Goal: Answer question/provide support: Share knowledge or assist other users

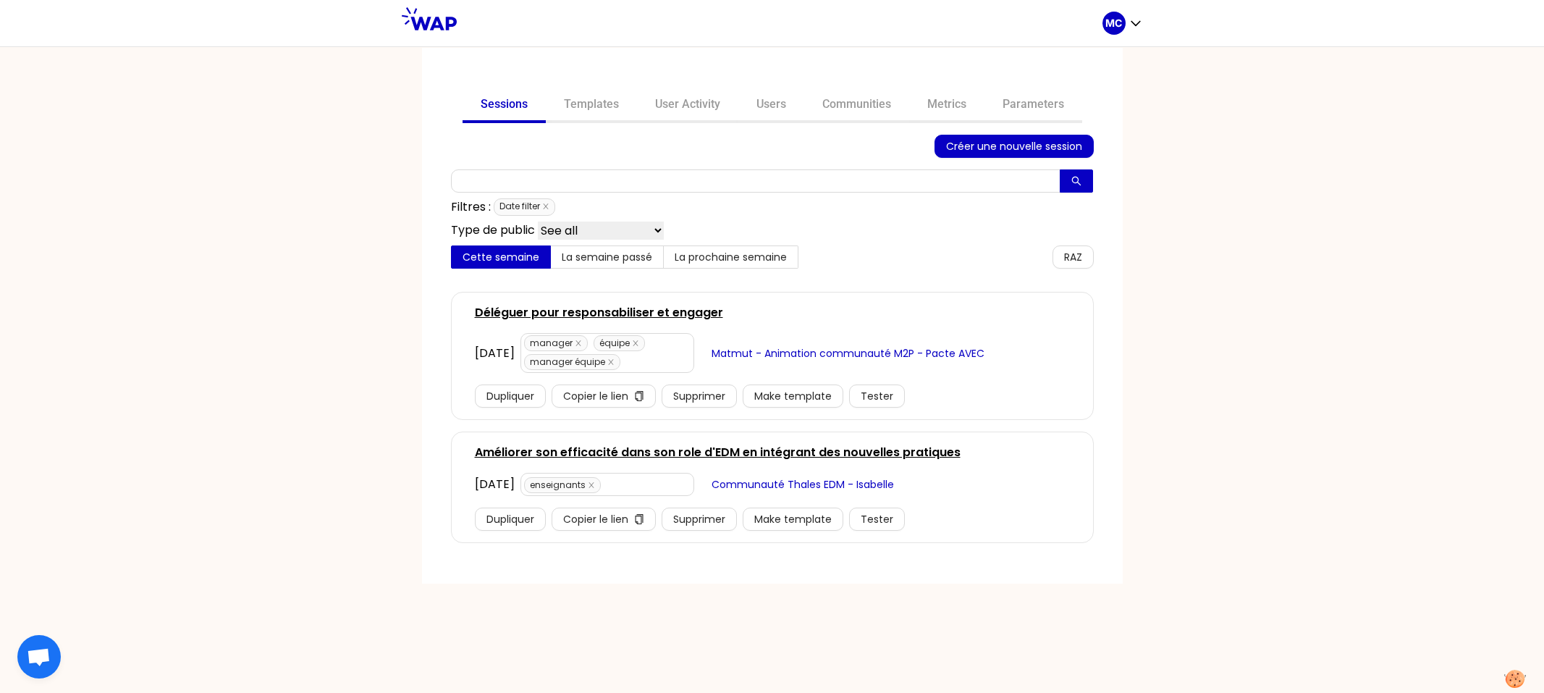
click at [849, 135] on div at bounding box center [693, 146] width 484 height 23
click at [888, 104] on link "Communities" at bounding box center [856, 105] width 105 height 35
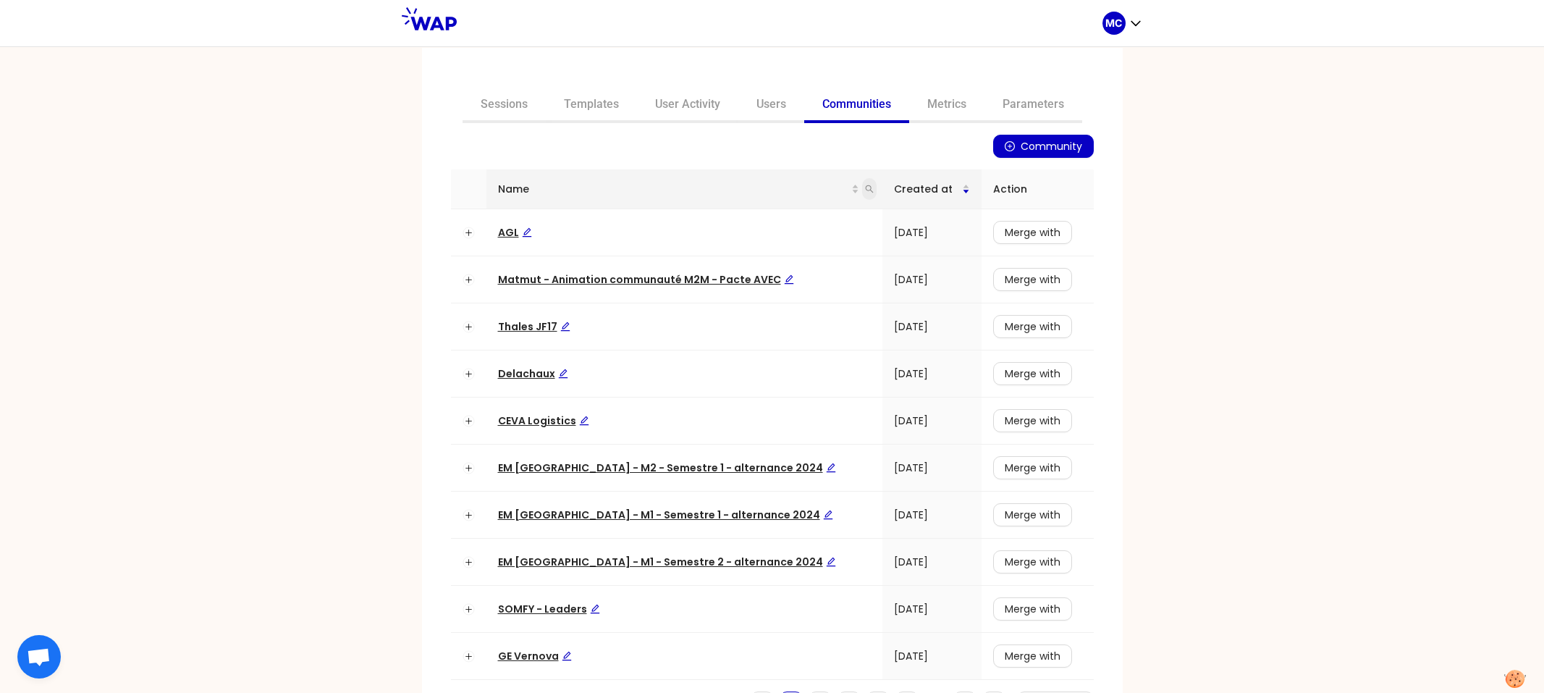
click at [862, 193] on span at bounding box center [869, 189] width 14 height 22
type input "dir"
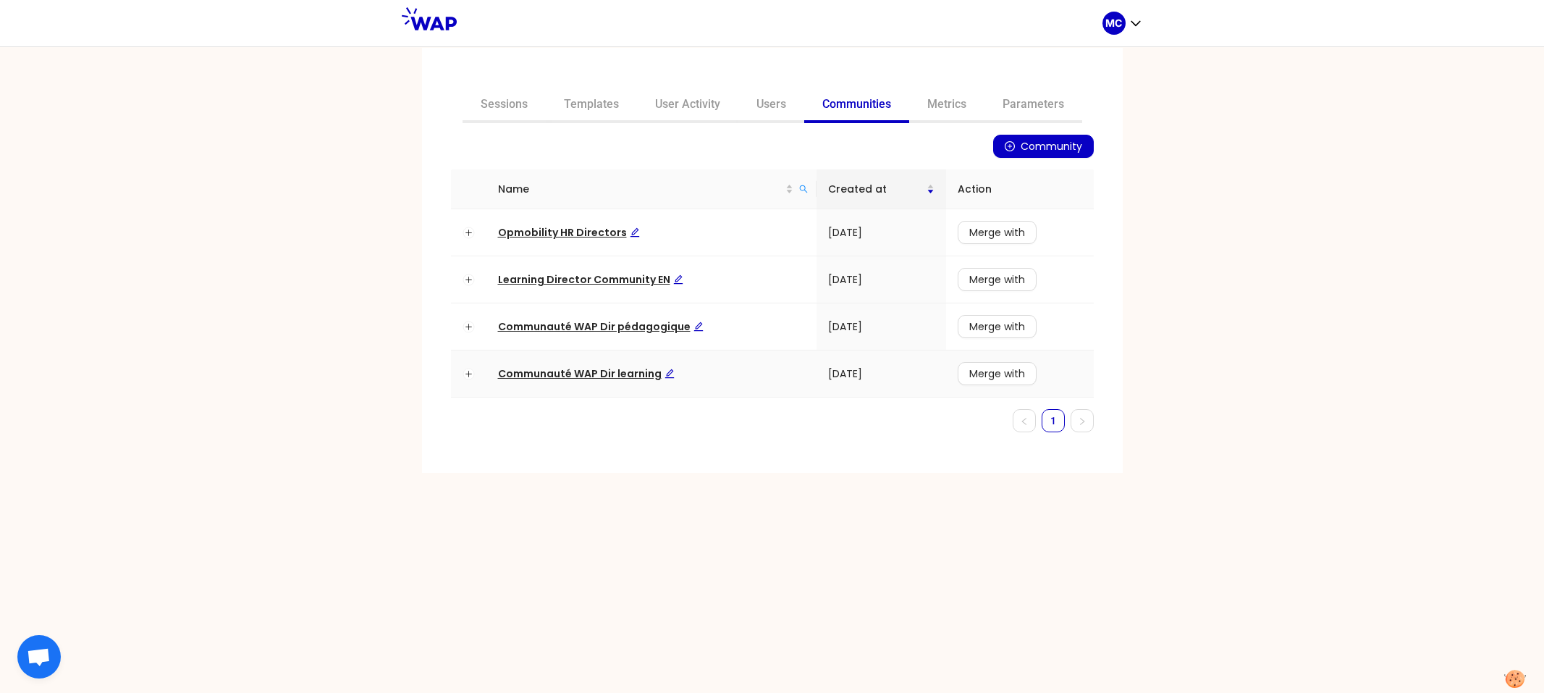
click at [540, 376] on span "Communauté WAP Dir learning" at bounding box center [586, 373] width 177 height 14
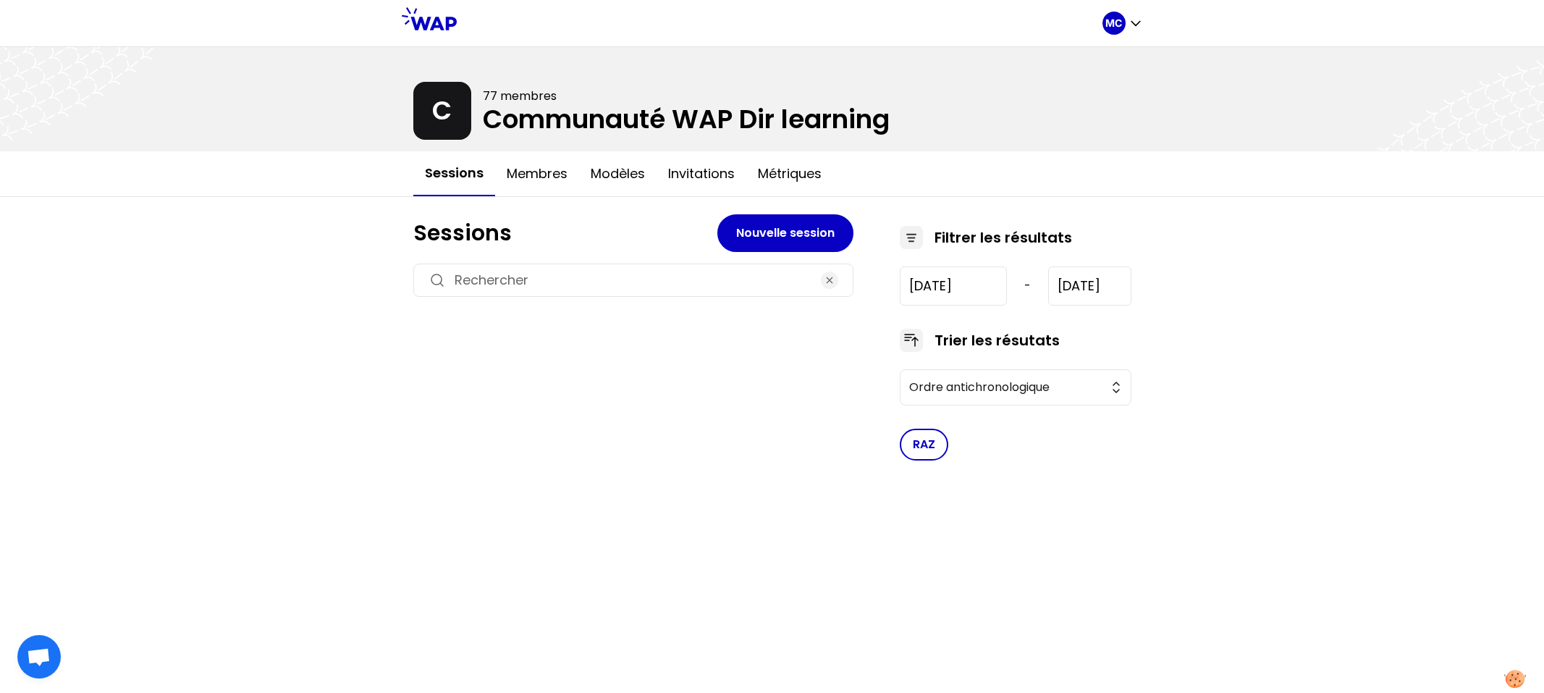
type input "[DATE]"
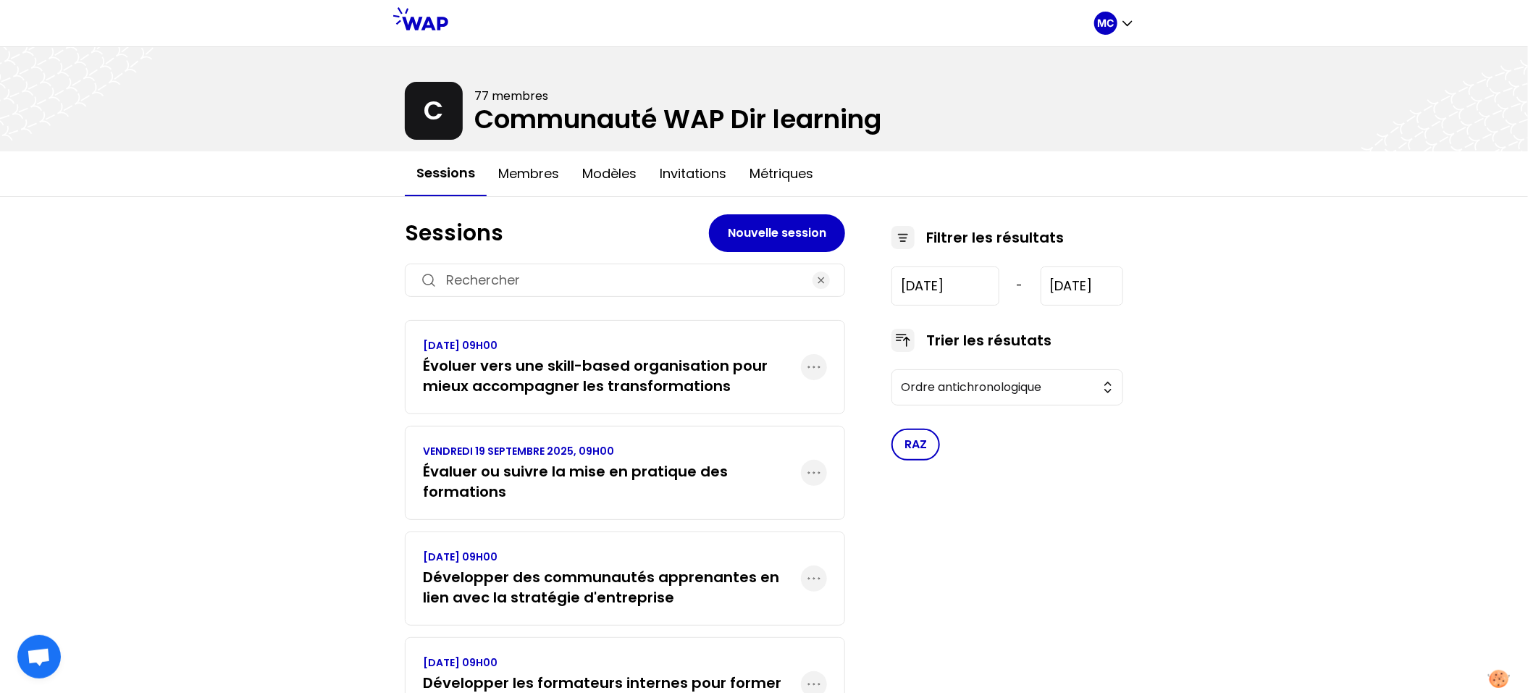
click at [590, 488] on h3 "Évaluer ou suivre la mise en pratique des formations" at bounding box center [612, 481] width 378 height 41
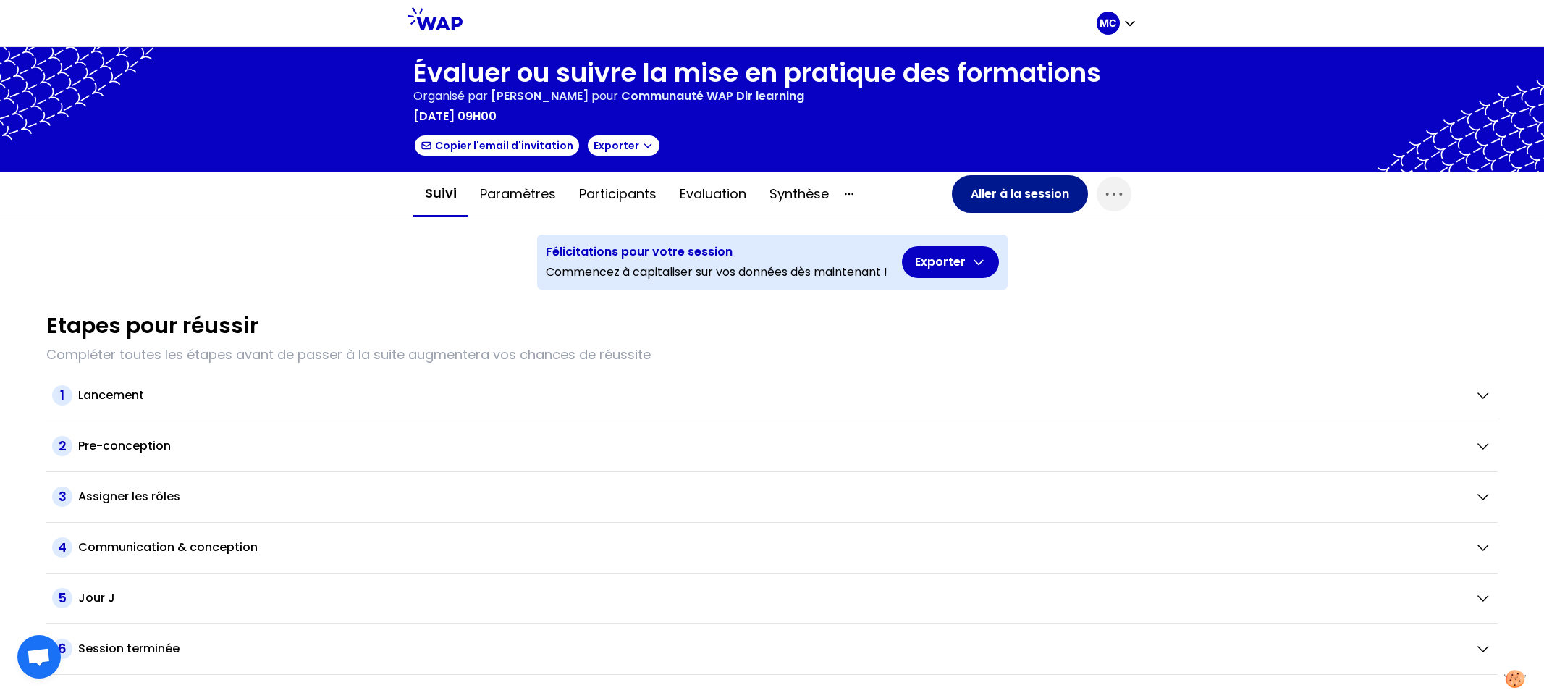
click at [1016, 192] on button "Aller à la session" at bounding box center [1020, 194] width 136 height 38
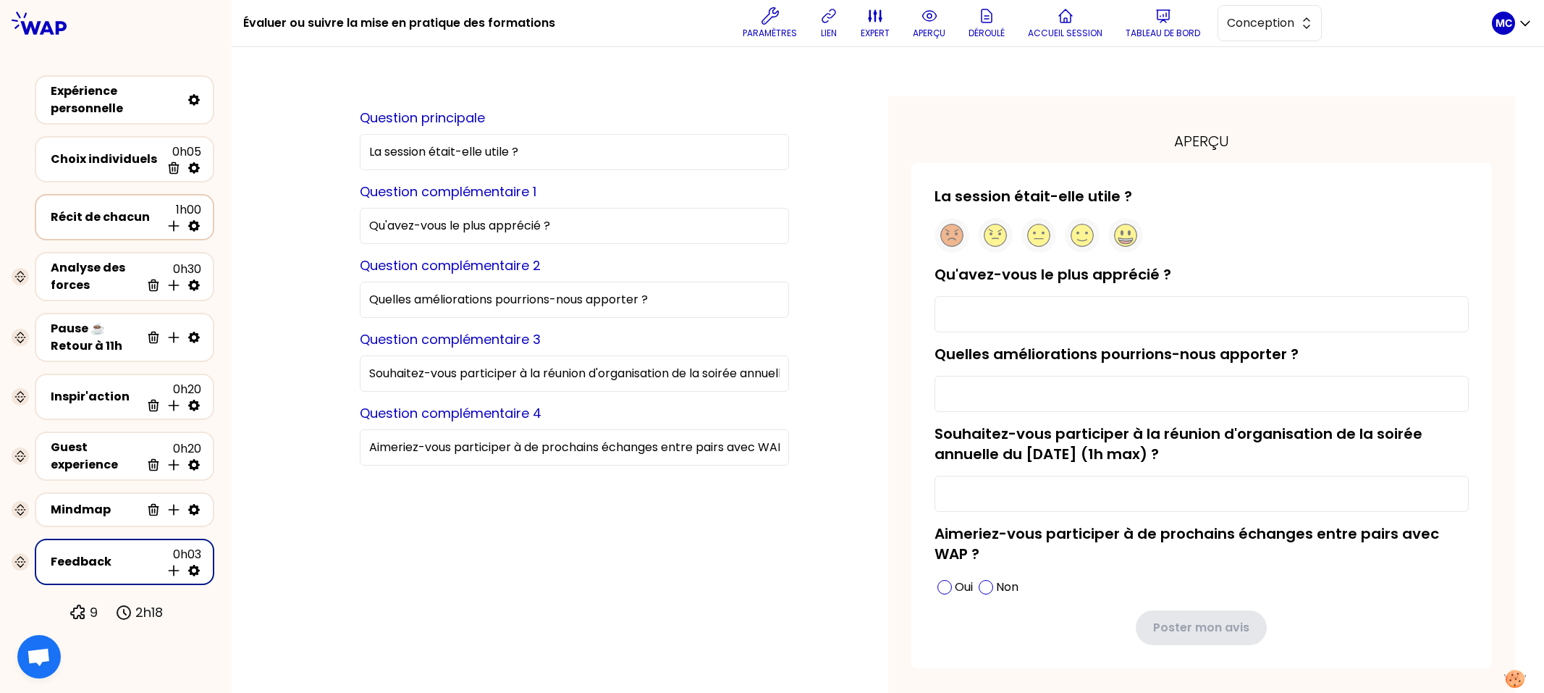
click at [70, 219] on div "Récit de chacun" at bounding box center [106, 217] width 110 height 17
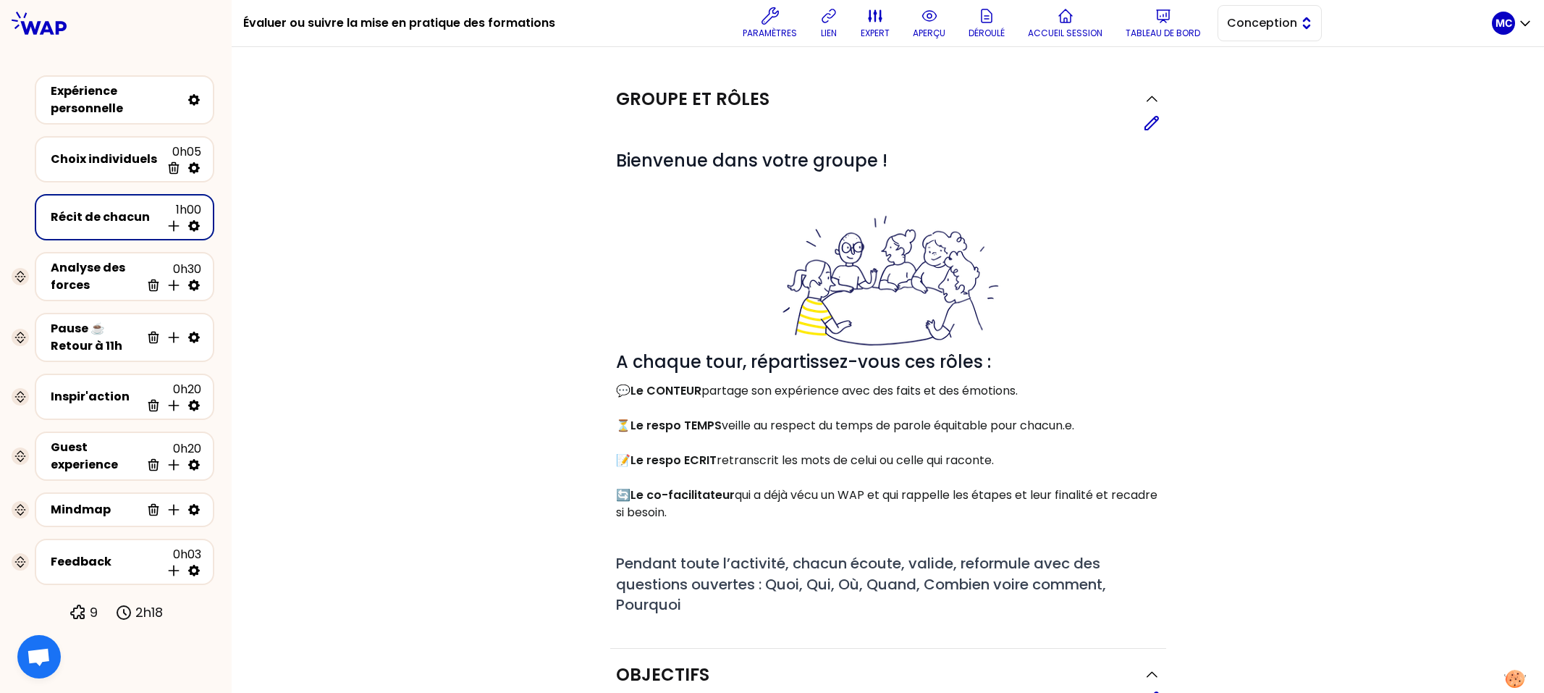
click at [1258, 35] on button "Conception" at bounding box center [1270, 23] width 104 height 36
click at [1240, 90] on li "Facilitation" at bounding box center [1269, 82] width 103 height 23
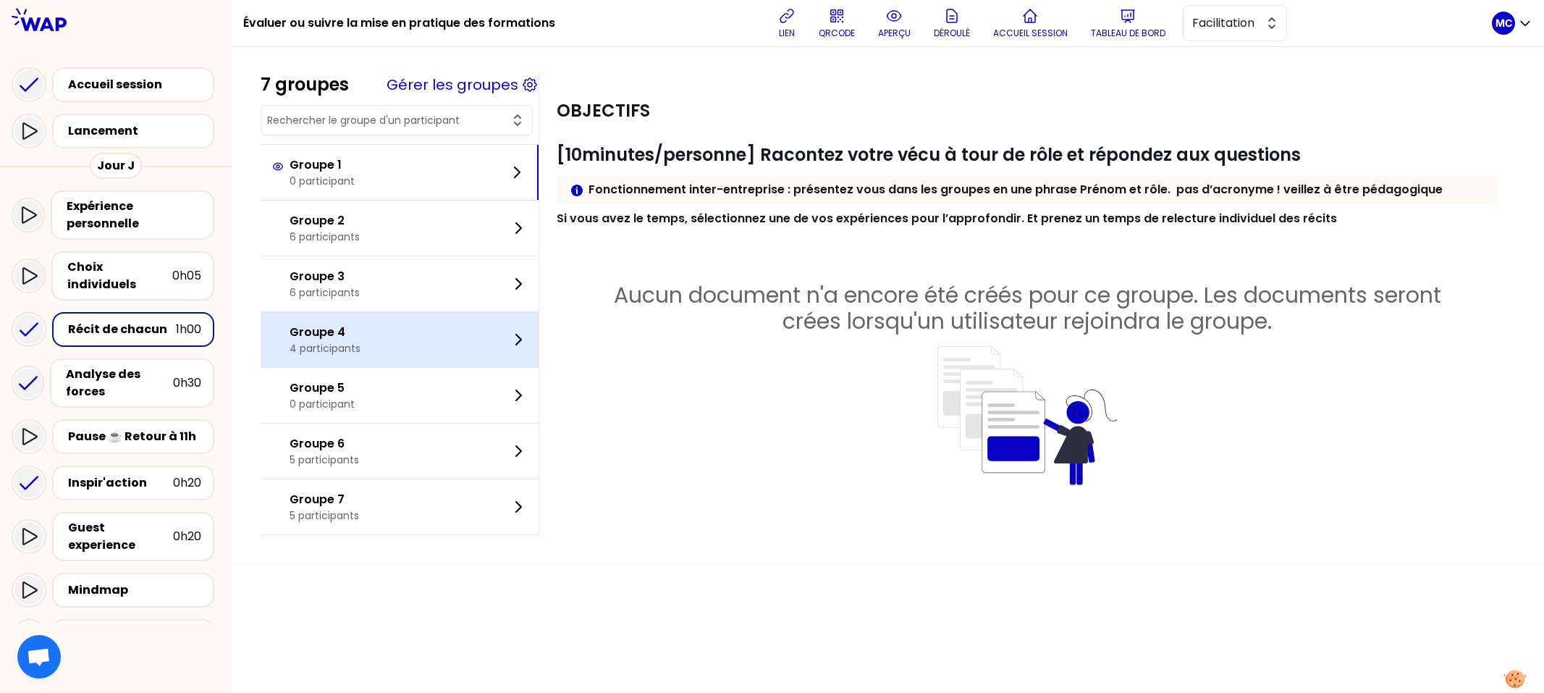
click at [400, 350] on div "Groupe 4 4 participants" at bounding box center [400, 339] width 278 height 55
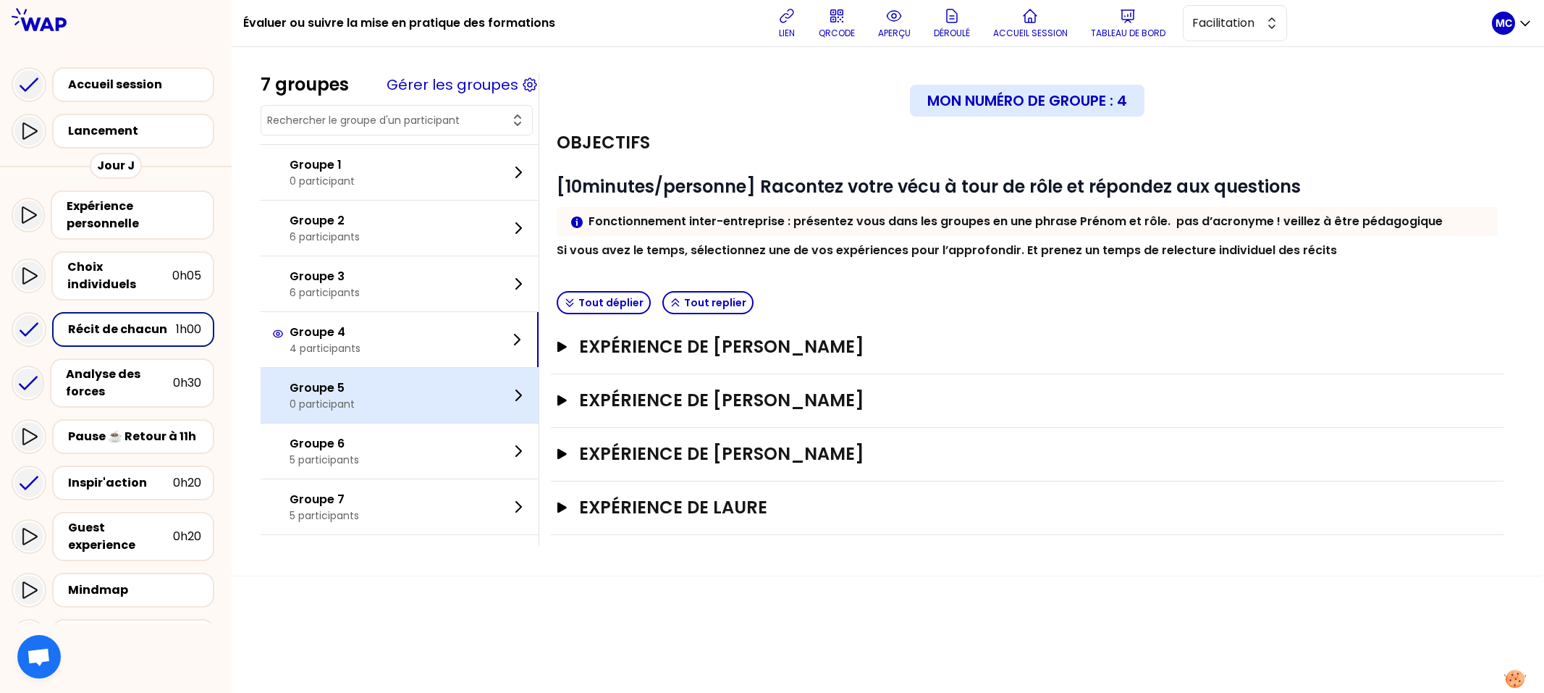
click at [395, 409] on div "Groupe 5 0 participant" at bounding box center [400, 395] width 278 height 55
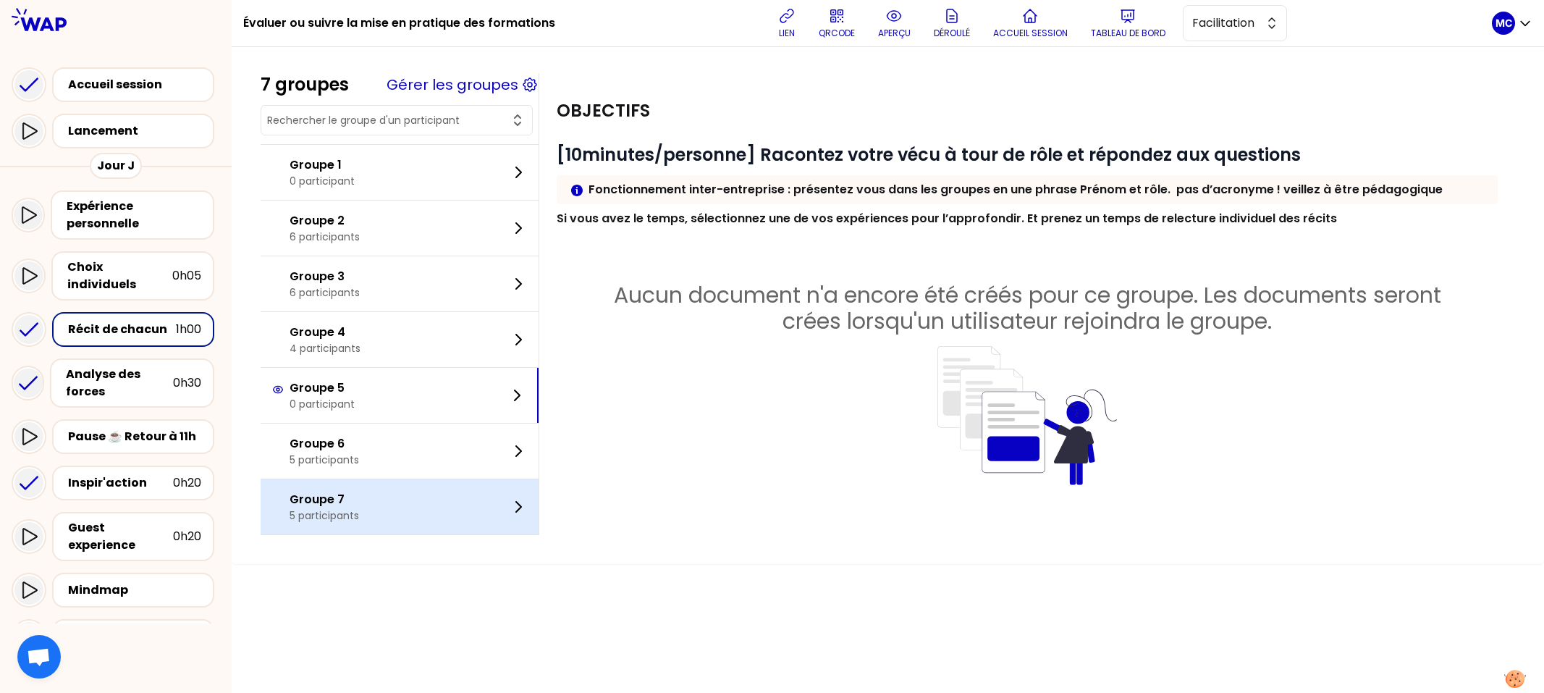
click at [428, 526] on div "Groupe 7 5 participants" at bounding box center [400, 506] width 278 height 55
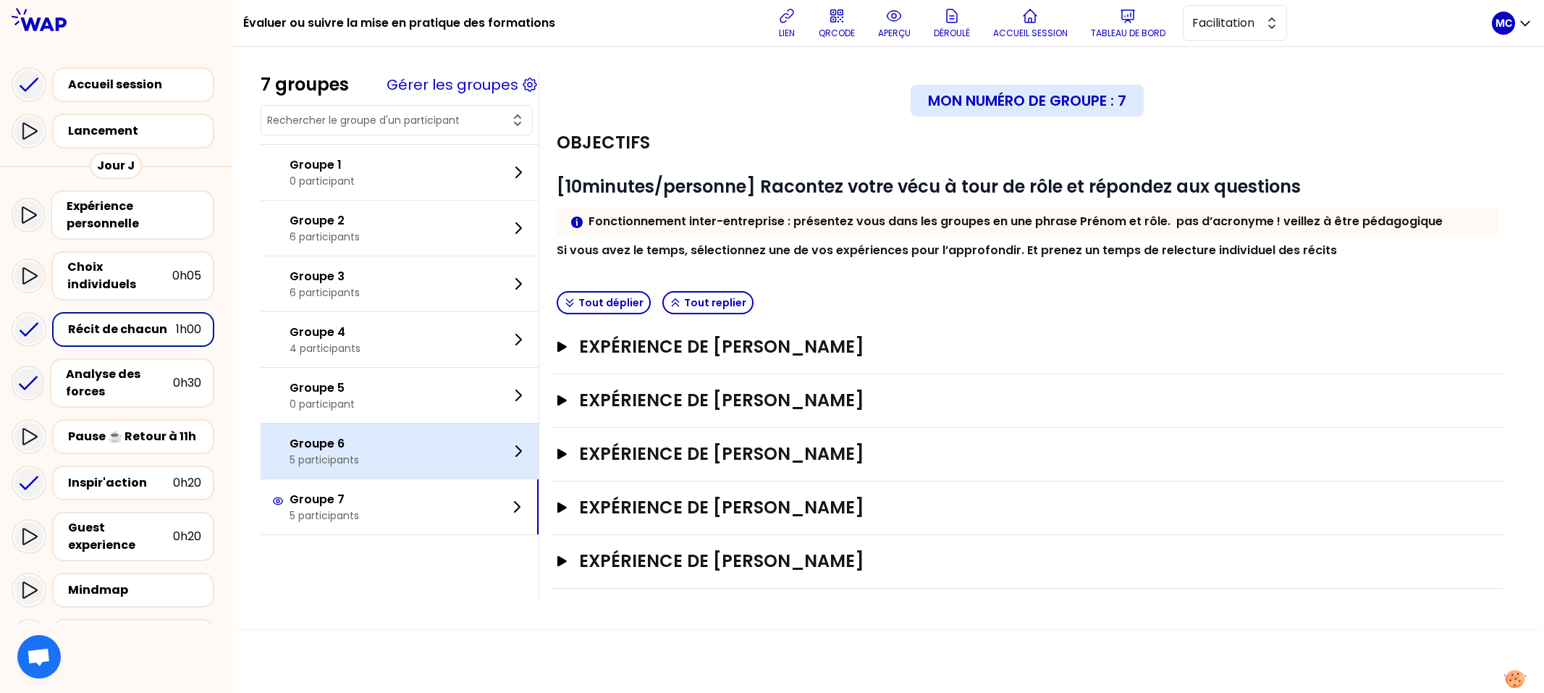
click at [434, 470] on div "Groupe 6 5 participants" at bounding box center [400, 451] width 278 height 55
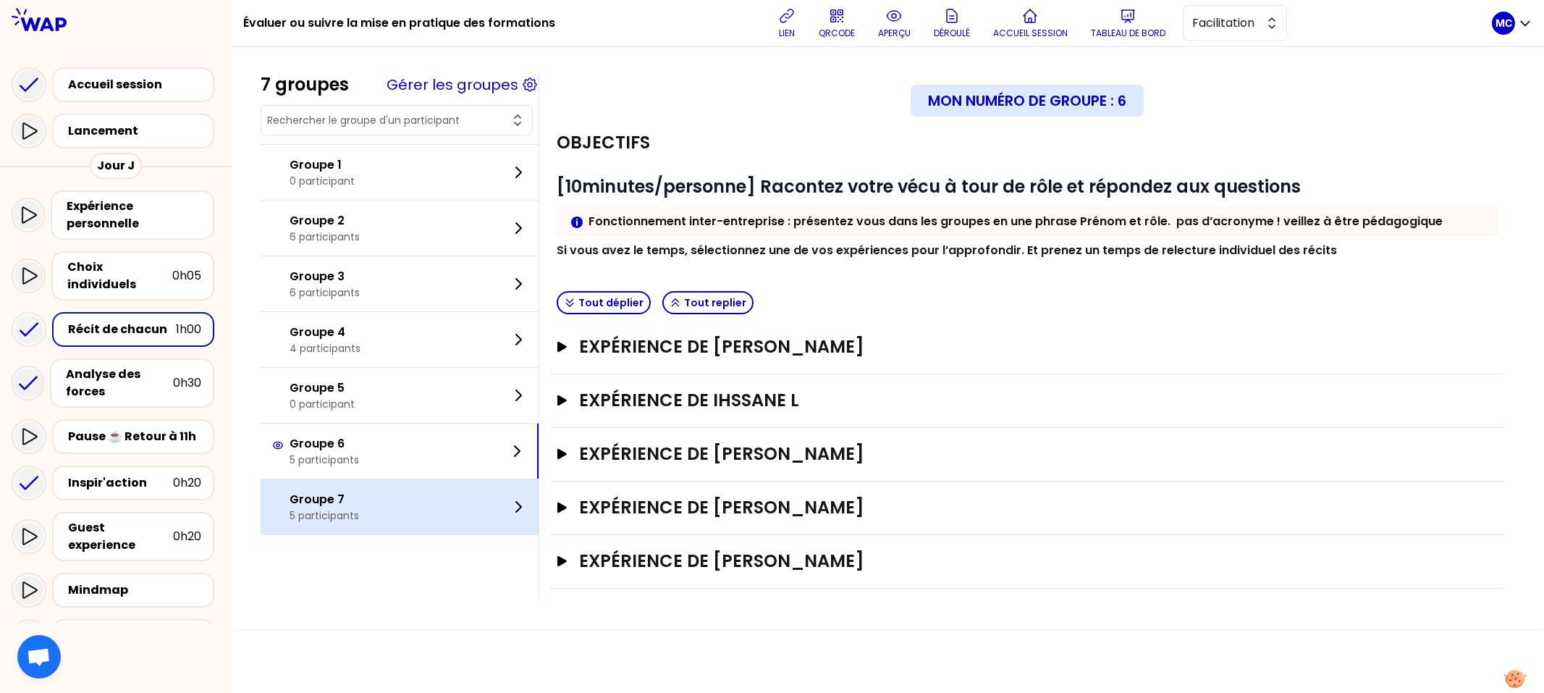
click at [423, 522] on div "Groupe 7 5 participants" at bounding box center [400, 506] width 278 height 55
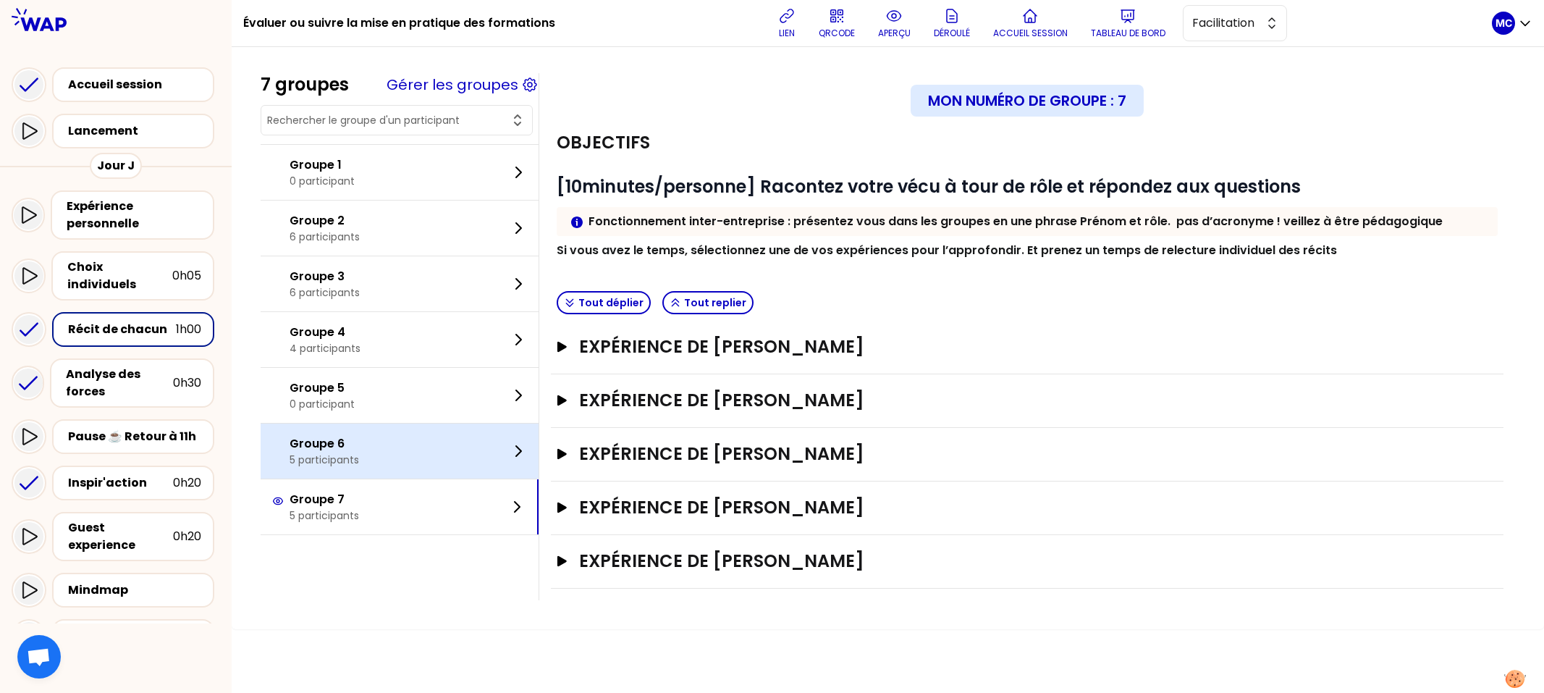
click at [437, 476] on div "Groupe 6 5 participants" at bounding box center [400, 451] width 278 height 55
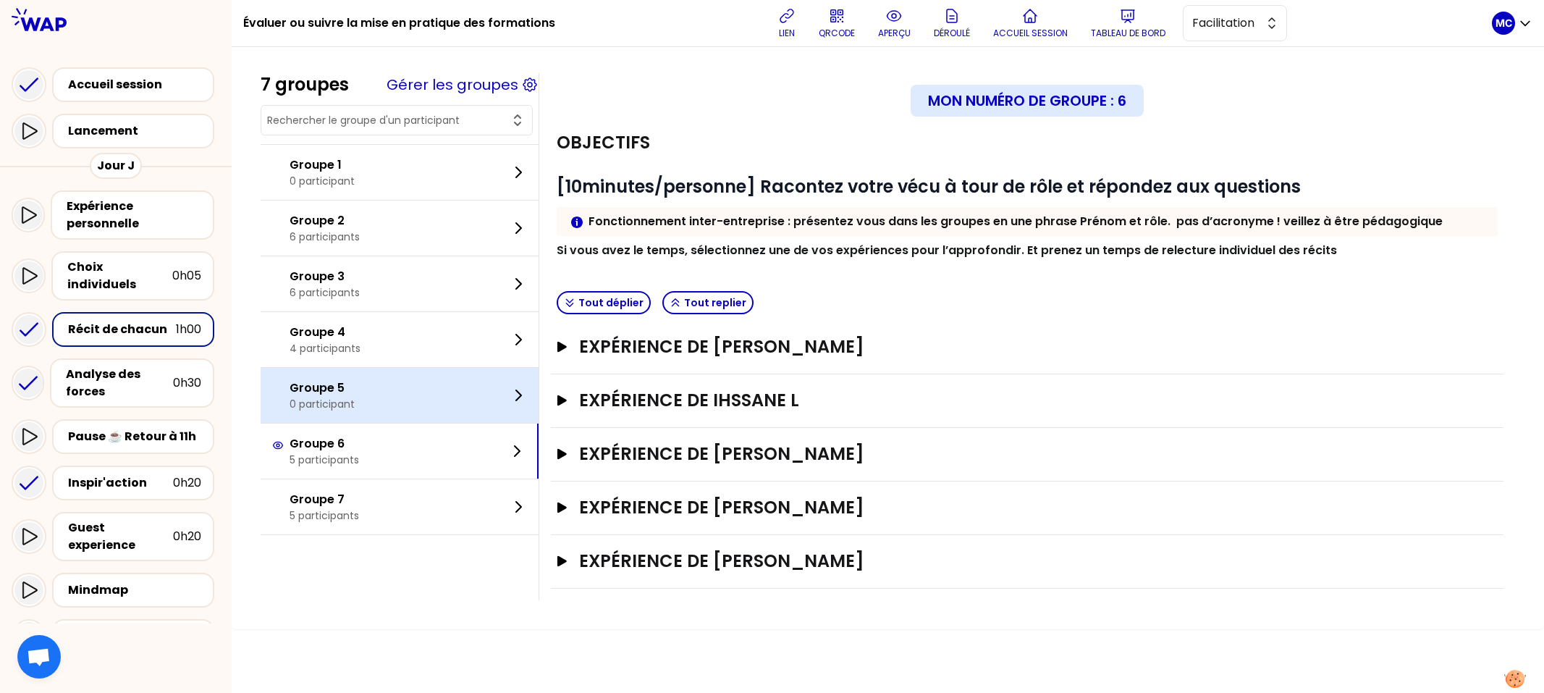
click at [441, 419] on div "Groupe 5 0 participant" at bounding box center [400, 395] width 278 height 55
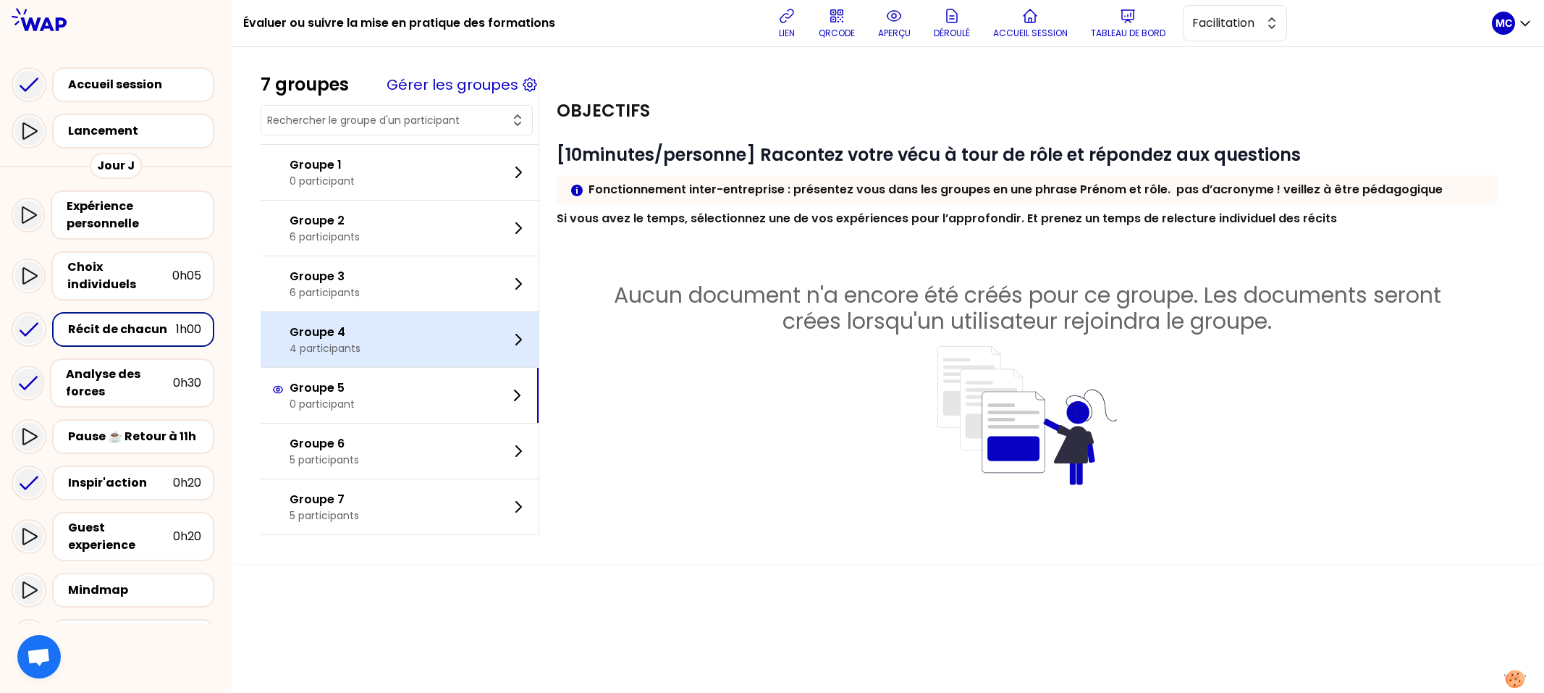
click at [437, 359] on div "Groupe 4 4 participants" at bounding box center [400, 339] width 278 height 55
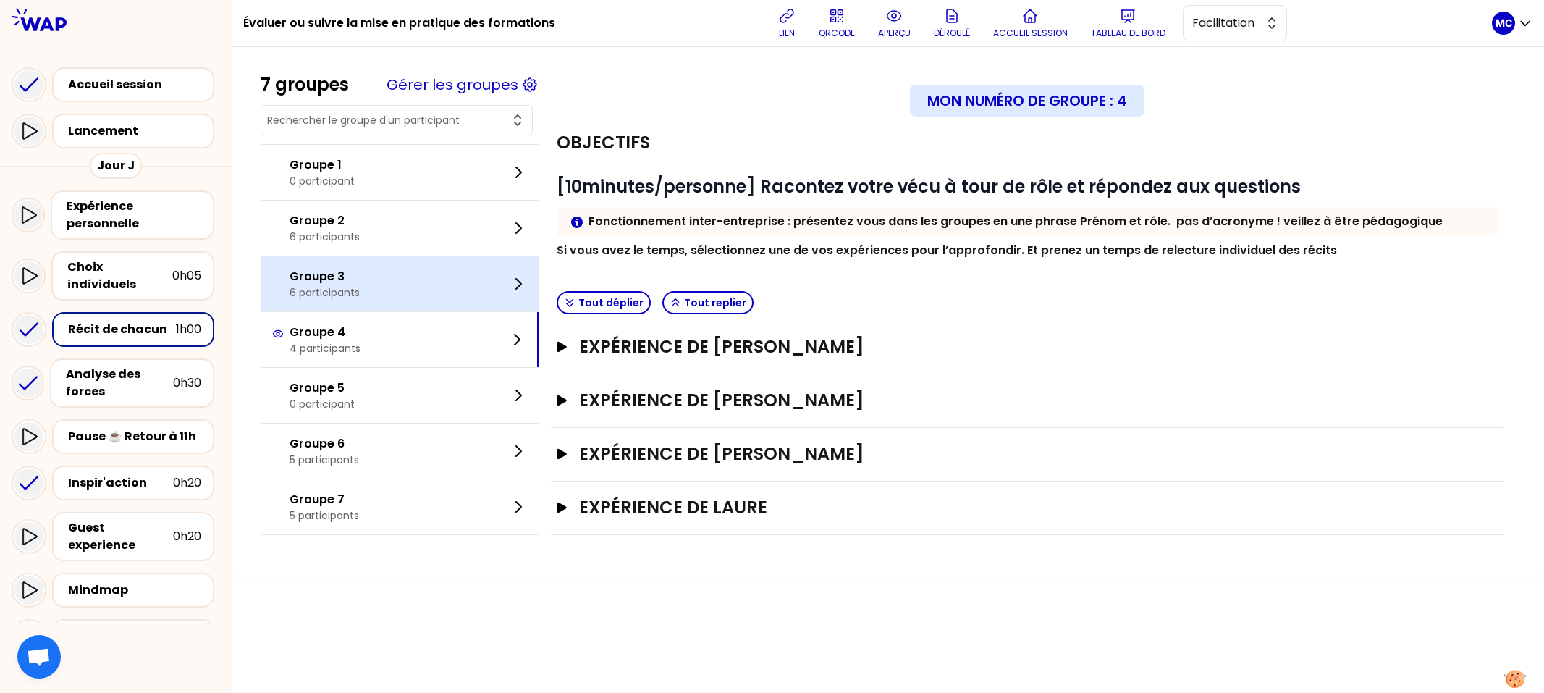
click at [429, 298] on div "Groupe 3 6 participants" at bounding box center [400, 283] width 278 height 55
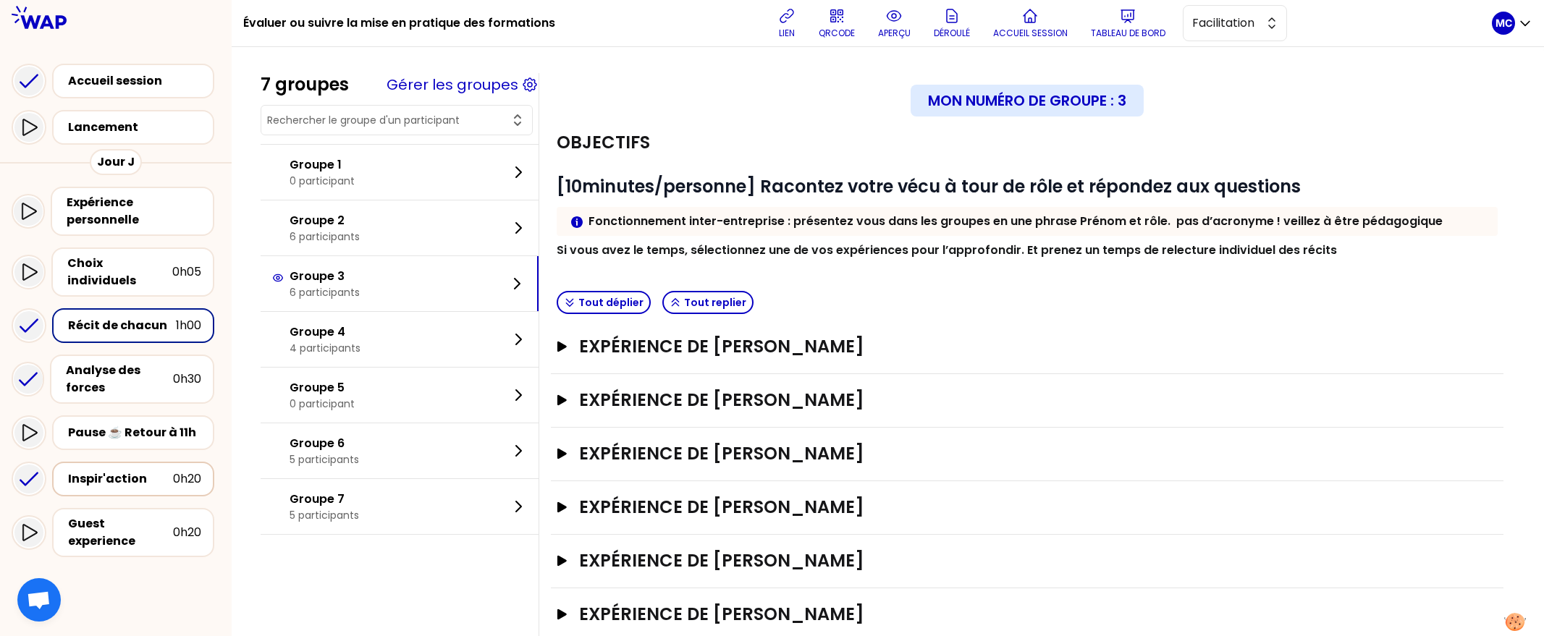
click at [138, 480] on div "Inspir'action 0h20" at bounding box center [133, 479] width 162 height 35
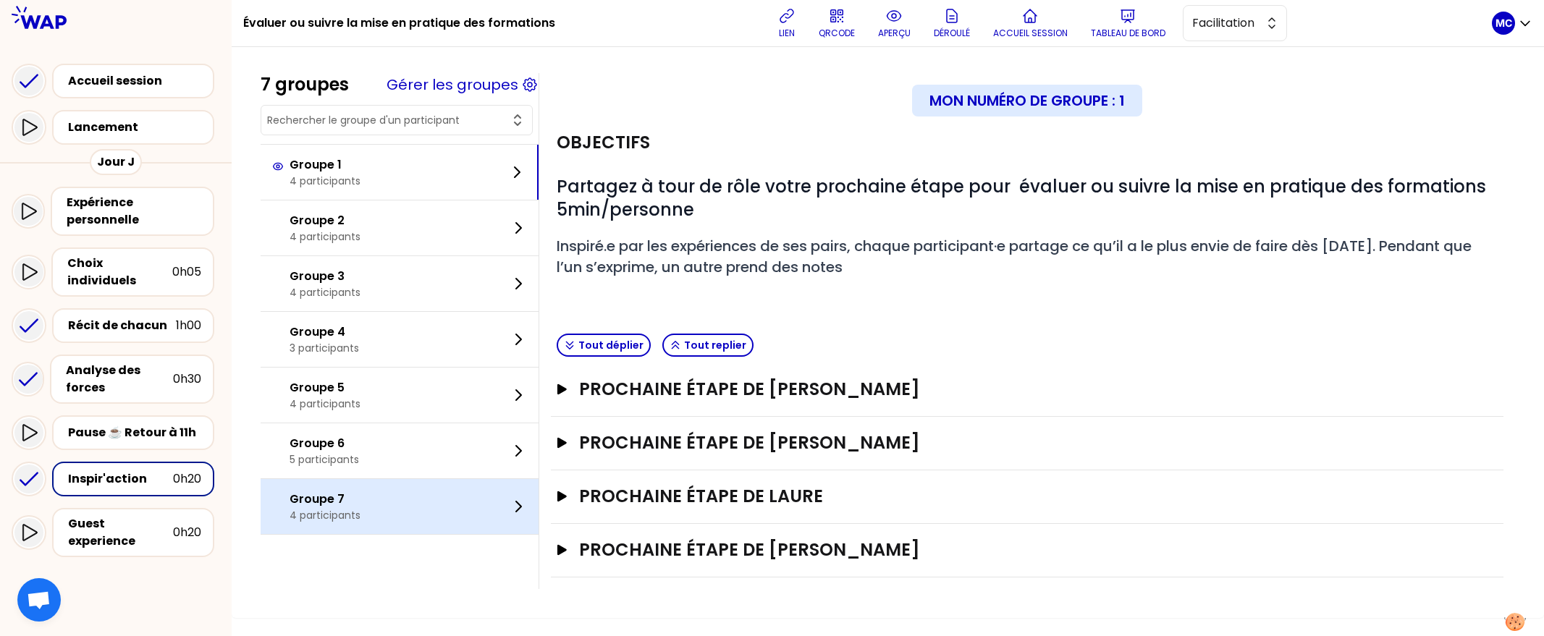
click at [471, 505] on div "Groupe 7 4 participants" at bounding box center [400, 506] width 278 height 55
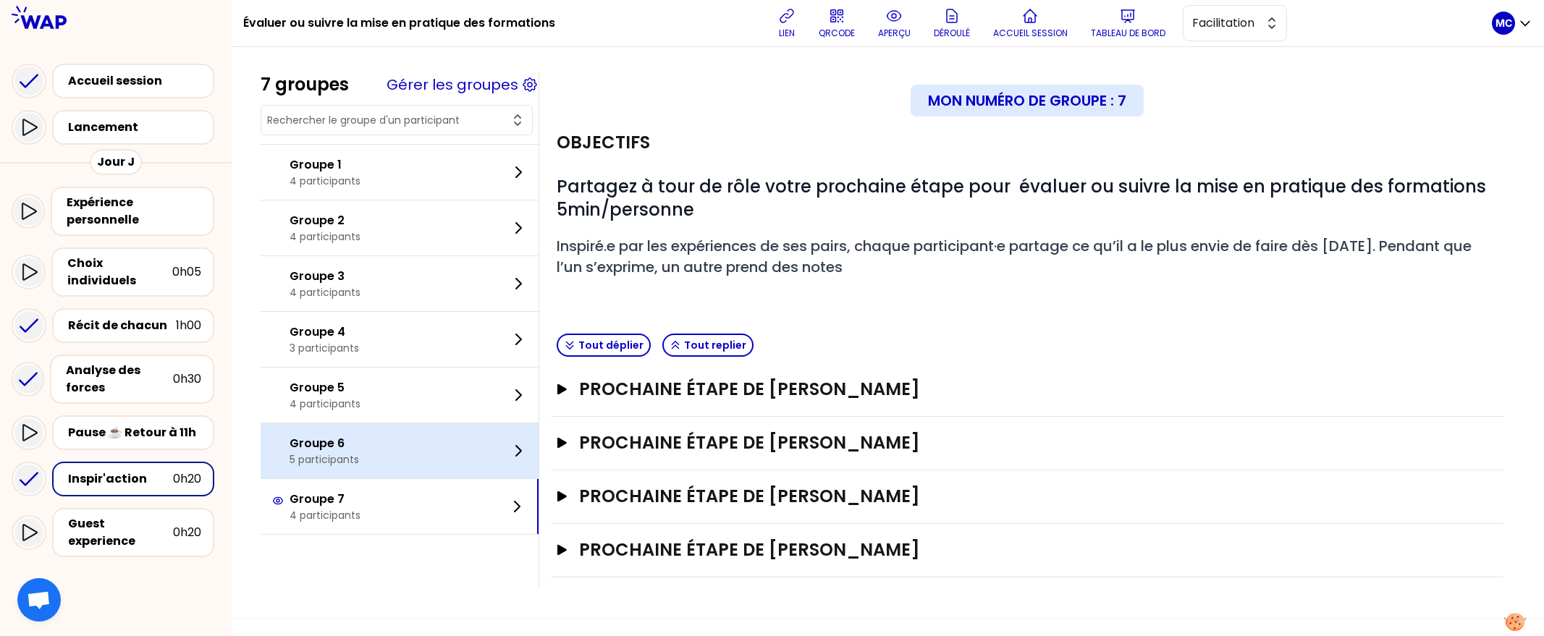
click at [449, 462] on div "Groupe 6 5 participants" at bounding box center [400, 451] width 278 height 55
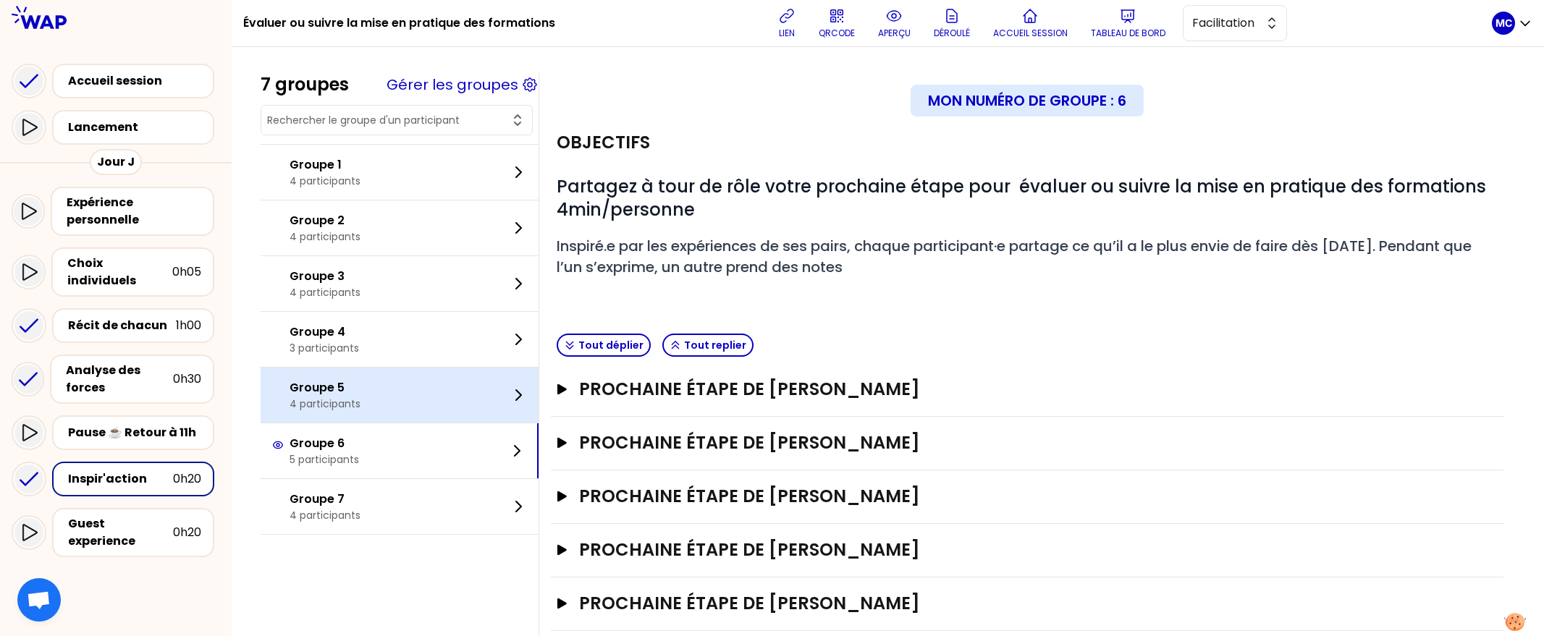
click at [427, 406] on div "Groupe 5 4 participants" at bounding box center [400, 395] width 278 height 55
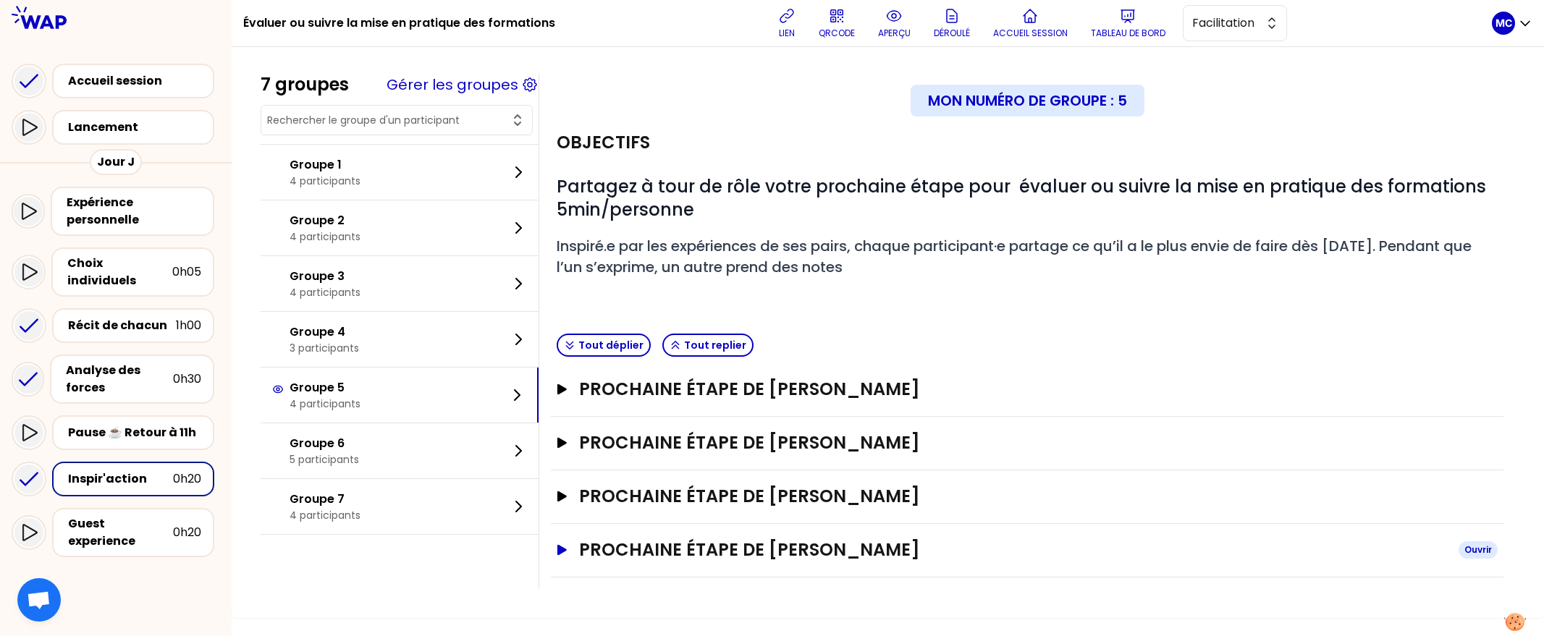
click at [666, 539] on h3 "Prochaine étape de [PERSON_NAME]" at bounding box center [1013, 550] width 868 height 23
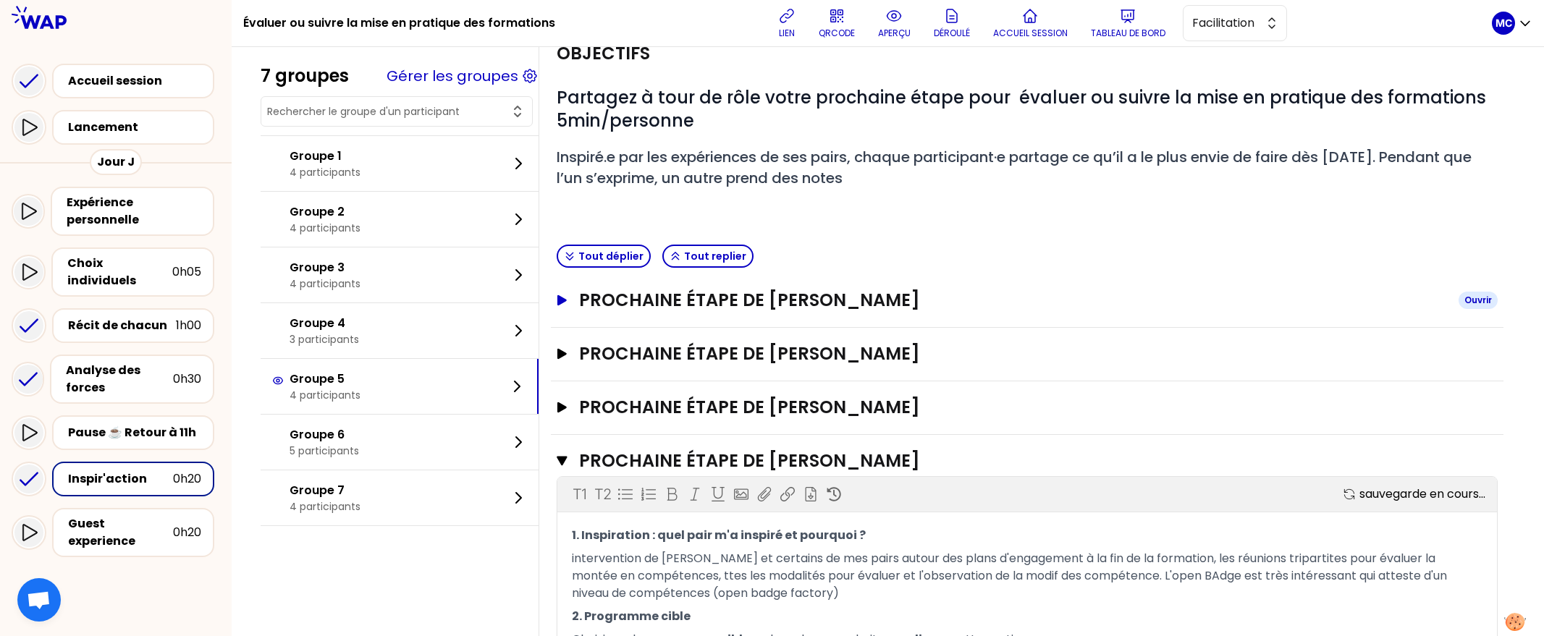
scroll to position [332, 0]
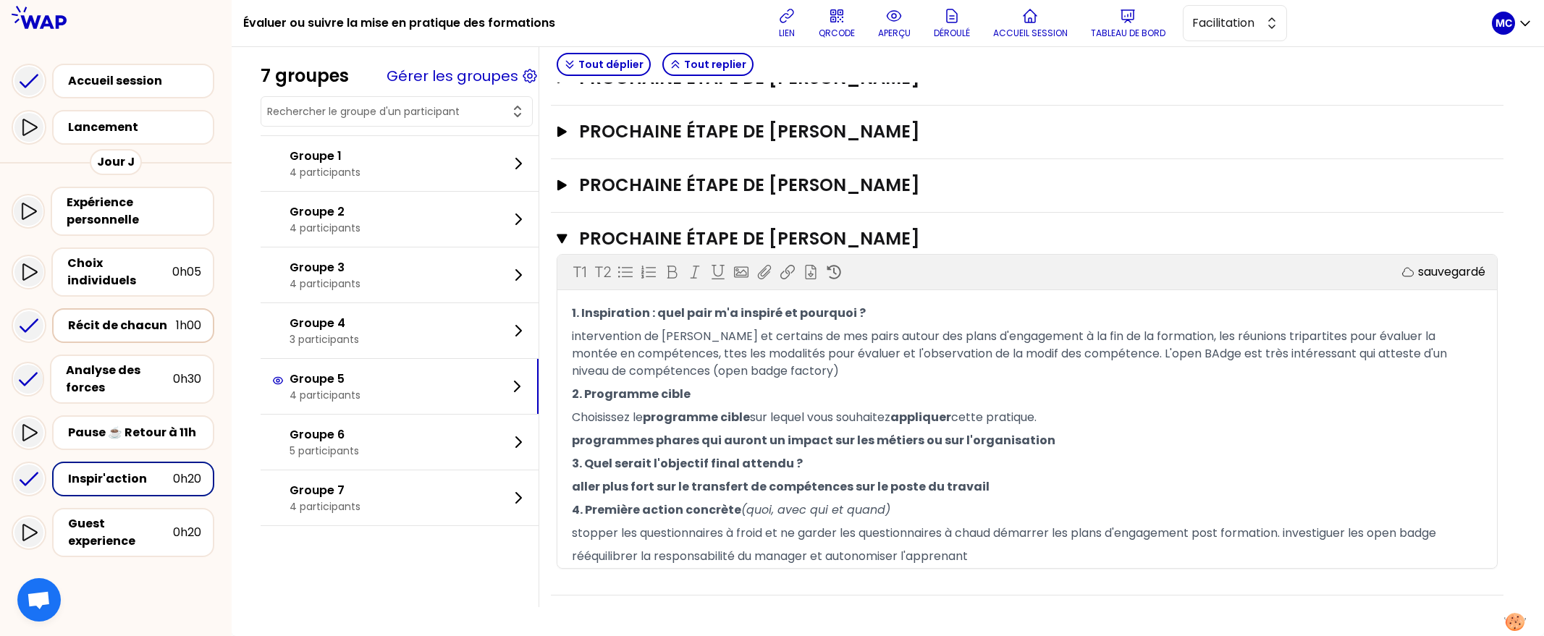
click at [112, 319] on div "Récit de chacun" at bounding box center [122, 325] width 108 height 17
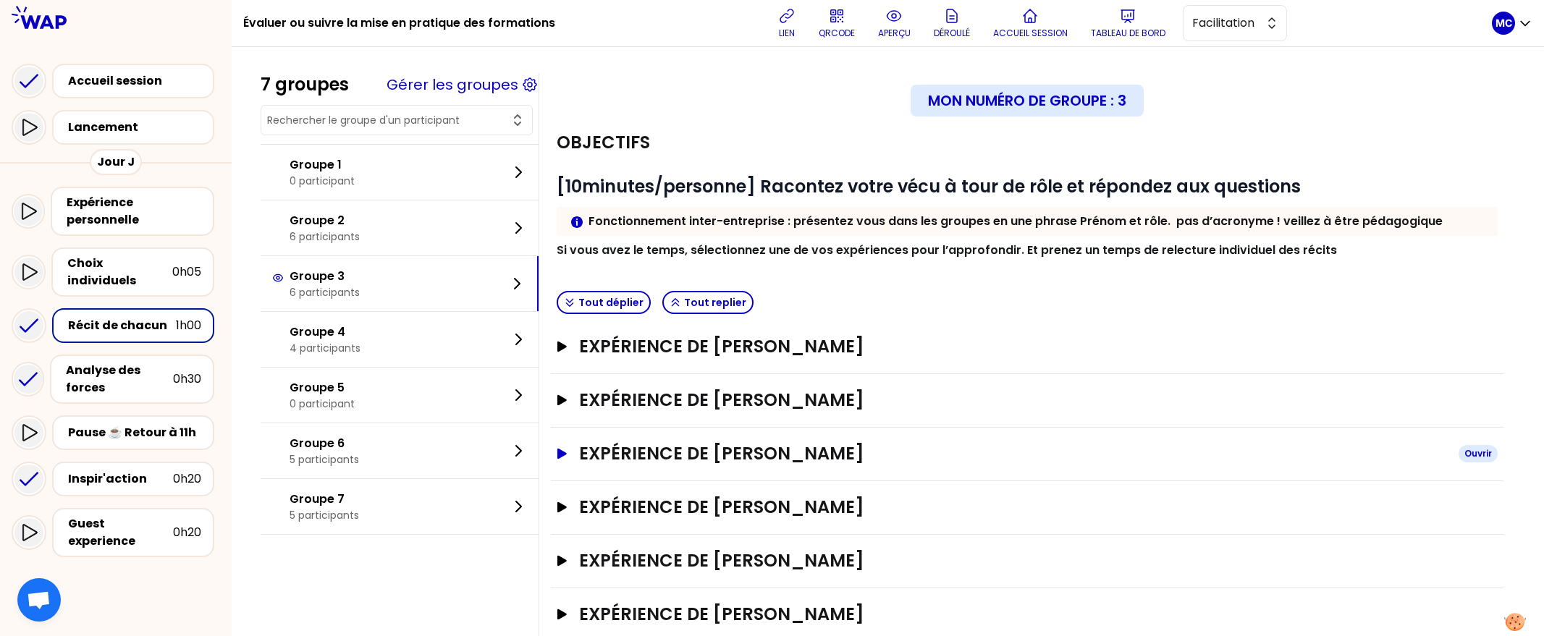
click at [681, 445] on h3 "Expérience de [PERSON_NAME]" at bounding box center [1013, 453] width 868 height 23
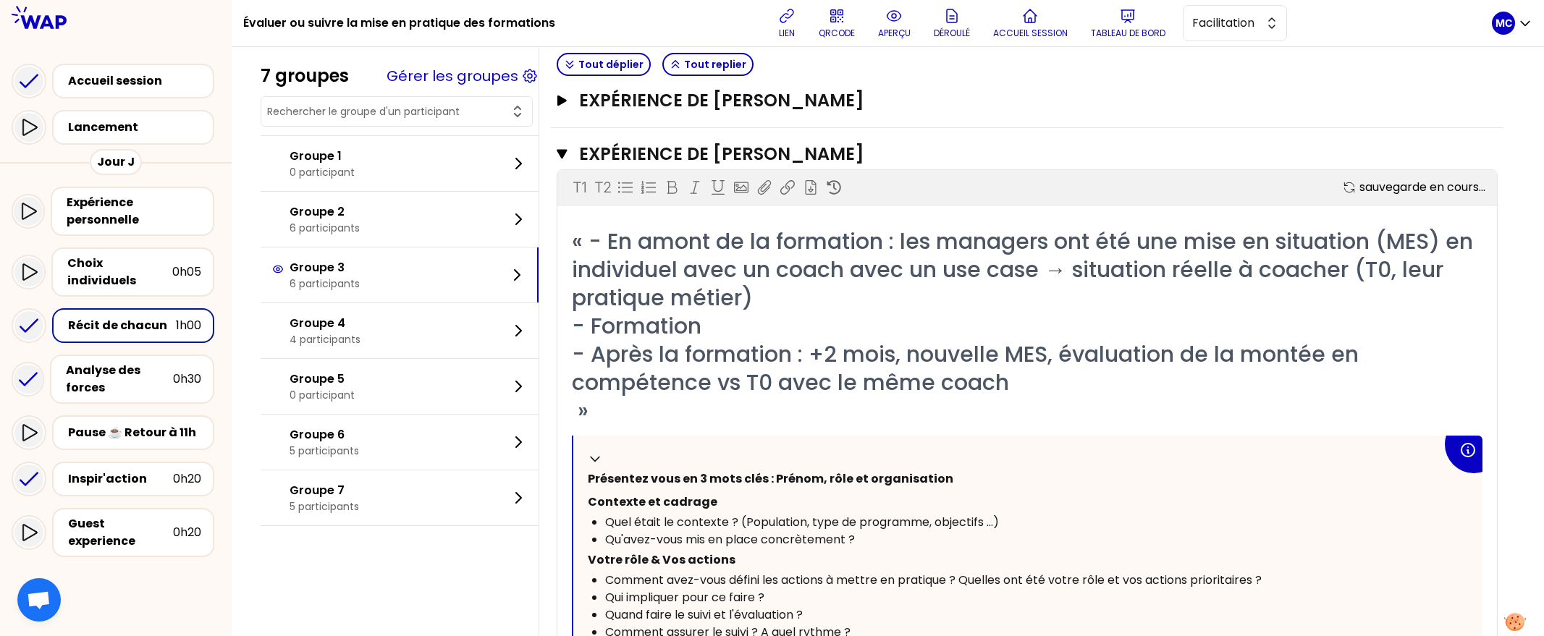
scroll to position [408, 0]
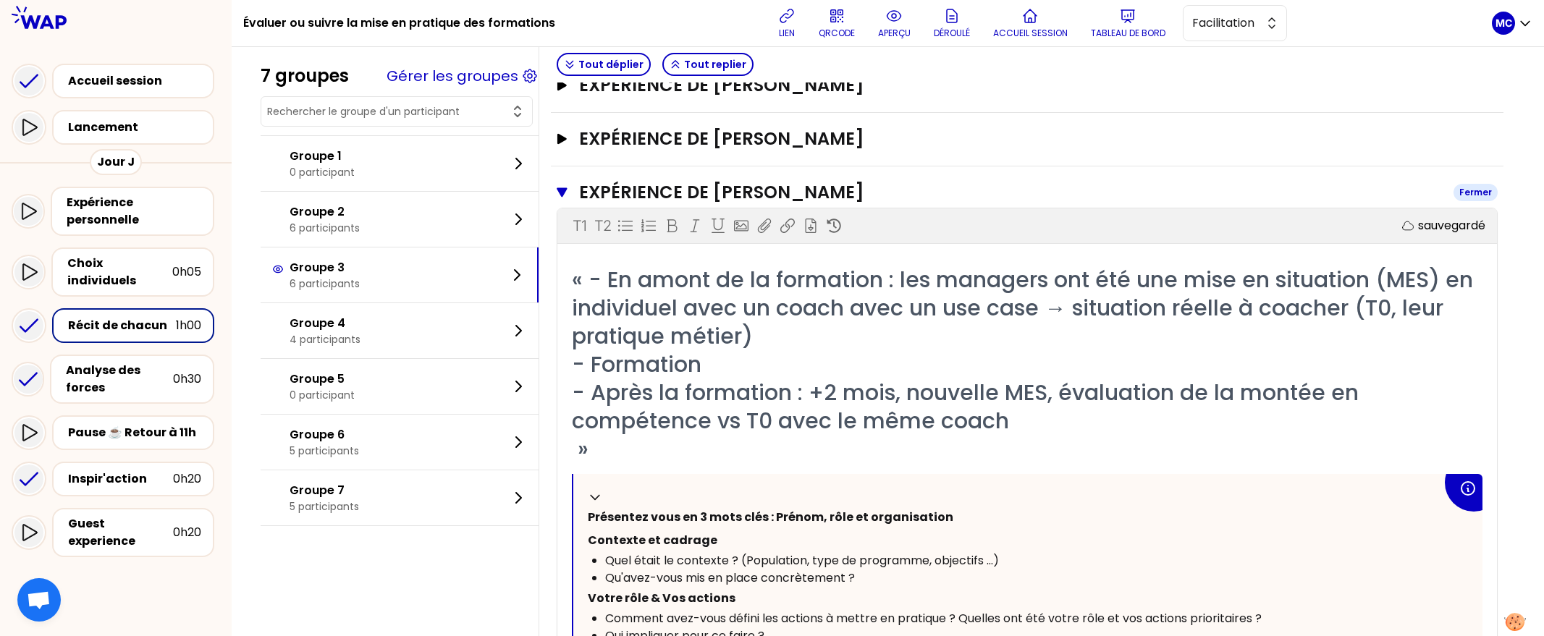
click at [717, 199] on h3 "Expérience de [PERSON_NAME]" at bounding box center [1010, 192] width 863 height 23
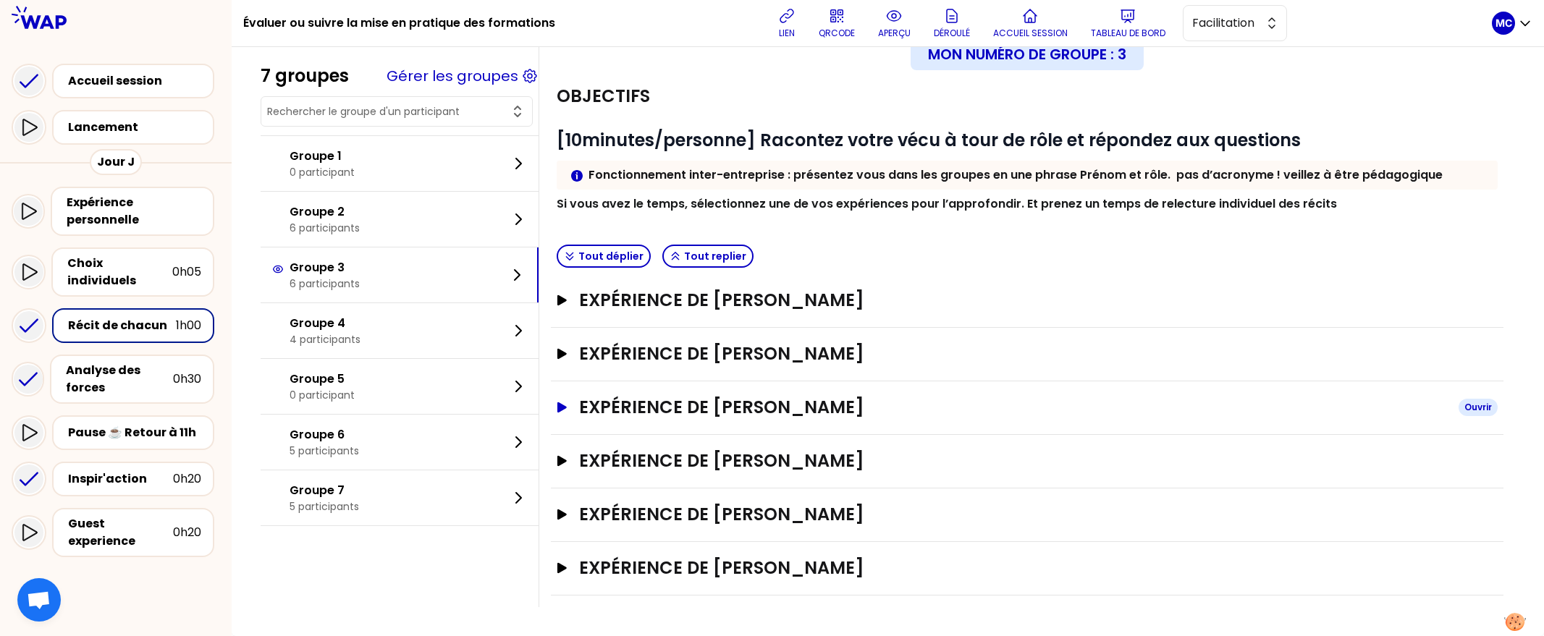
scroll to position [51, 0]
click at [920, 215] on div "Objectifs # [10minutes/personne] Racontez votre vécu à tour de rôle et répondez…" at bounding box center [1027, 154] width 953 height 169
click at [872, 531] on div "Expérience de [PERSON_NAME] Ouvrir" at bounding box center [1027, 516] width 953 height 54
click at [877, 524] on h3 "Expérience de [PERSON_NAME]" at bounding box center [1013, 514] width 868 height 23
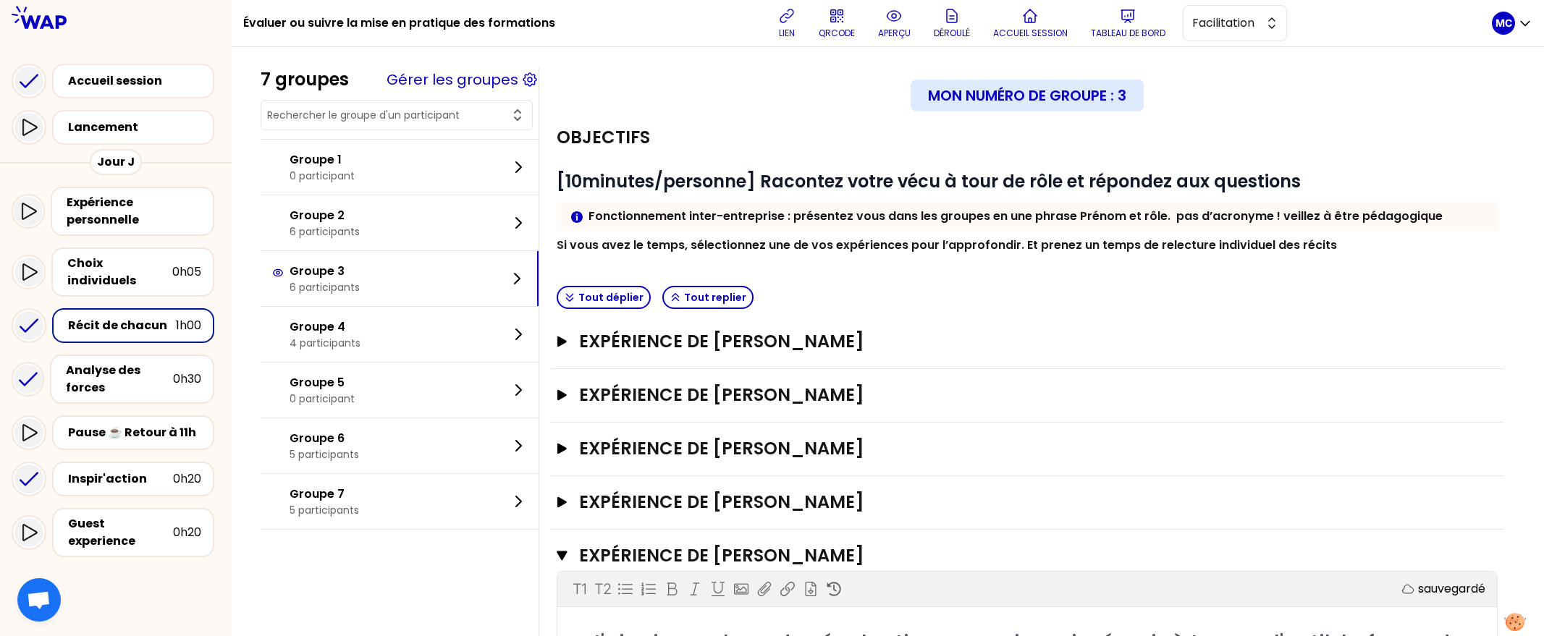
scroll to position [0, 0]
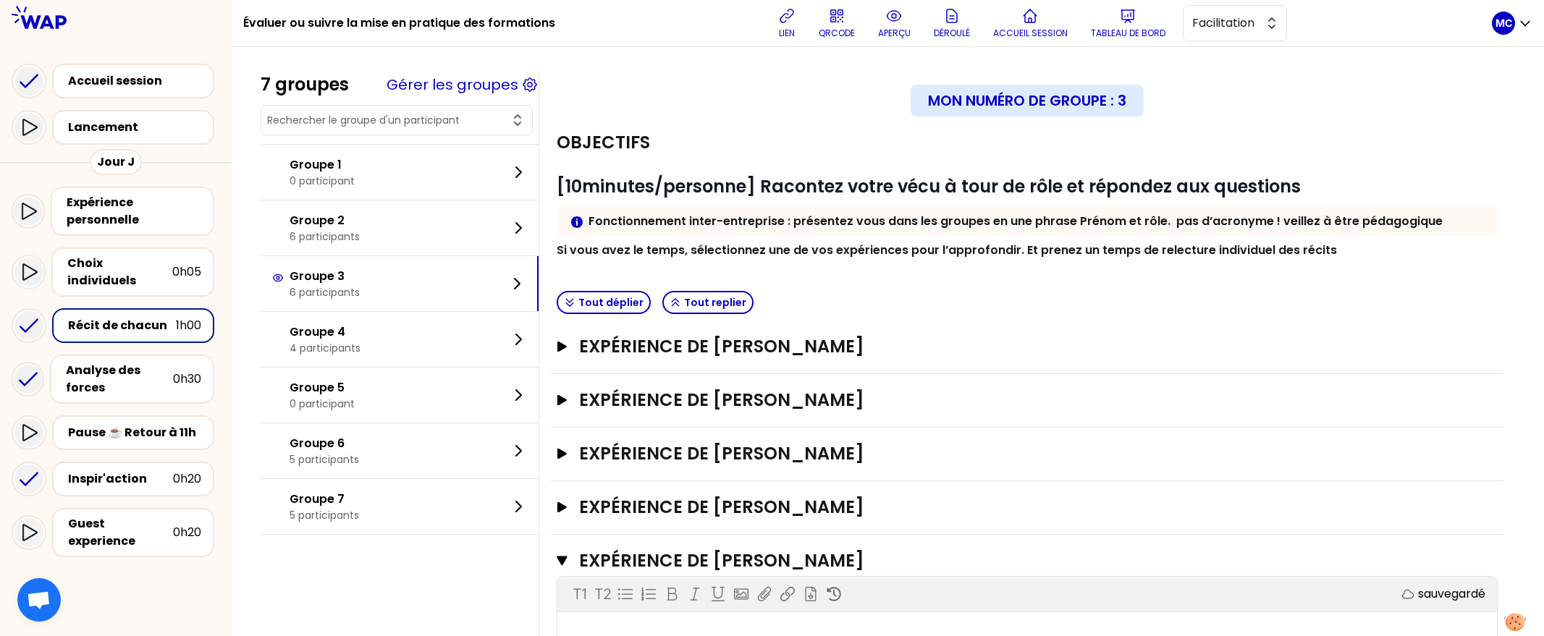
click at [815, 564] on h3 "Expérience de [PERSON_NAME]" at bounding box center [1010, 561] width 863 height 23
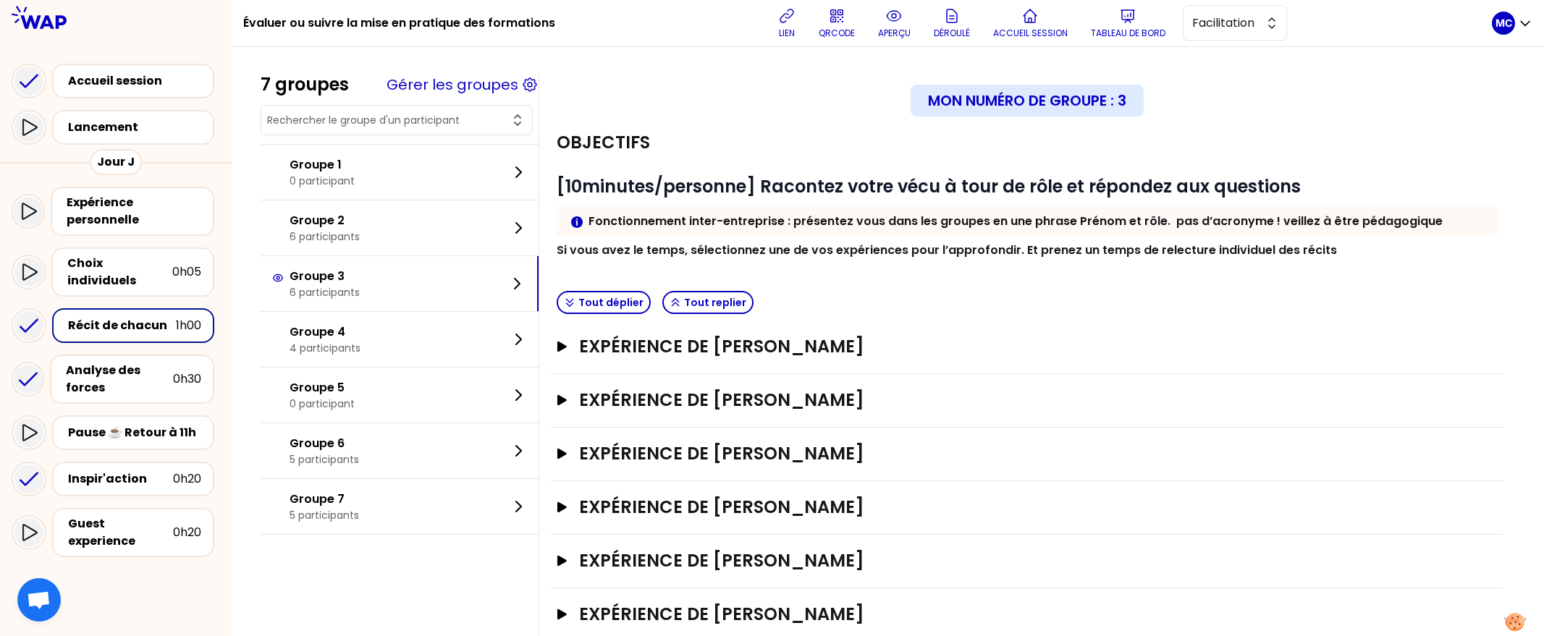
click at [998, 283] on div "Objectifs # [10minutes/personne] Racontez votre vécu à tour de rôle et répondez…" at bounding box center [1027, 201] width 953 height 169
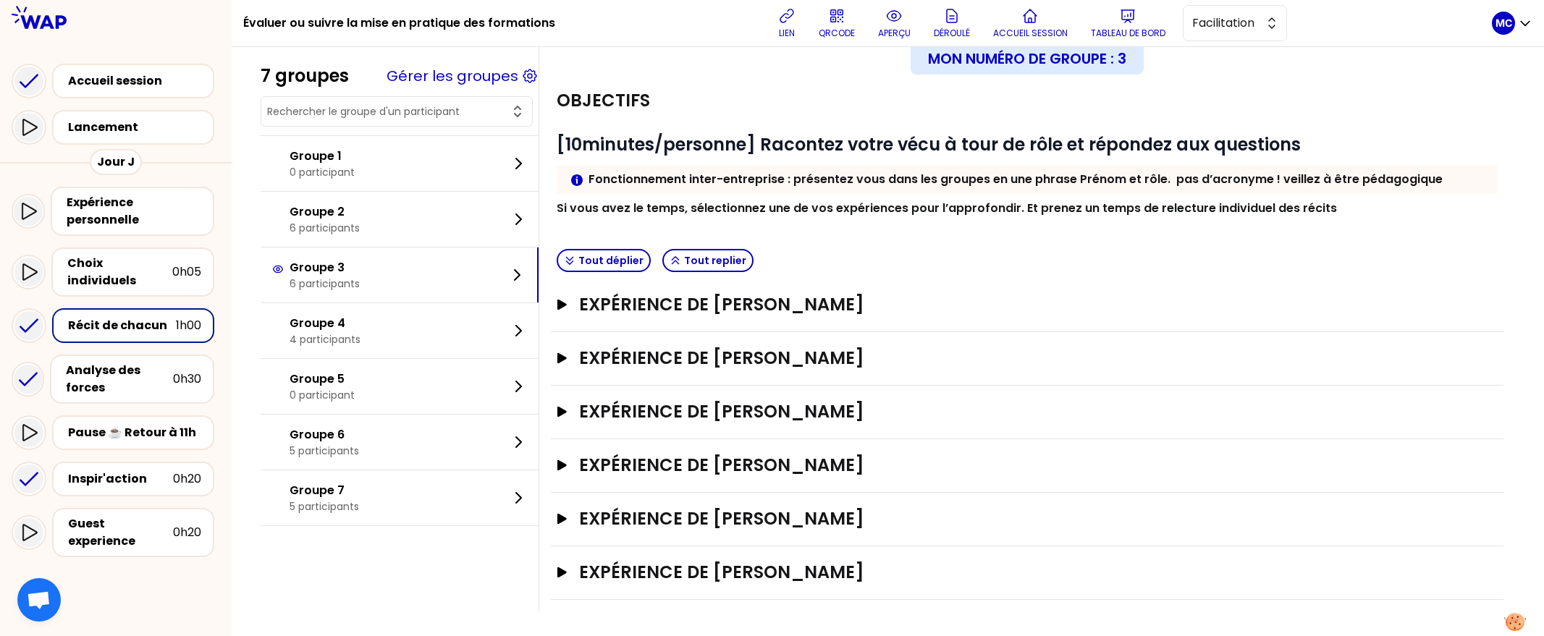
scroll to position [51, 0]
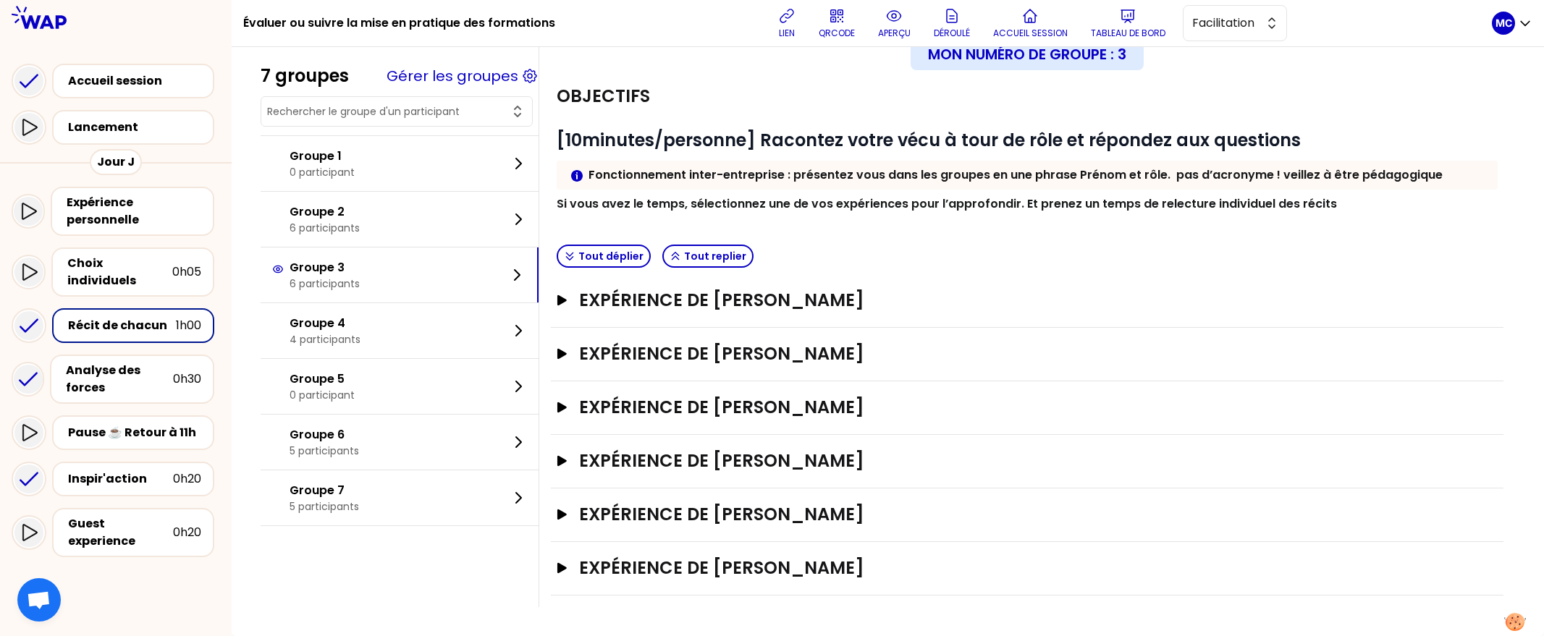
click at [961, 219] on div "Objectifs # [10minutes/personne] Racontez votre vécu à tour de rôle et répondez…" at bounding box center [1027, 154] width 953 height 169
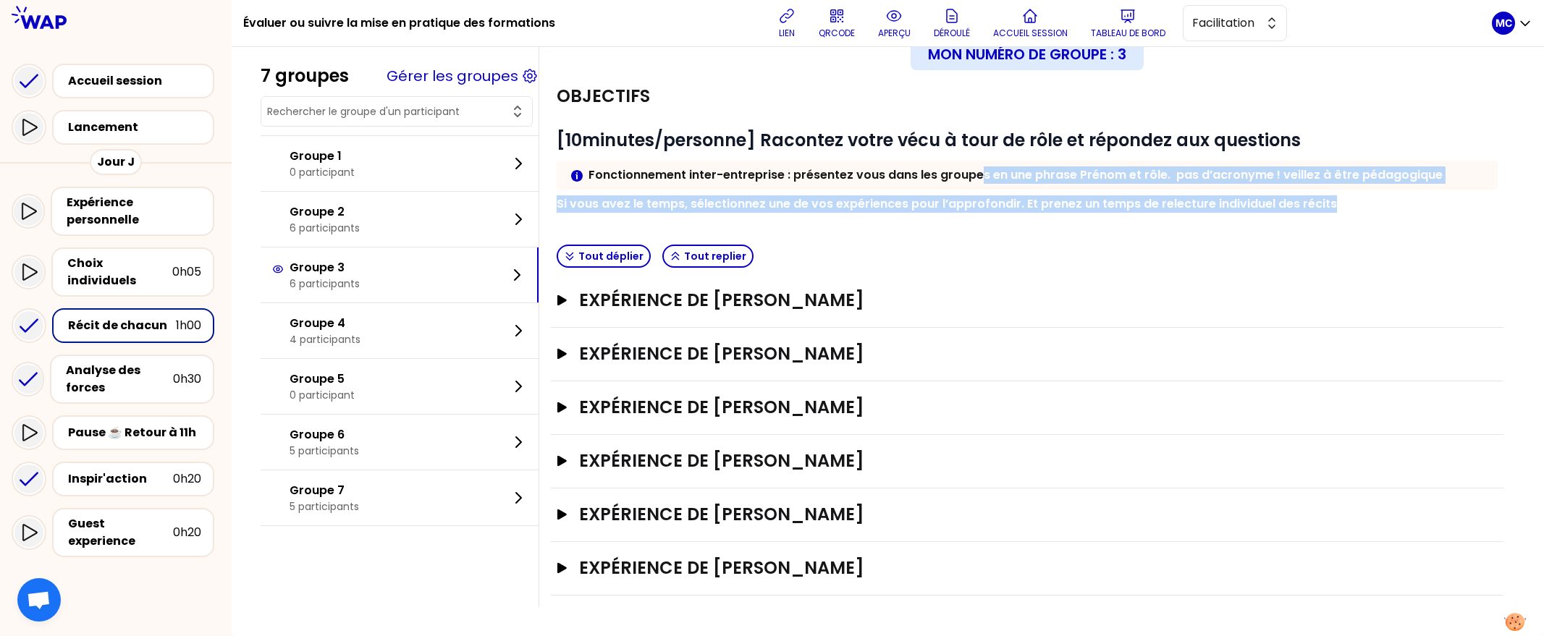
drag, startPoint x: 993, startPoint y: 219, endPoint x: 993, endPoint y: 177, distance: 41.3
click at [993, 178] on div "Objectifs # [10minutes/personne] Racontez votre vécu à tour de rôle et répondez…" at bounding box center [1027, 154] width 953 height 169
click at [993, 177] on strong "Fonctionnement inter-entreprise : présentez vous dans les groupes en une phrase…" at bounding box center [1016, 175] width 854 height 17
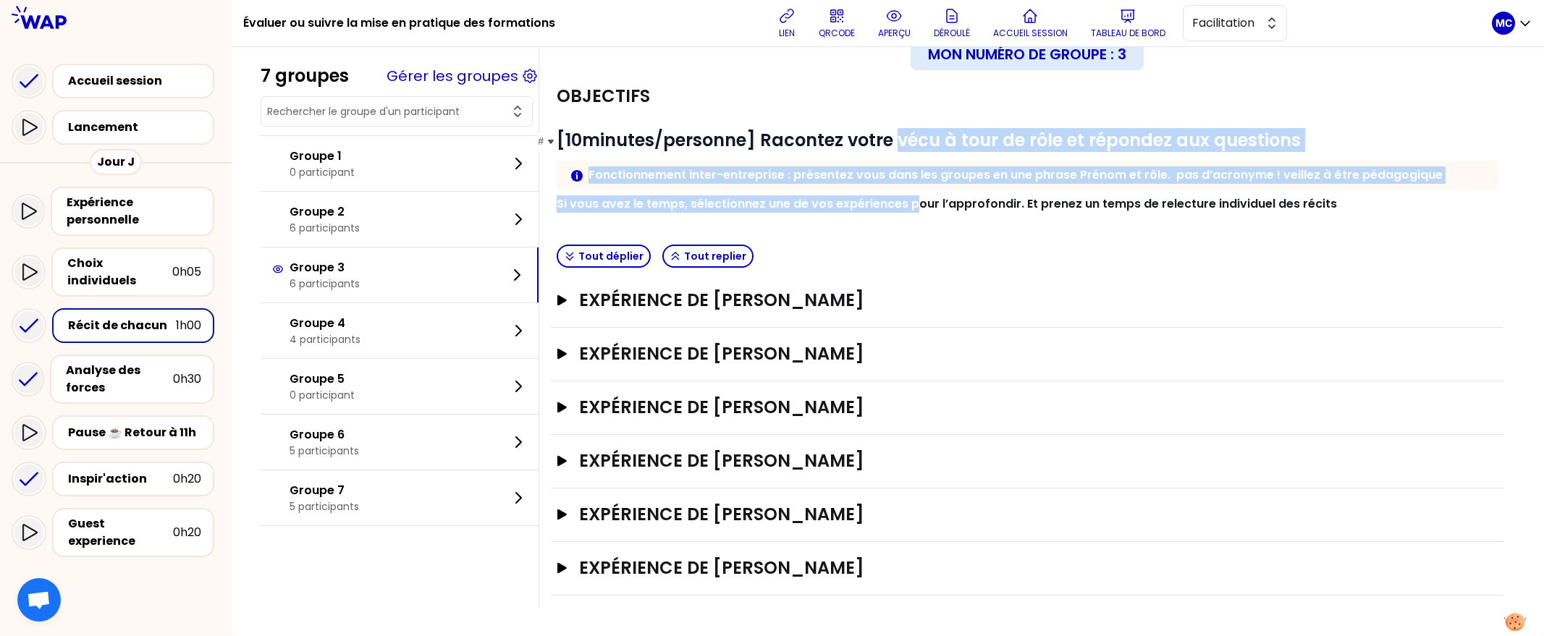
drag, startPoint x: 927, startPoint y: 206, endPoint x: 917, endPoint y: 139, distance: 67.4
click at [917, 139] on div "# [10minutes/personne] Racontez votre vécu à tour de rôle et répondez aux quest…" at bounding box center [1027, 171] width 941 height 84
click at [917, 139] on strong "[10minutes/personne] Racontez votre vécu à tour de rôle et répondez aux questio…" at bounding box center [929, 140] width 744 height 24
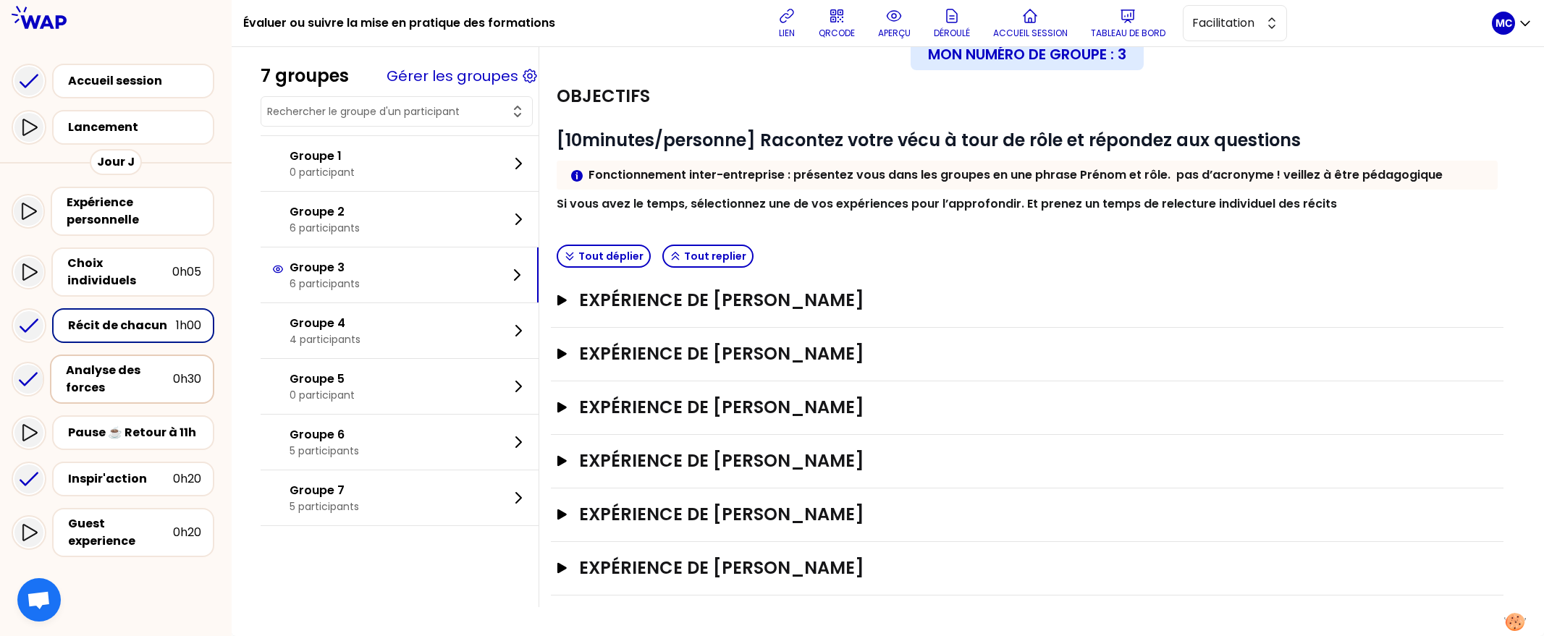
click at [123, 381] on div "Analyse des forces" at bounding box center [119, 379] width 107 height 35
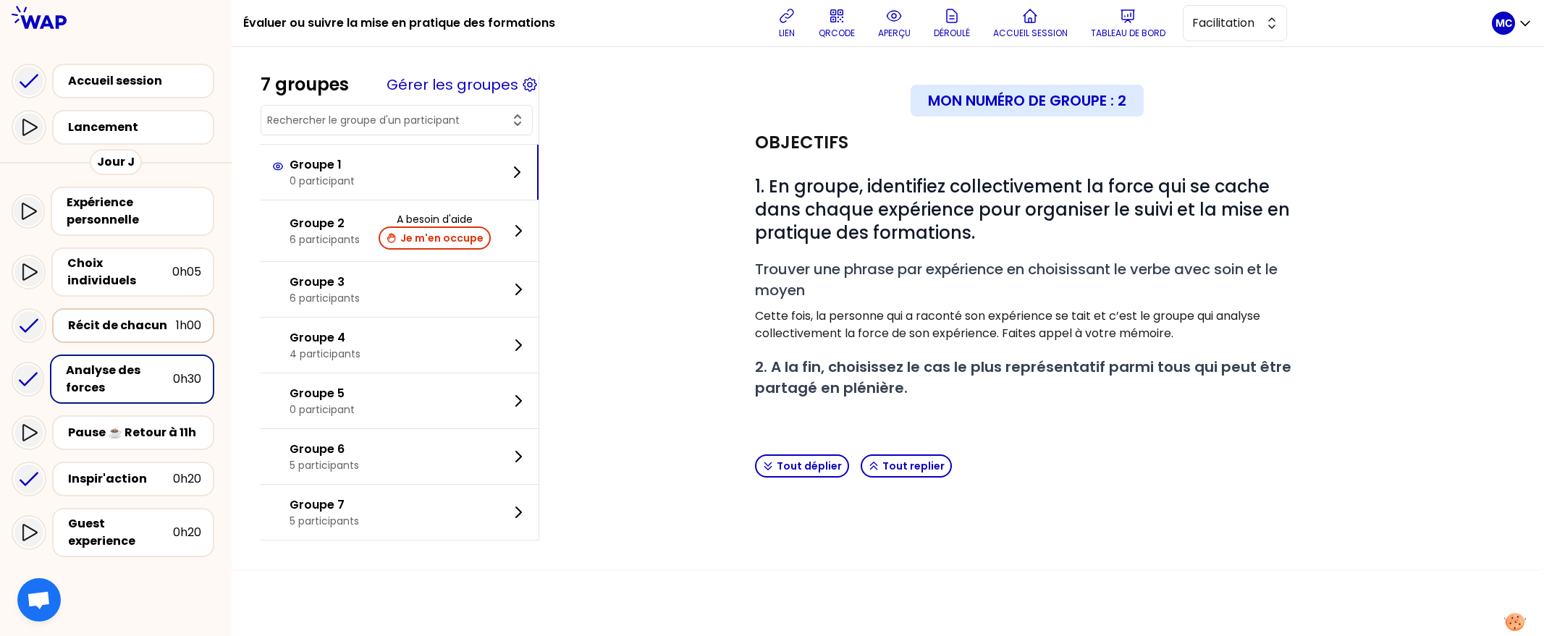
click at [130, 316] on div "Récit de chacun 1h00" at bounding box center [133, 326] width 136 height 20
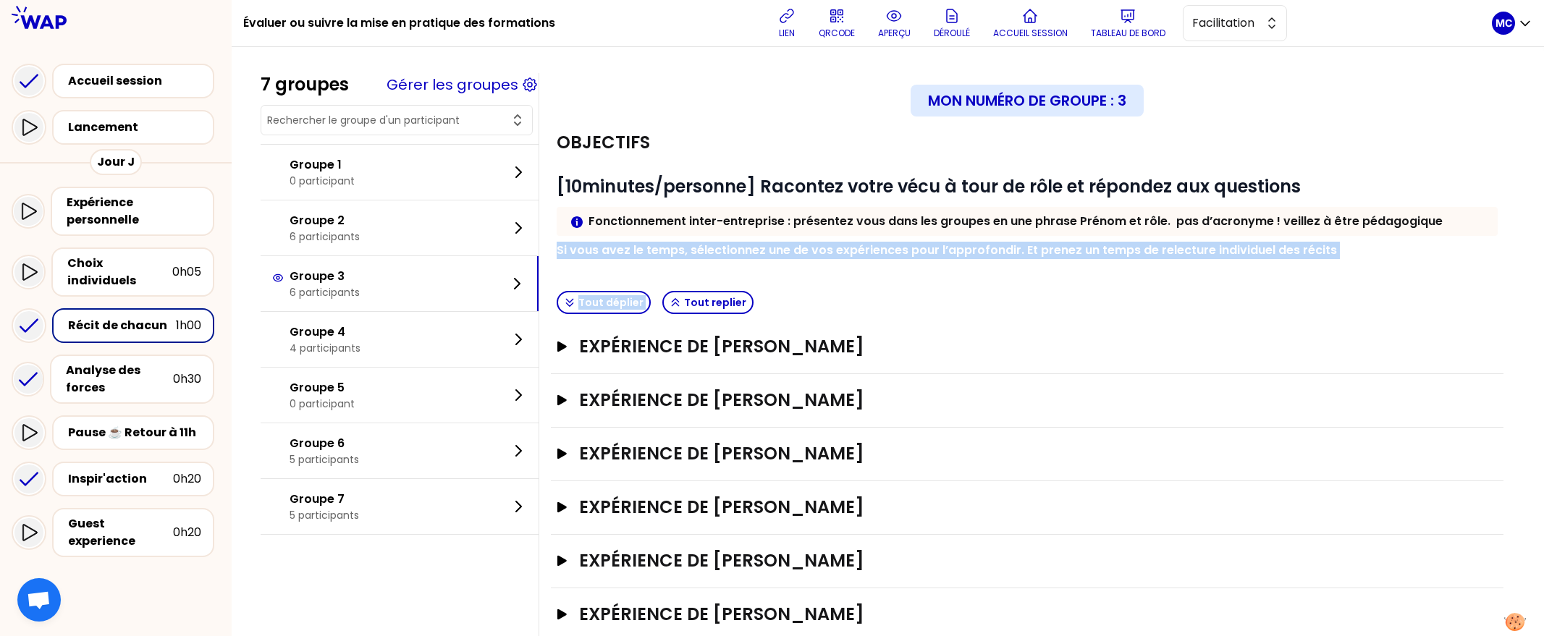
drag, startPoint x: 995, startPoint y: 287, endPoint x: 995, endPoint y: 239, distance: 47.8
click at [995, 239] on div "Mon numéro de groupe : 3 Objectifs # [10minutes/personne] Racontez votre vécu à…" at bounding box center [1027, 363] width 953 height 557
click at [995, 238] on div "# [10minutes/personne] Racontez votre vécu à tour de rôle et répondez aux quest…" at bounding box center [1027, 217] width 941 height 84
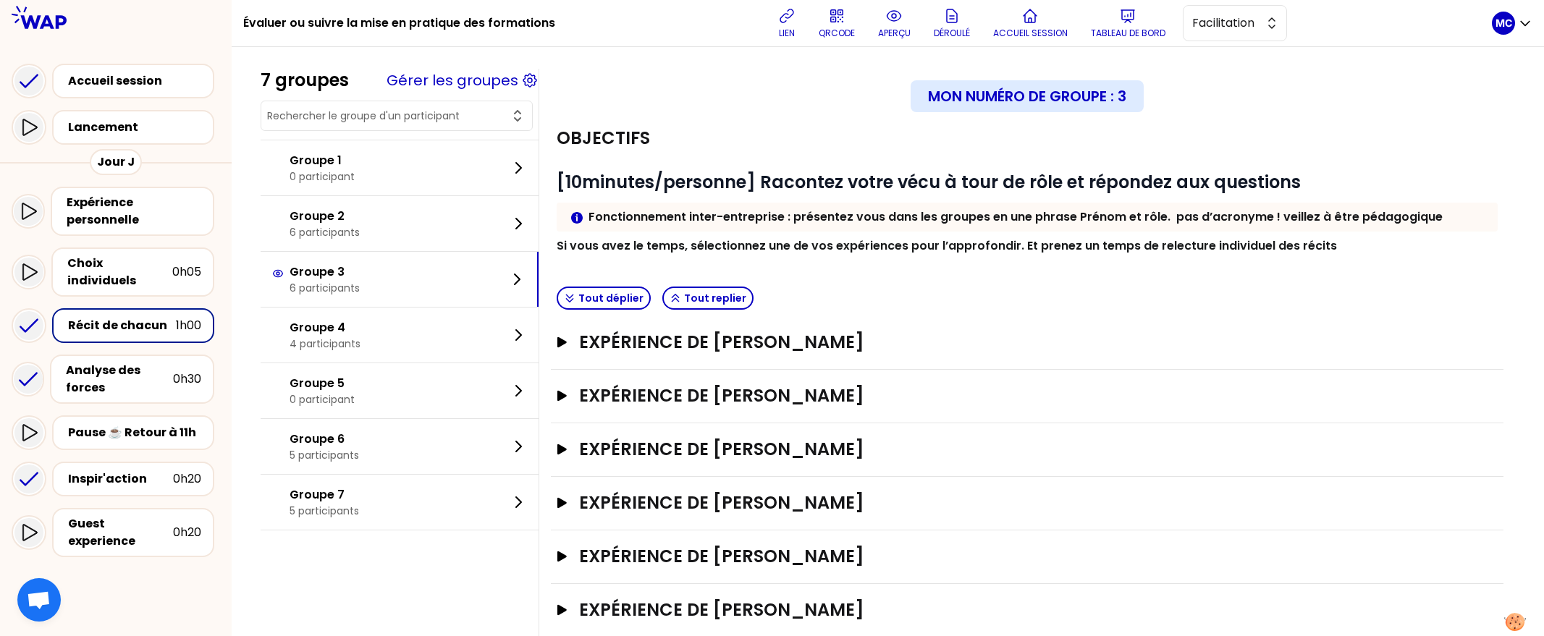
scroll to position [51, 0]
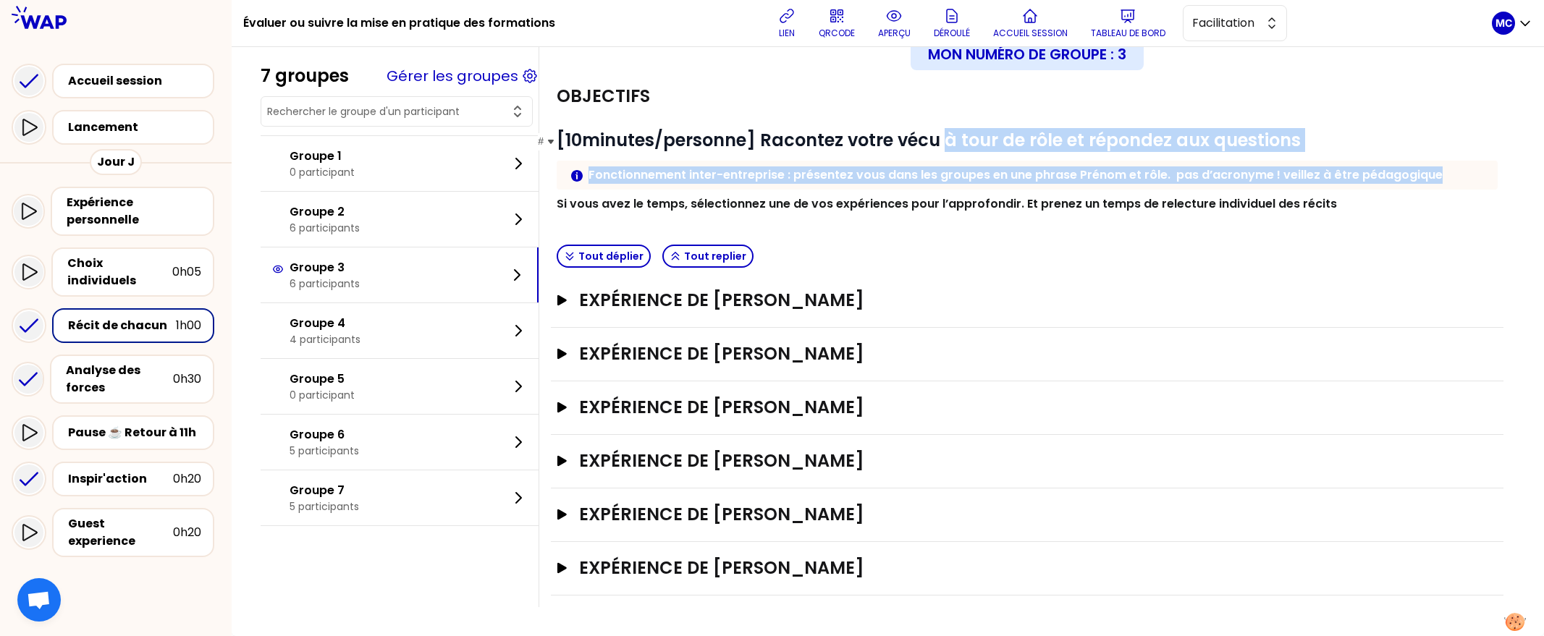
drag, startPoint x: 1006, startPoint y: 190, endPoint x: 966, endPoint y: 139, distance: 65.0
click at [966, 139] on div "# [10minutes/personne] Racontez votre vécu à tour de rôle et répondez aux quest…" at bounding box center [1027, 171] width 941 height 84
click at [962, 136] on strong "[10minutes/personne] Racontez votre vécu à tour de rôle et répondez aux questio…" at bounding box center [929, 140] width 744 height 24
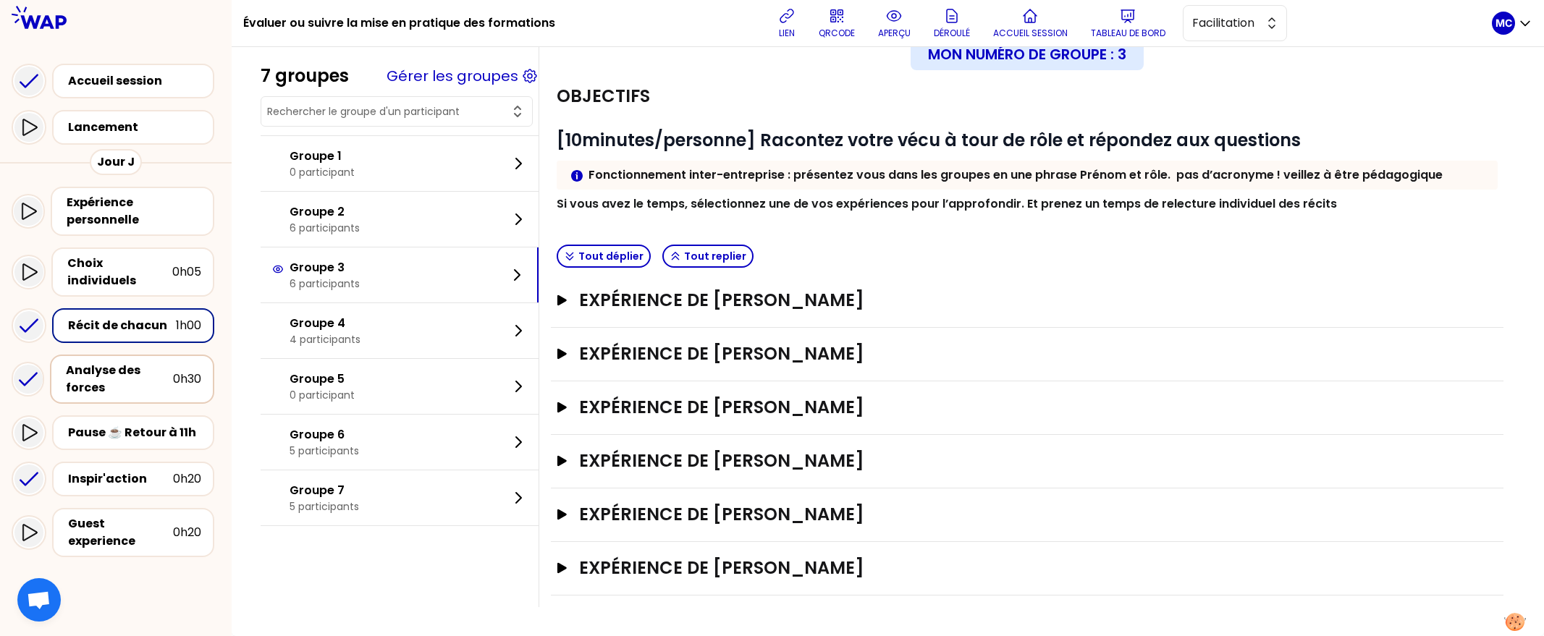
click at [108, 377] on div "Analyse des forces" at bounding box center [119, 379] width 107 height 35
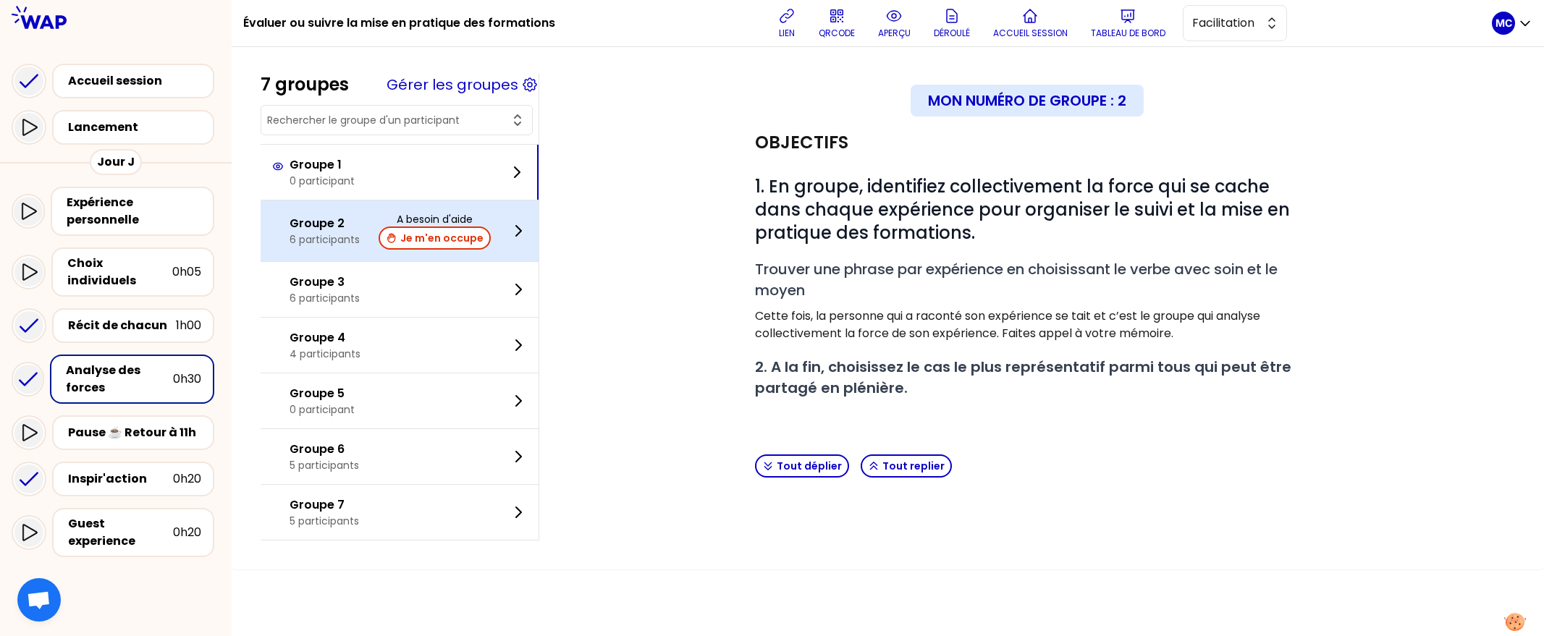
click at [335, 234] on p "6 participants" at bounding box center [325, 239] width 70 height 14
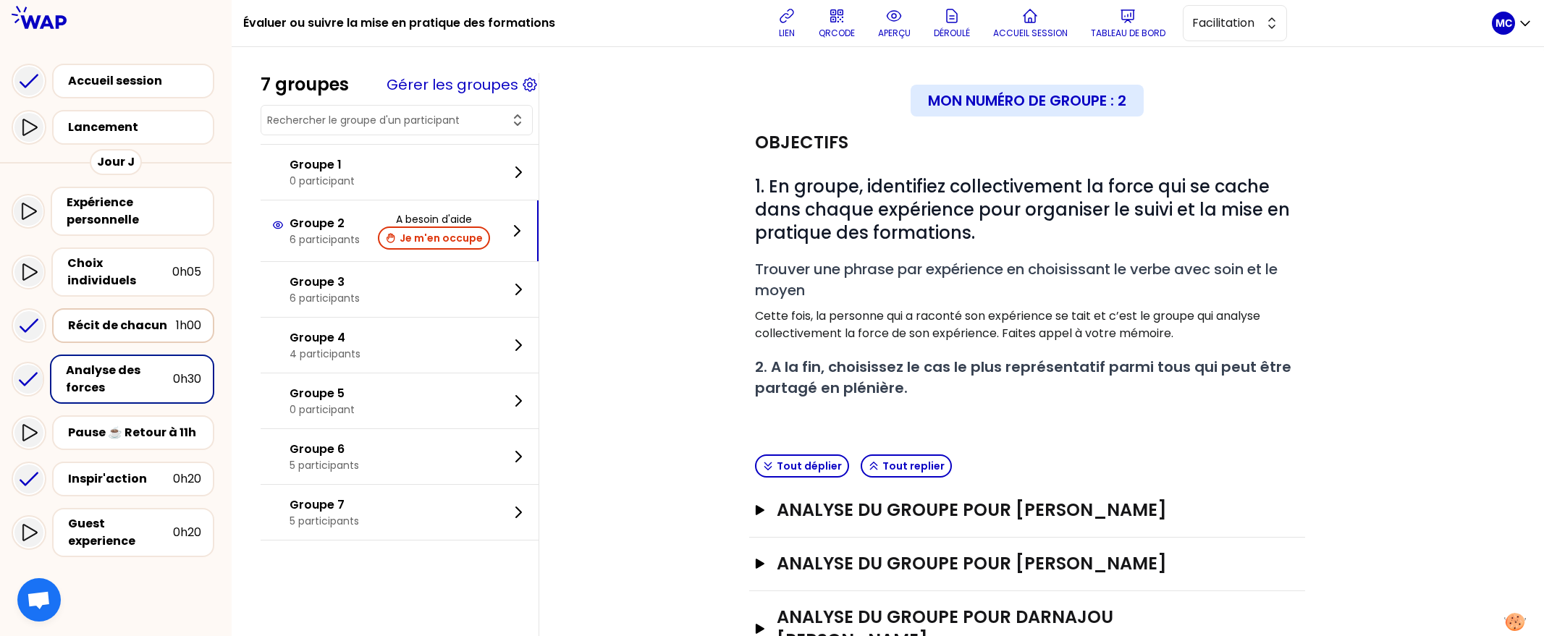
click at [106, 317] on div "Récit de chacun" at bounding box center [122, 325] width 108 height 17
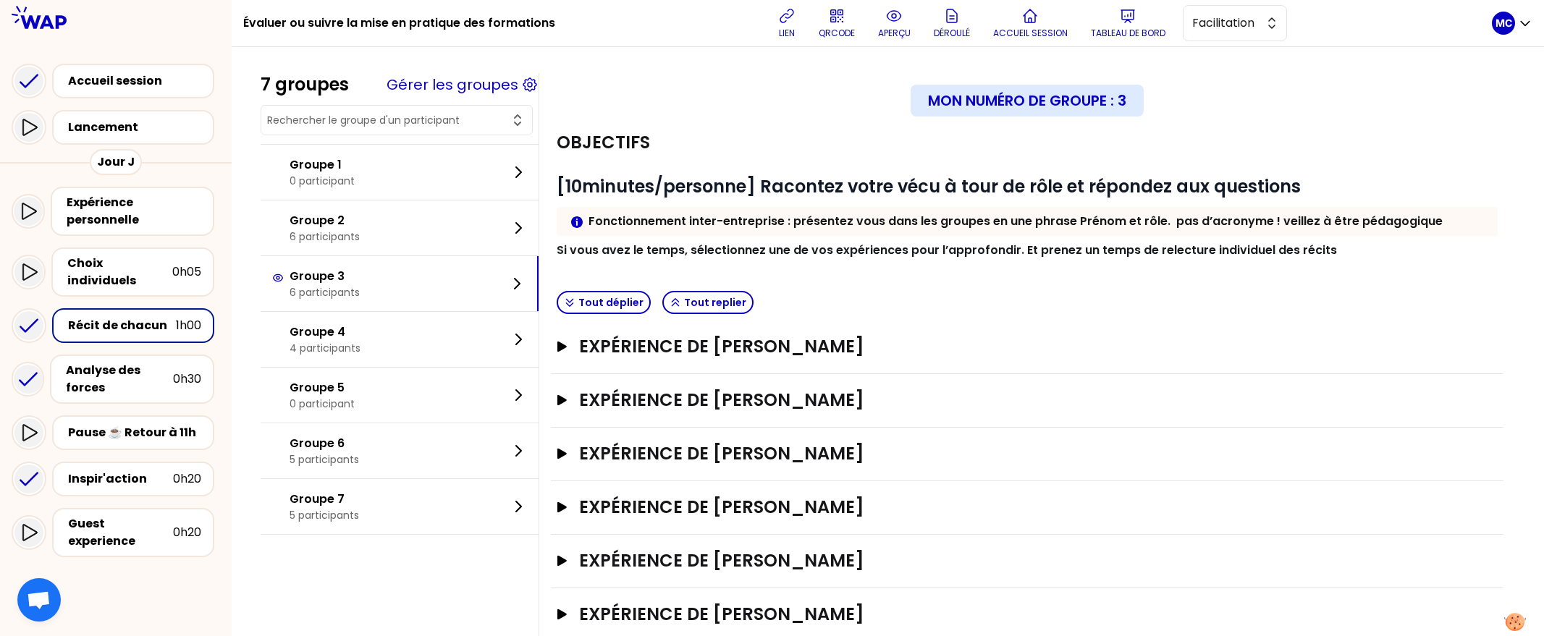
click at [707, 473] on div "Expérience de [PERSON_NAME]" at bounding box center [1027, 455] width 953 height 54
click at [718, 466] on div "Expérience de [PERSON_NAME]" at bounding box center [1027, 454] width 941 height 24
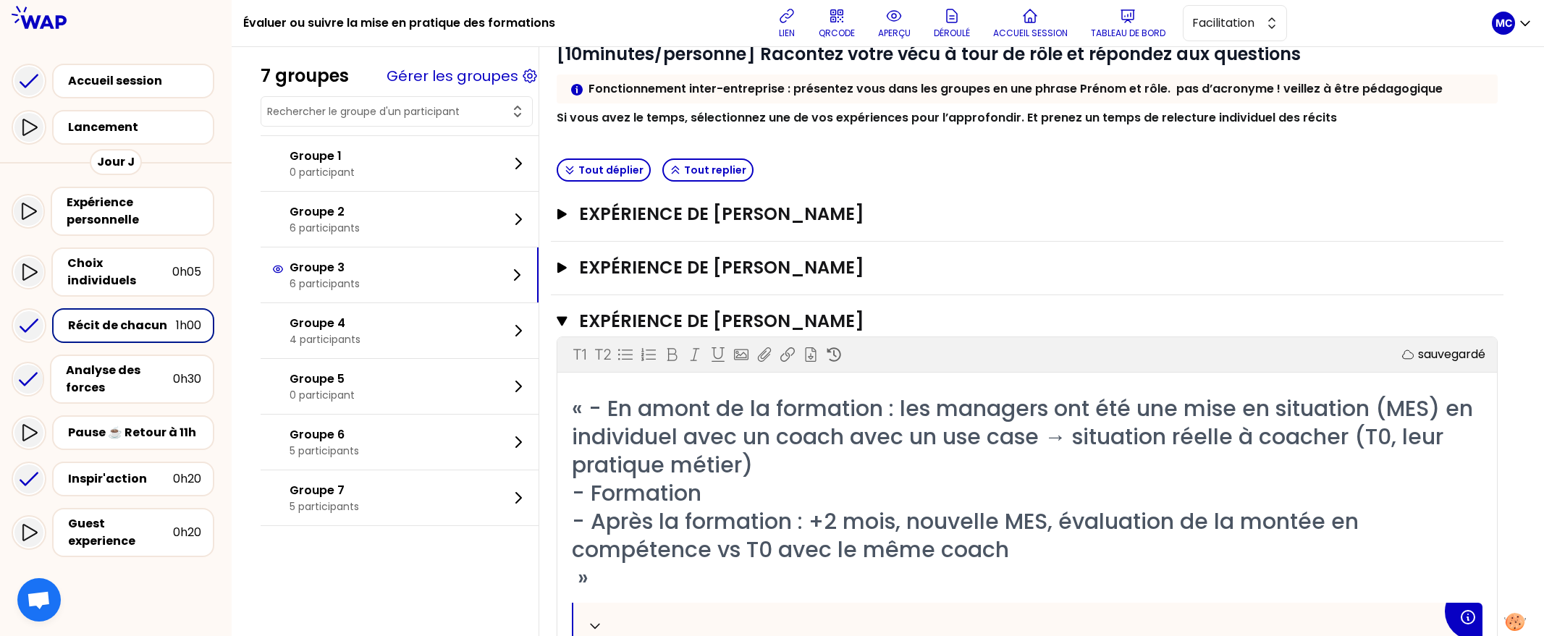
scroll to position [254, 0]
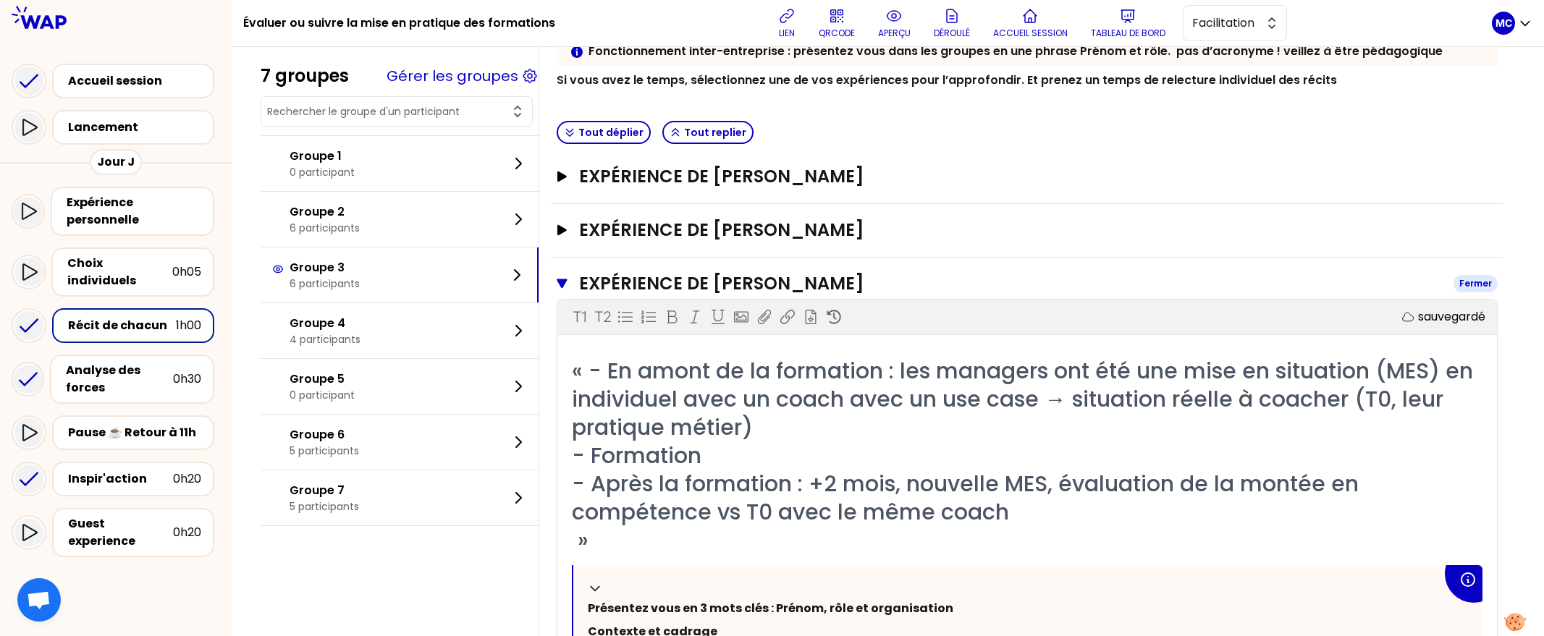
click at [796, 273] on h3 "Expérience de [PERSON_NAME]" at bounding box center [1010, 283] width 863 height 23
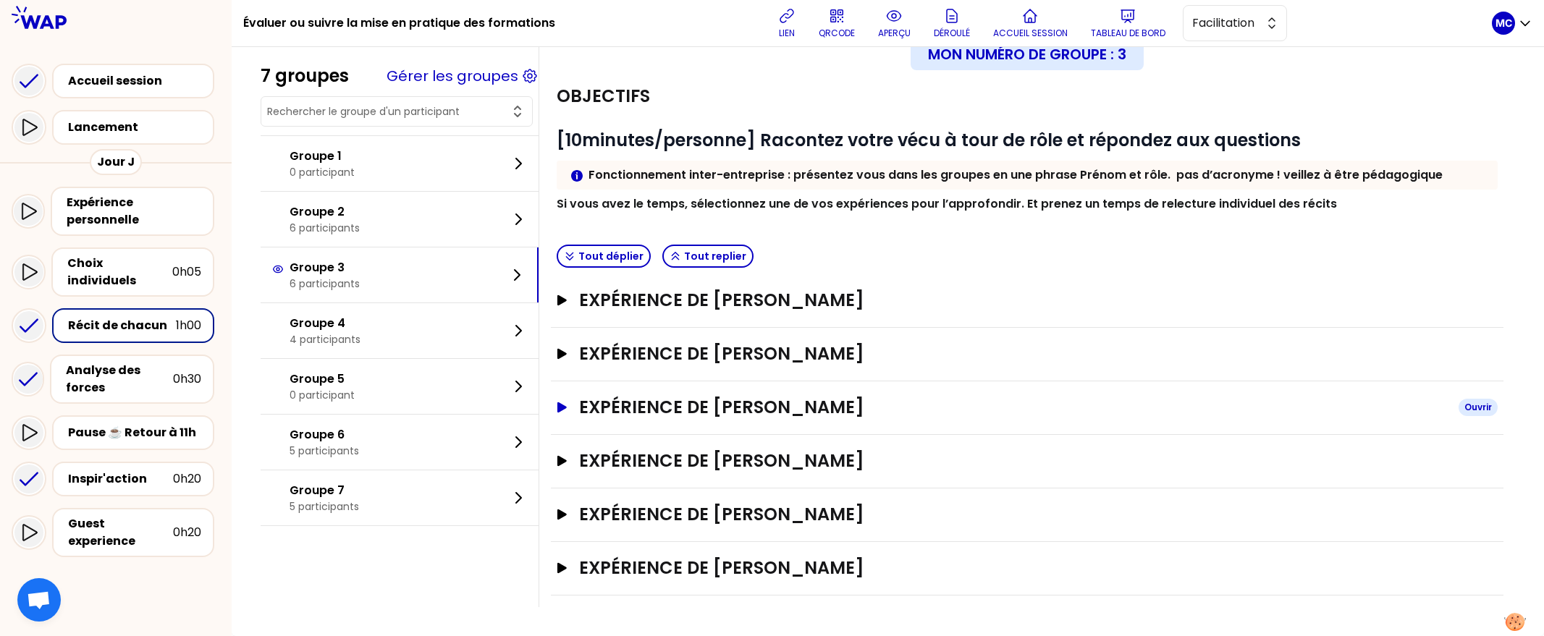
scroll to position [51, 0]
click at [127, 471] on div "Inspir'action" at bounding box center [120, 479] width 105 height 17
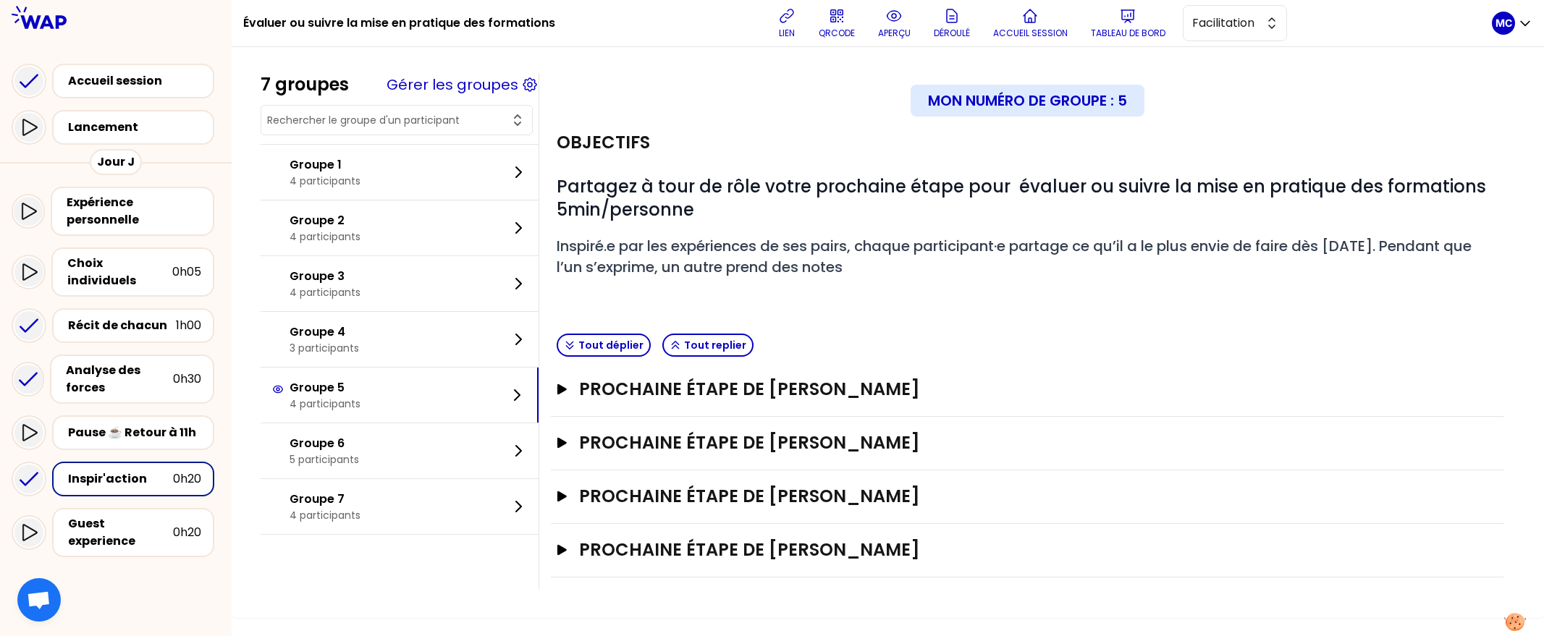
click at [1120, 304] on div "Objectifs # Partagez à tour de rôle votre prochaine étape pour évaluer ou suivr…" at bounding box center [1027, 222] width 953 height 211
click at [838, 558] on h3 "Prochaine étape de [PERSON_NAME]" at bounding box center [1013, 550] width 868 height 23
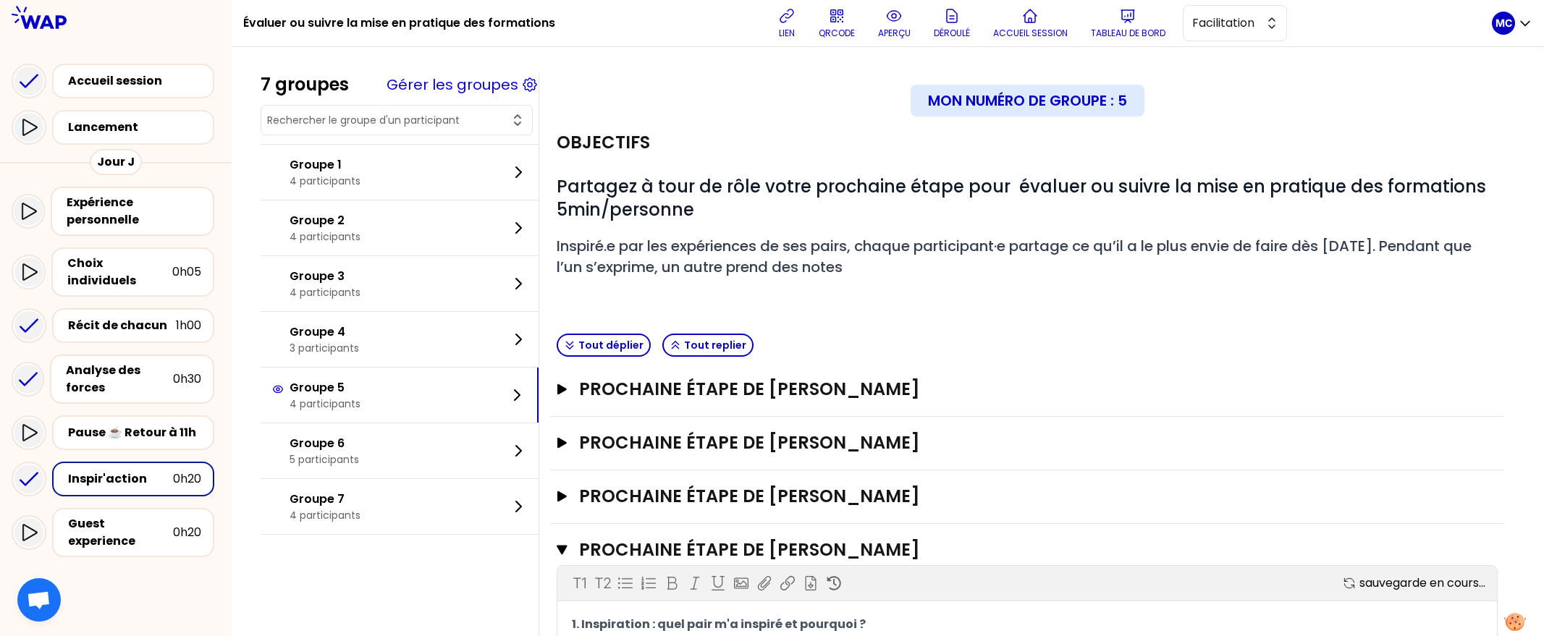
click at [1009, 277] on div "# Partagez à tour de rôle votre prochaine étape pour évaluer ou suivre la mise …" at bounding box center [1027, 238] width 941 height 127
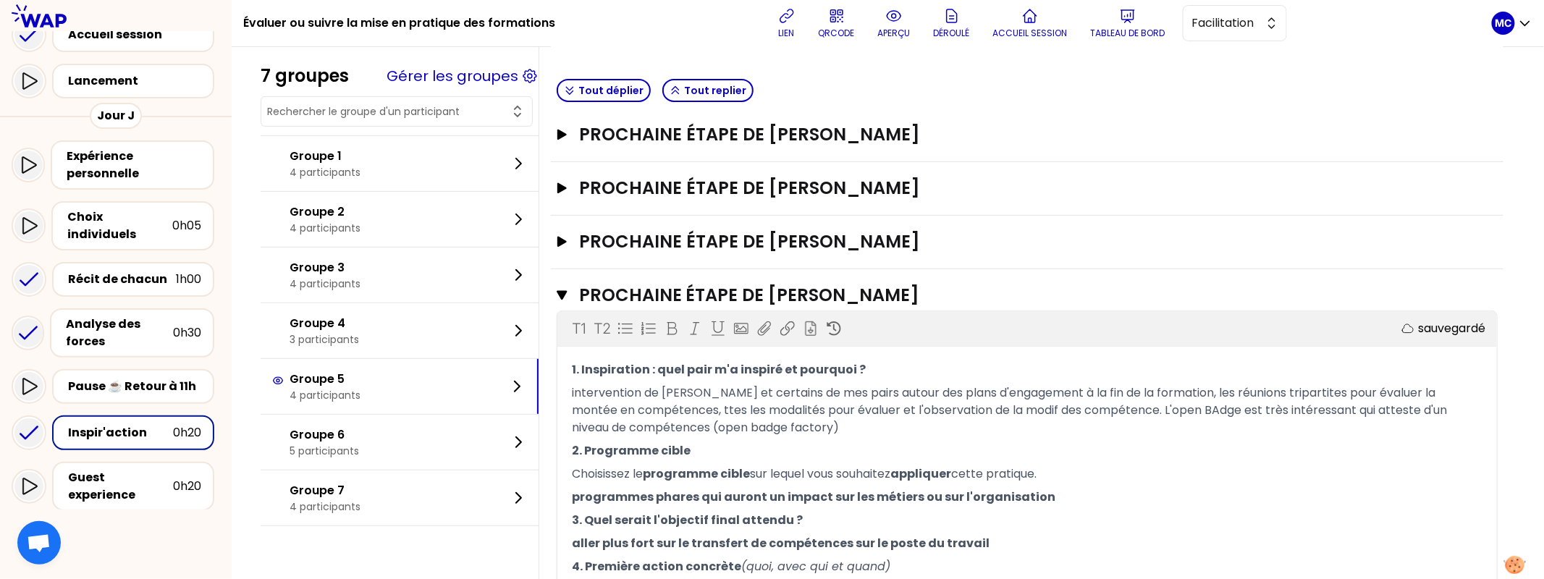
scroll to position [379, 0]
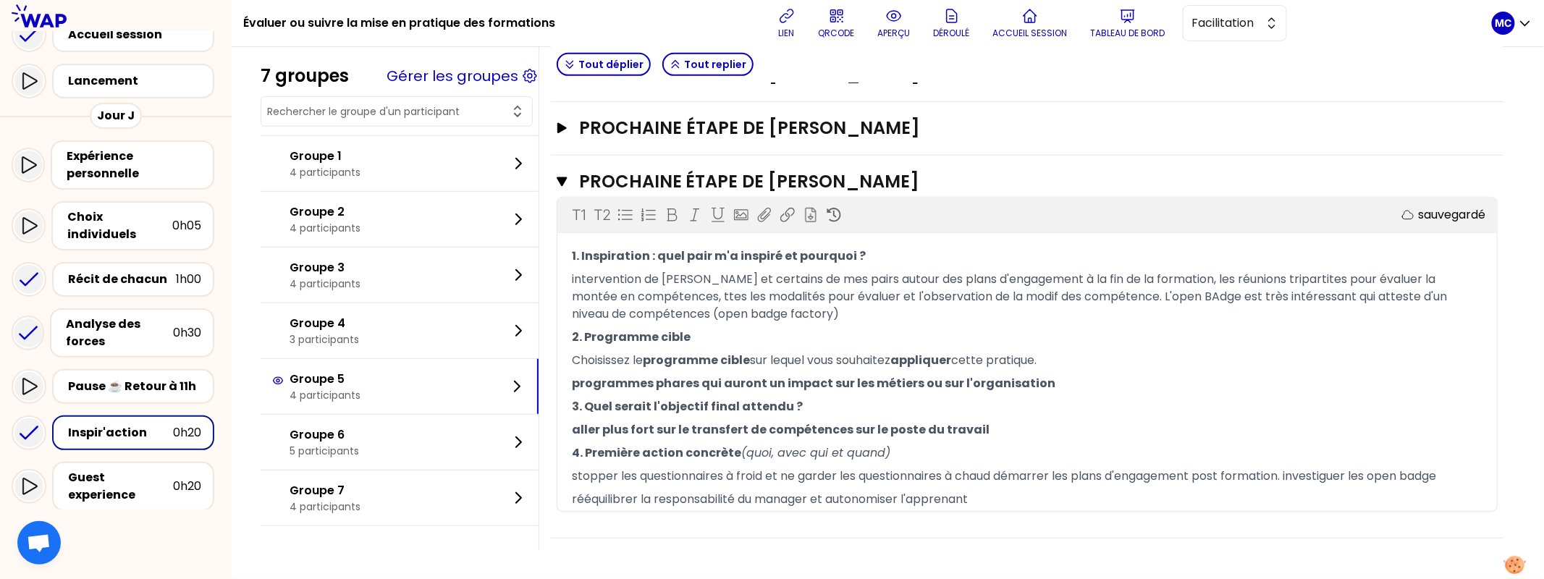
click at [699, 170] on h3 "Prochaine étape de [PERSON_NAME]" at bounding box center [1010, 181] width 863 height 23
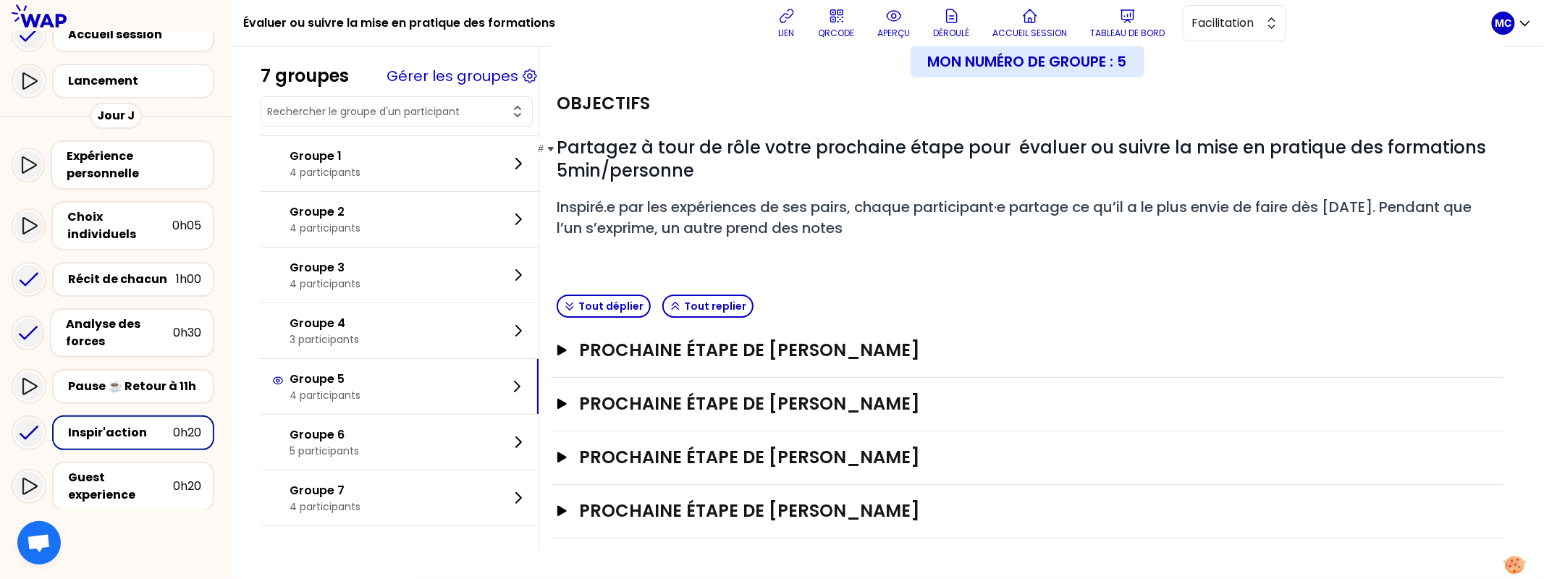
scroll to position [38, 0]
click at [739, 353] on h3 "Prochaine étape de [PERSON_NAME]" at bounding box center [1013, 351] width 868 height 23
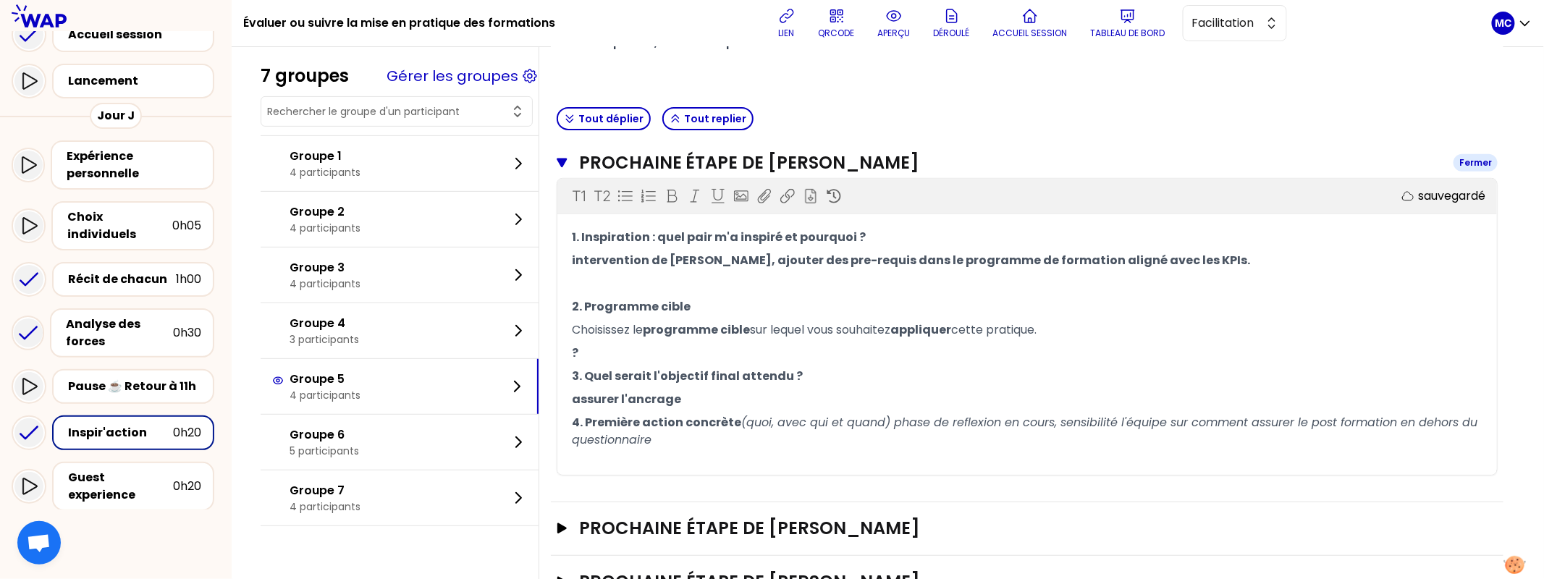
click at [920, 166] on h3 "Prochaine étape de [PERSON_NAME]" at bounding box center [1010, 162] width 863 height 23
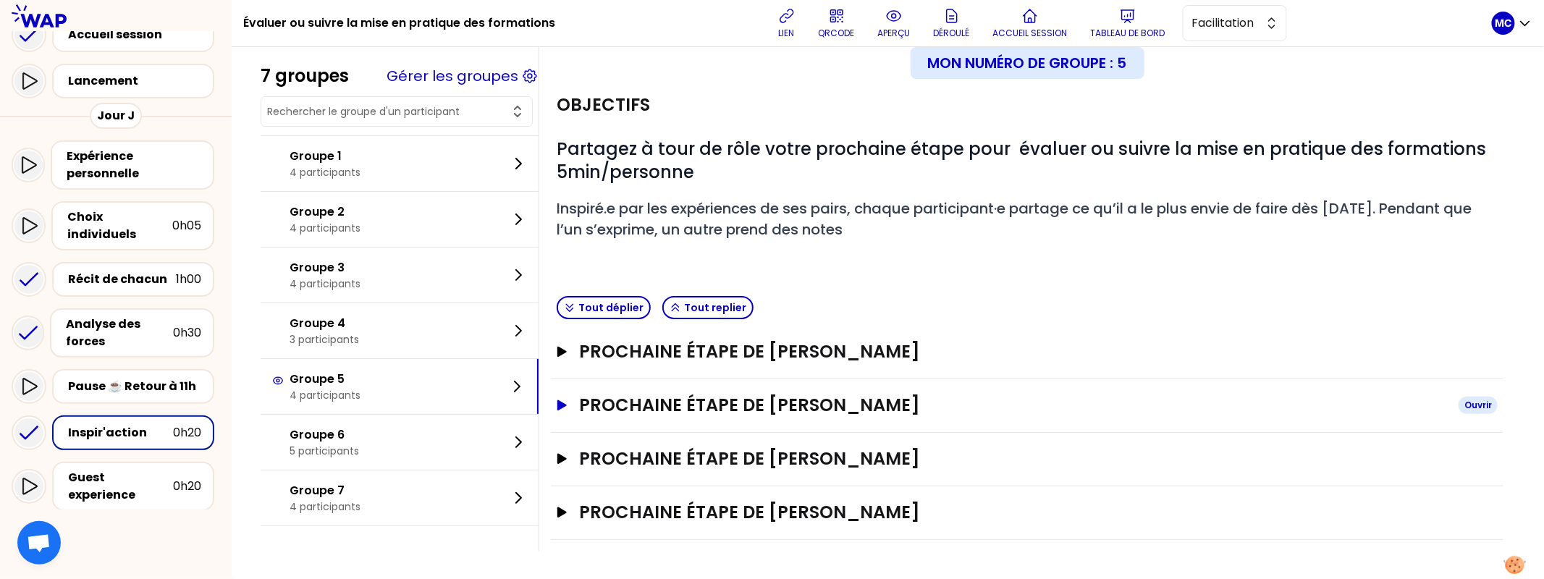
click at [876, 406] on h3 "Prochaine étape de [PERSON_NAME]" at bounding box center [1013, 405] width 868 height 23
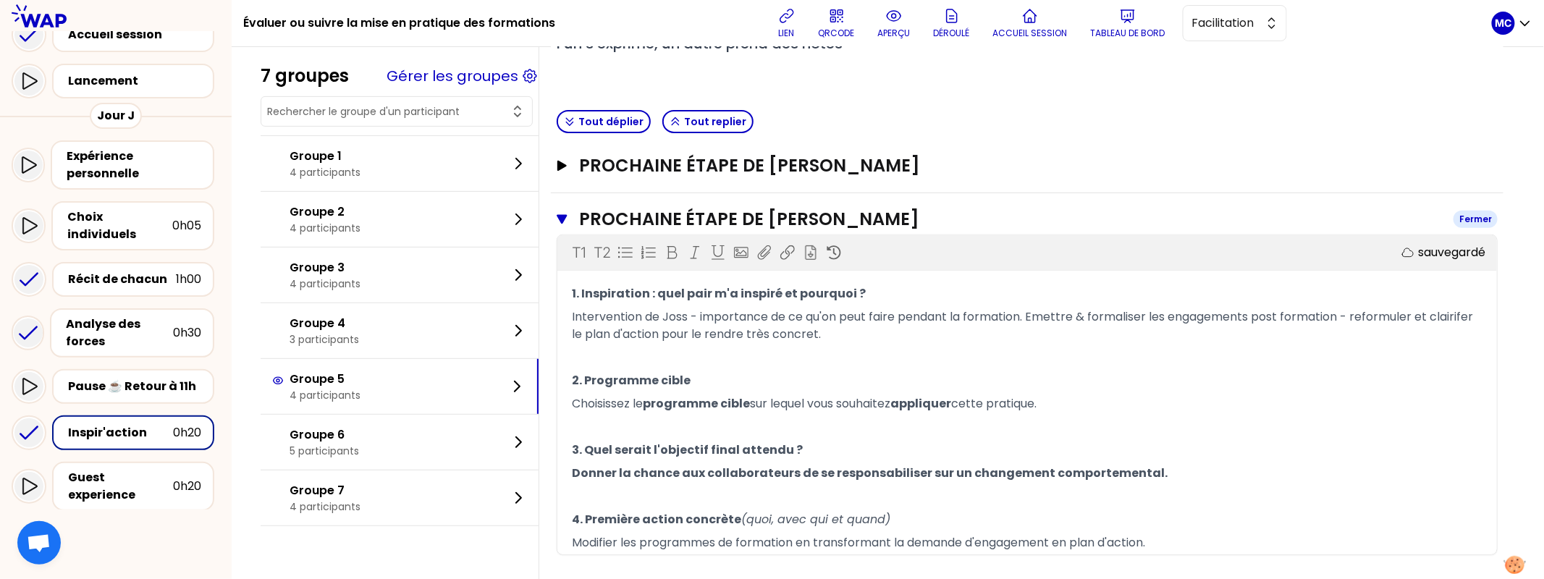
scroll to position [202, 0]
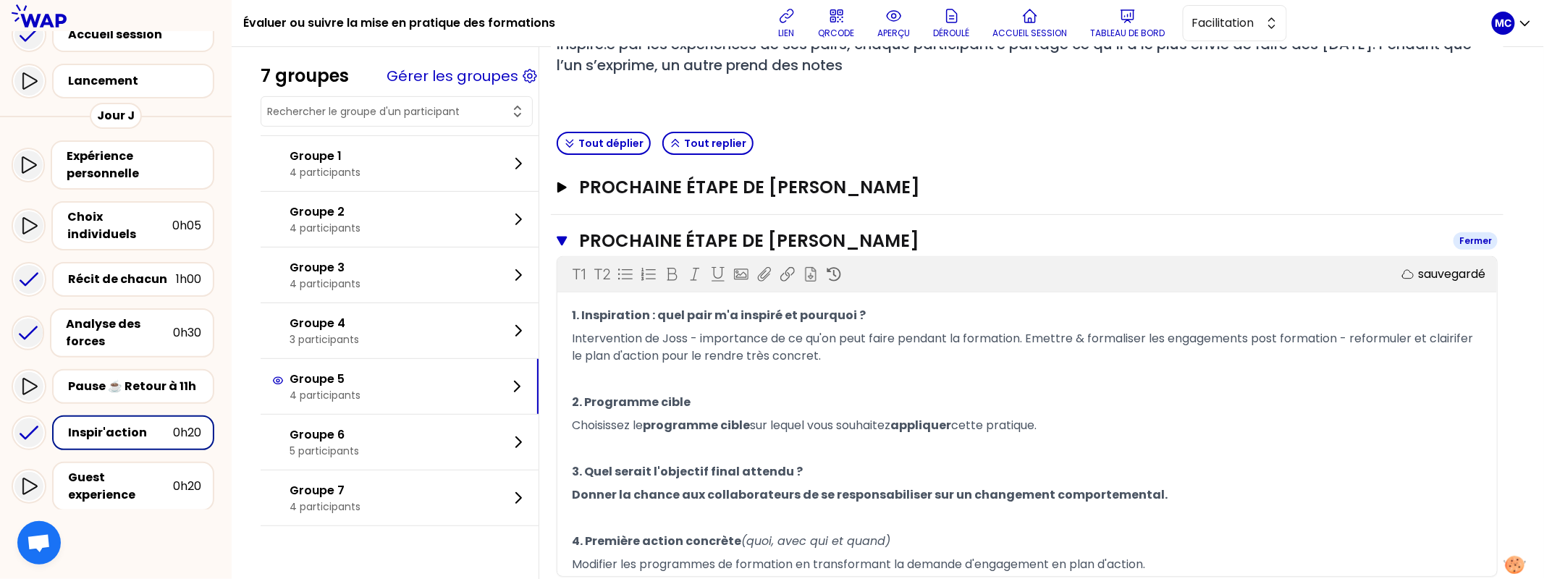
click at [912, 240] on h3 "Prochaine étape de [PERSON_NAME]" at bounding box center [1010, 241] width 863 height 23
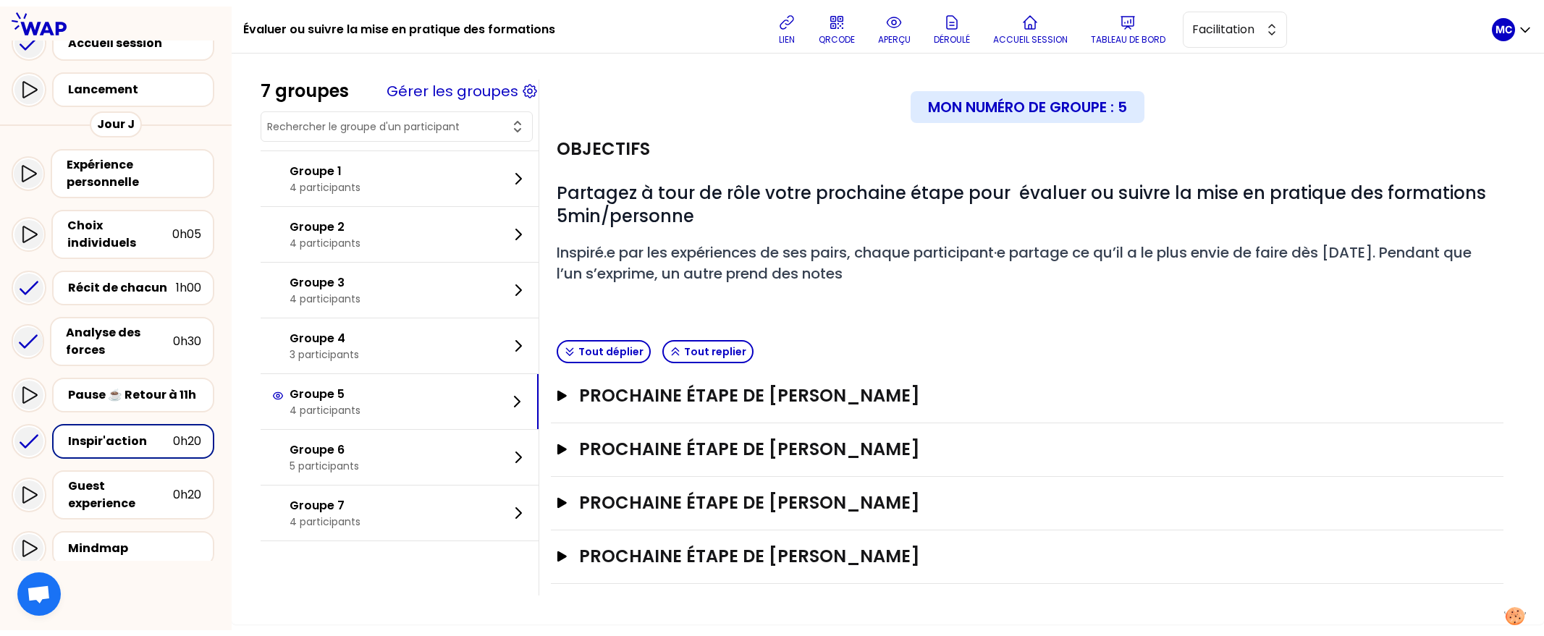
scroll to position [0, 0]
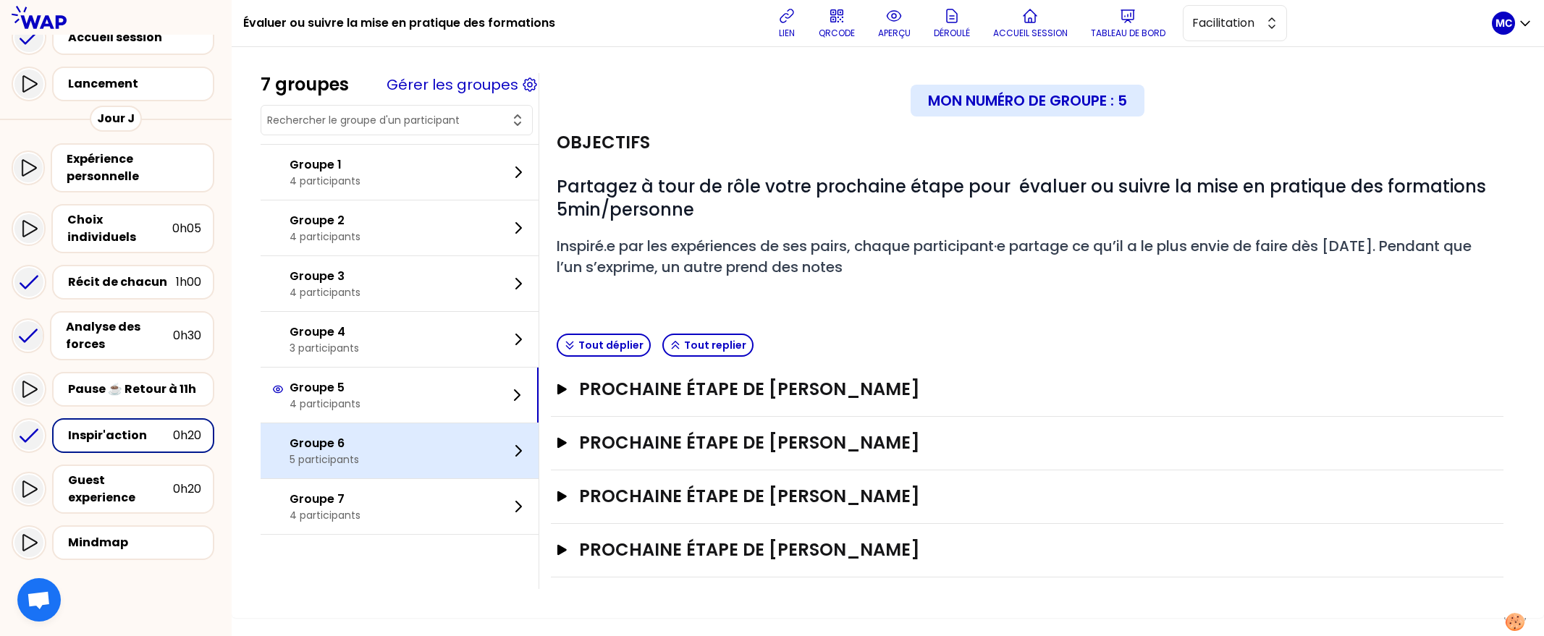
click at [446, 461] on div "Groupe 6 5 participants" at bounding box center [400, 451] width 278 height 55
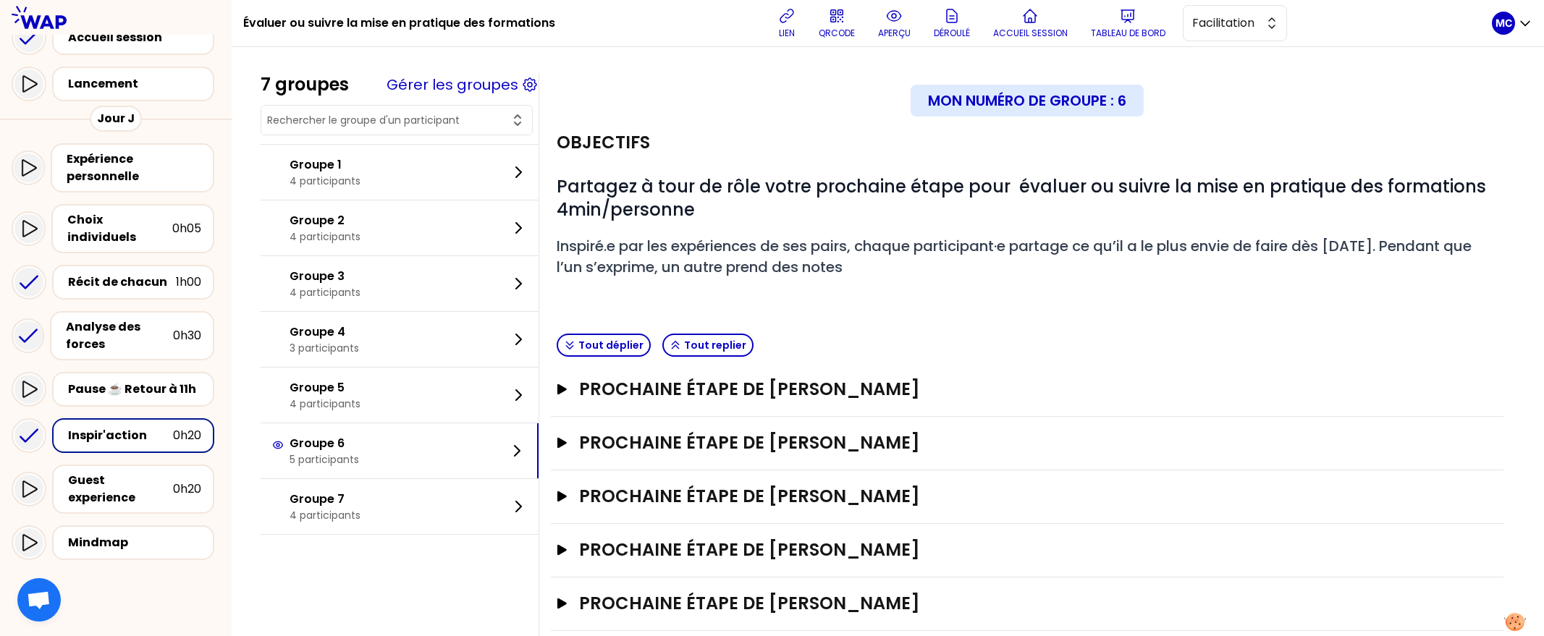
click at [681, 474] on div "Prochaine étape de [PERSON_NAME]" at bounding box center [1027, 498] width 953 height 54
click at [729, 431] on h3 "Prochaine étape de [PERSON_NAME]" at bounding box center [1013, 442] width 868 height 23
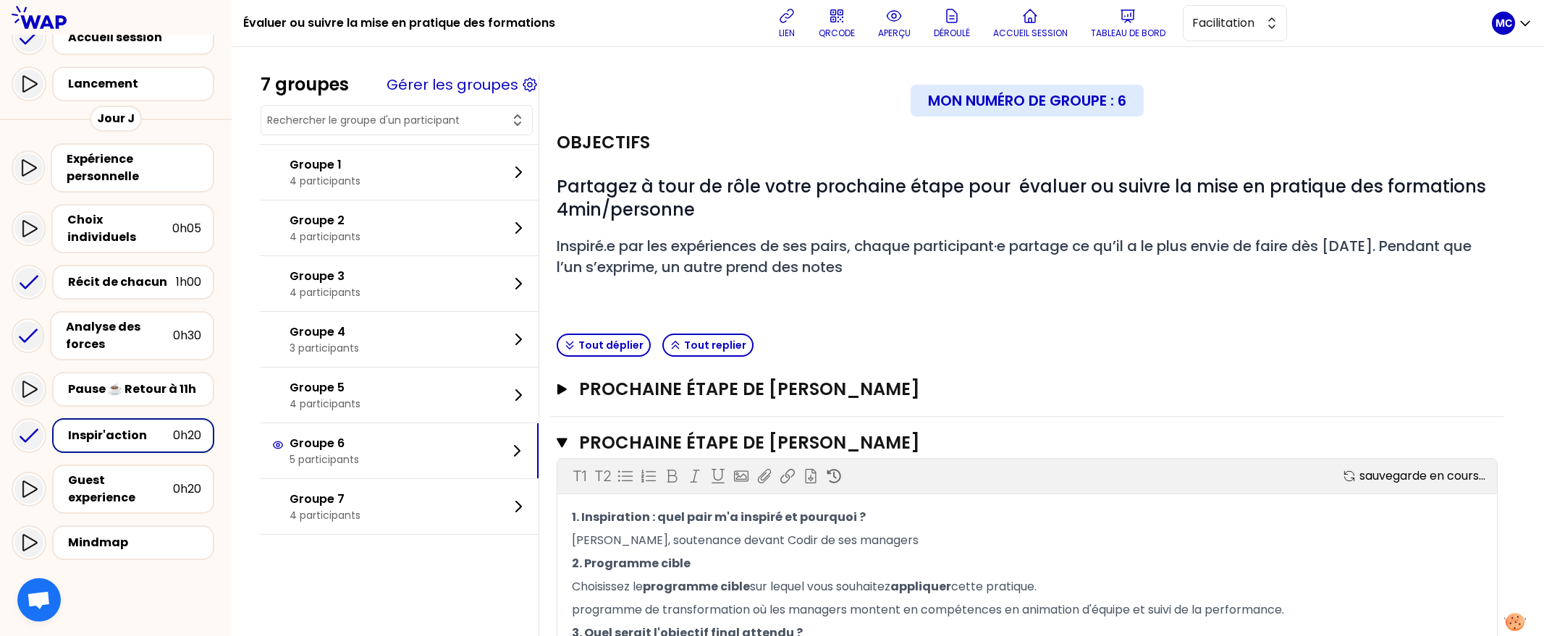
click at [851, 342] on div "Tout déplier Tout replier" at bounding box center [1027, 345] width 953 height 35
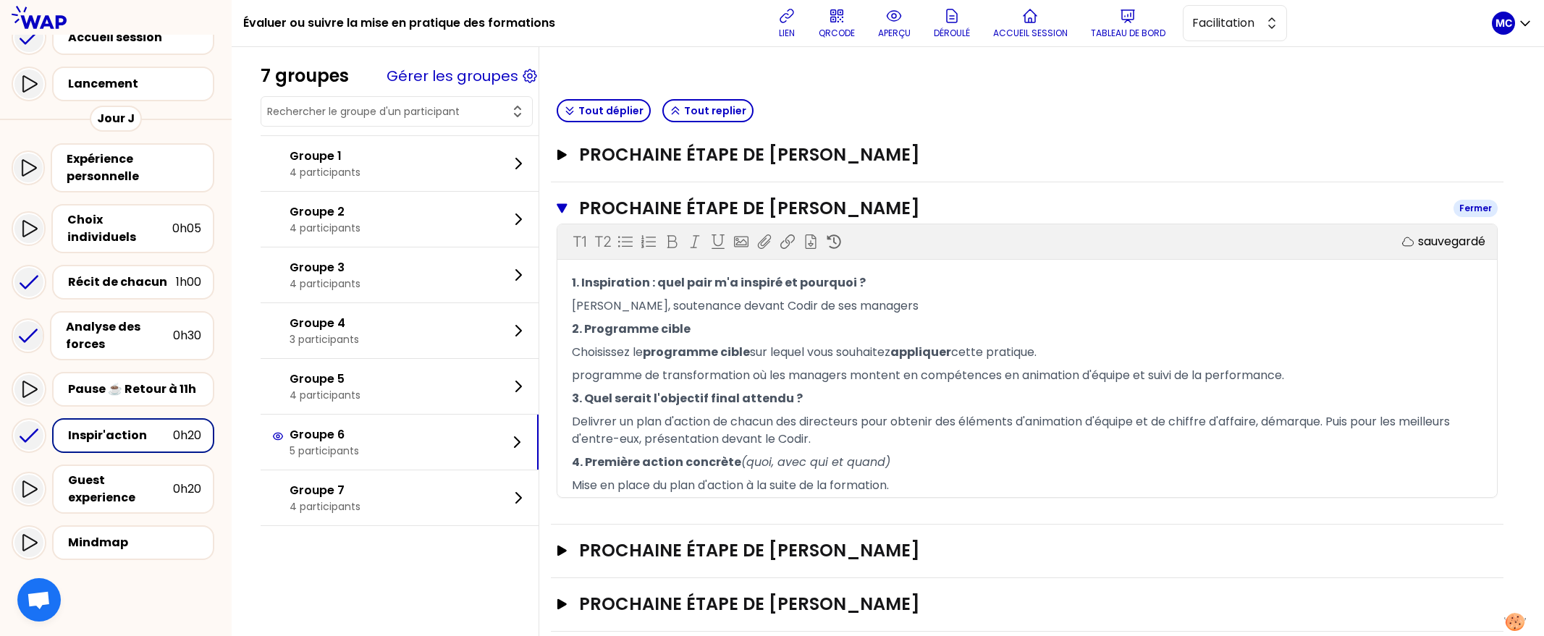
click at [896, 213] on h3 "Prochaine étape de [PERSON_NAME]" at bounding box center [1010, 208] width 863 height 23
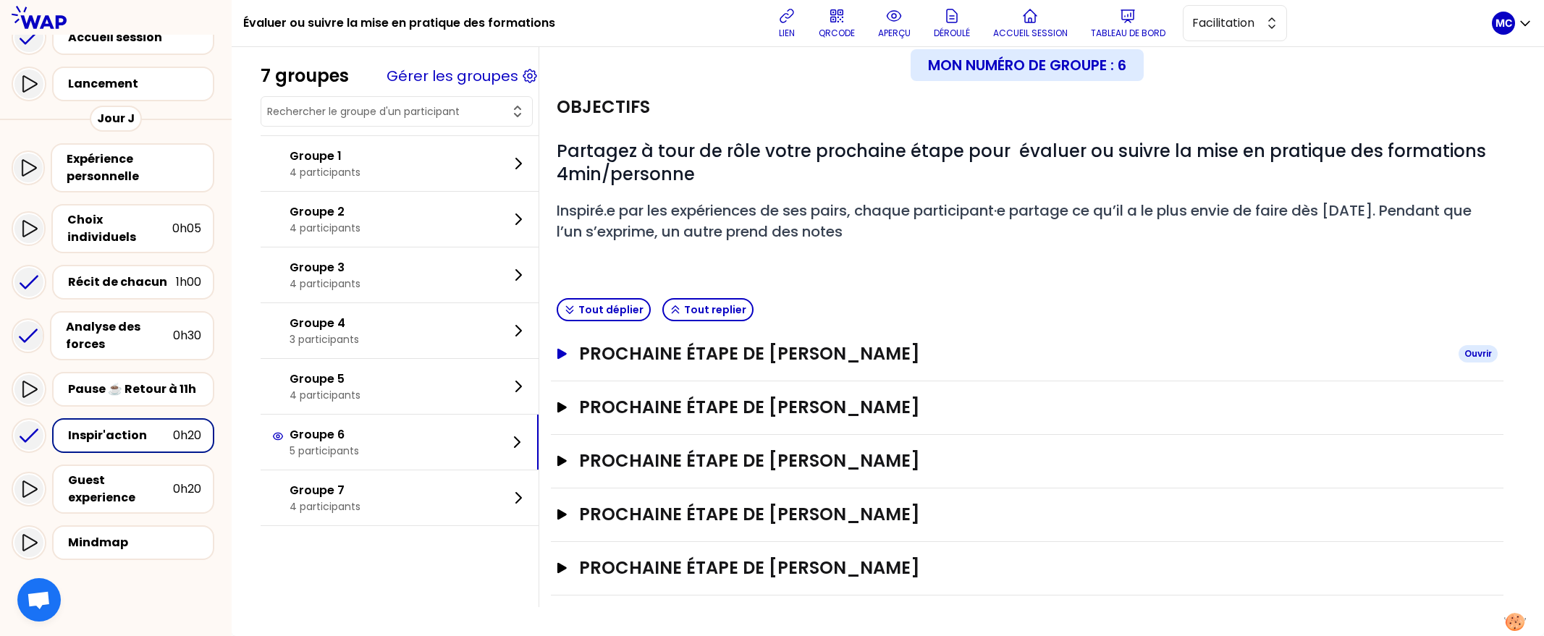
click at [910, 350] on h3 "Prochaine étape de [PERSON_NAME]" at bounding box center [1013, 353] width 868 height 23
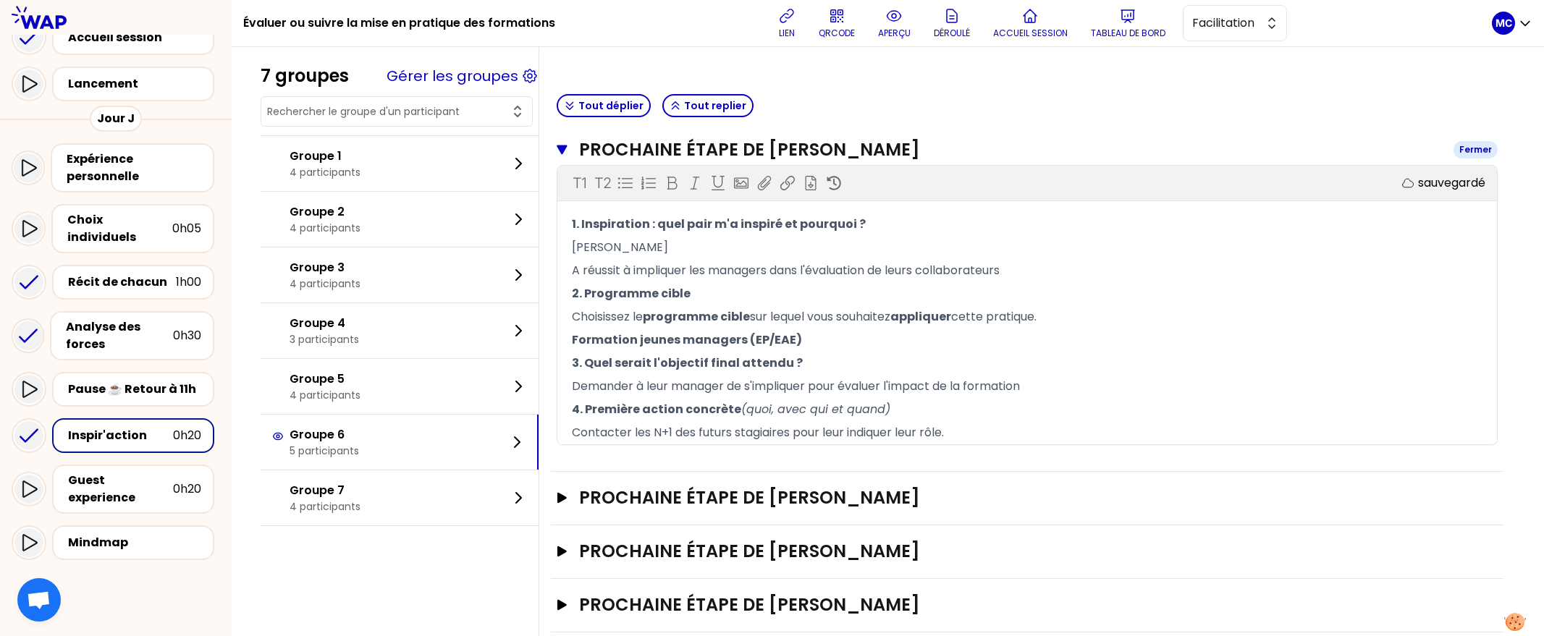
scroll to position [215, 0]
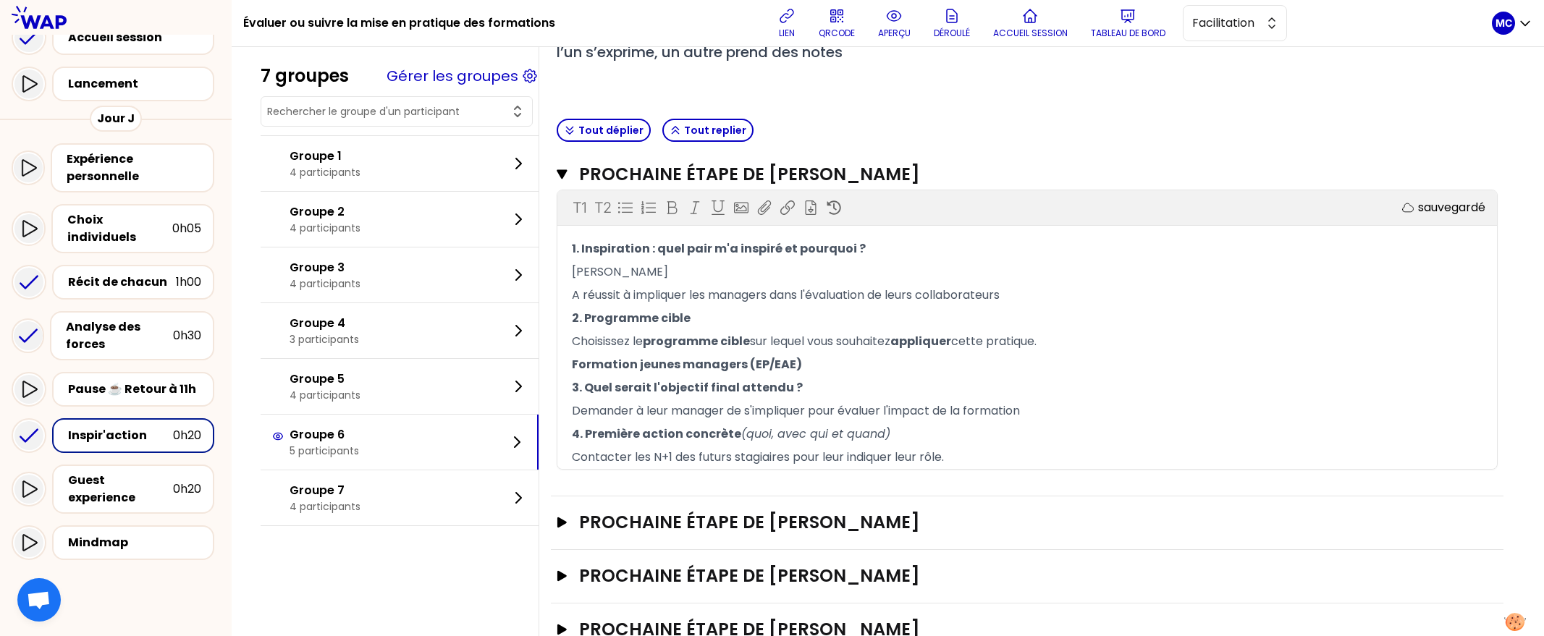
click at [900, 188] on div "Prochaine étape de [PERSON_NAME] Fermer T1 T2 Exporter sauvegardé 1. Inspiratio…" at bounding box center [1027, 322] width 953 height 348
click at [916, 180] on h3 "Prochaine étape de [PERSON_NAME]" at bounding box center [1010, 174] width 863 height 23
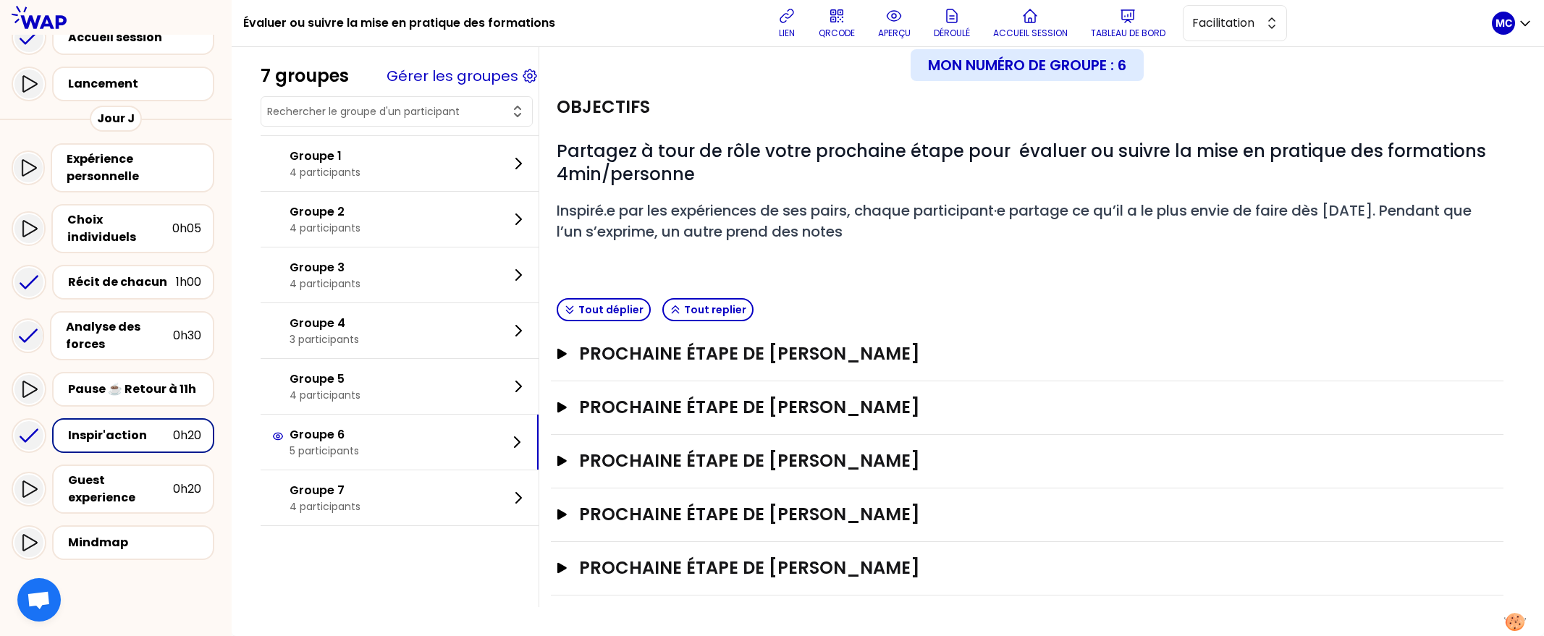
scroll to position [38, 0]
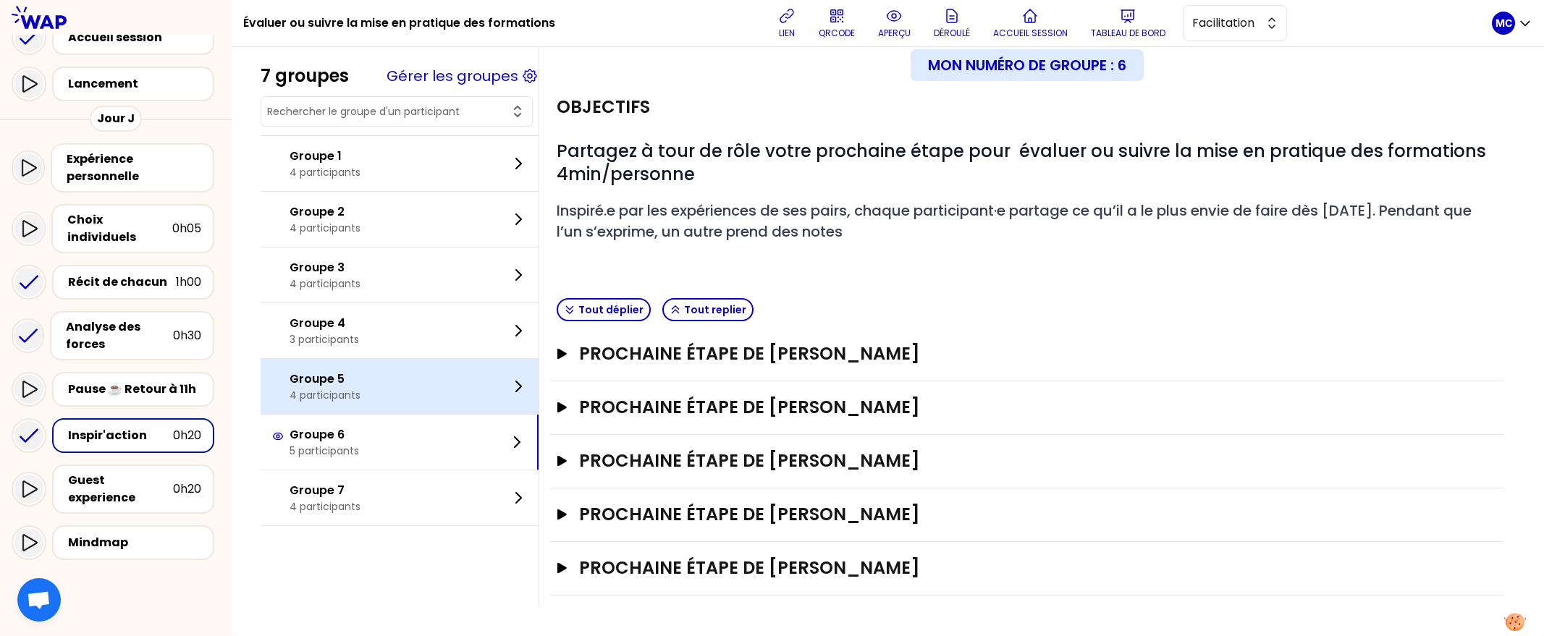
click at [402, 406] on div "Groupe 5 4 participants" at bounding box center [400, 386] width 278 height 55
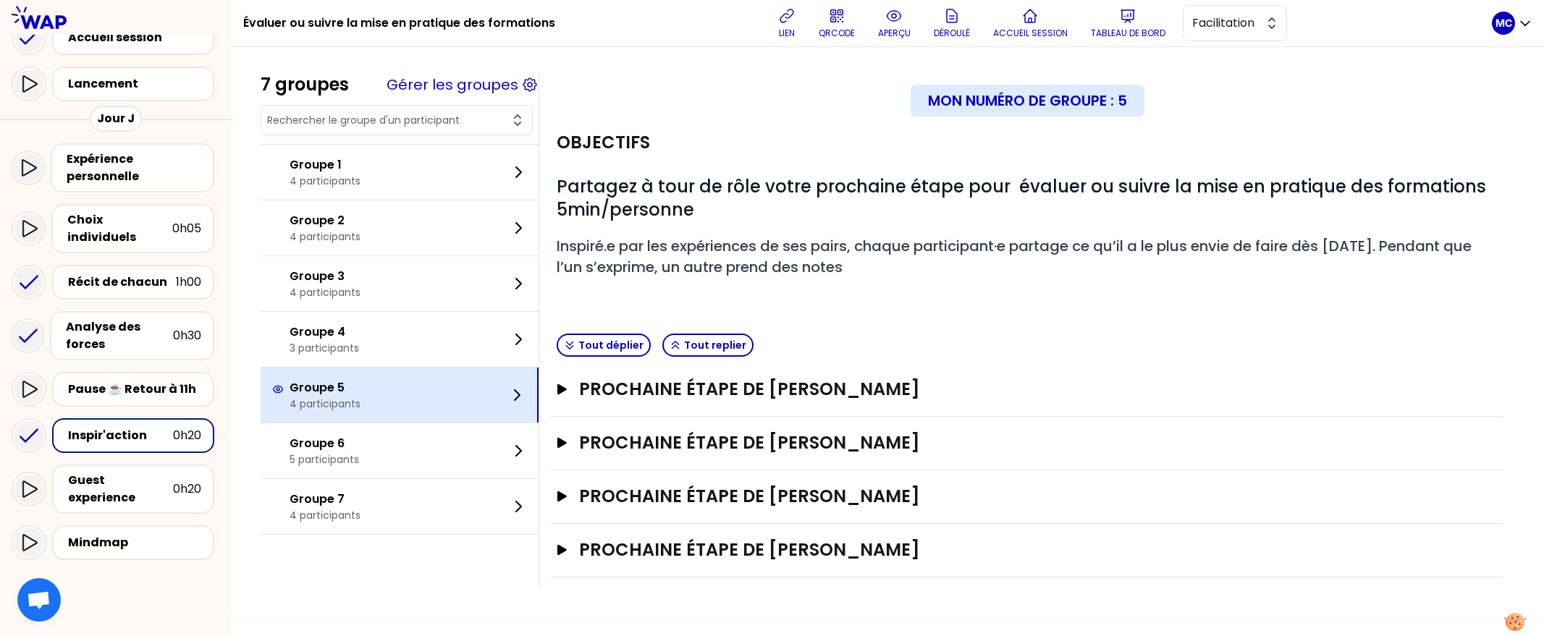
scroll to position [0, 0]
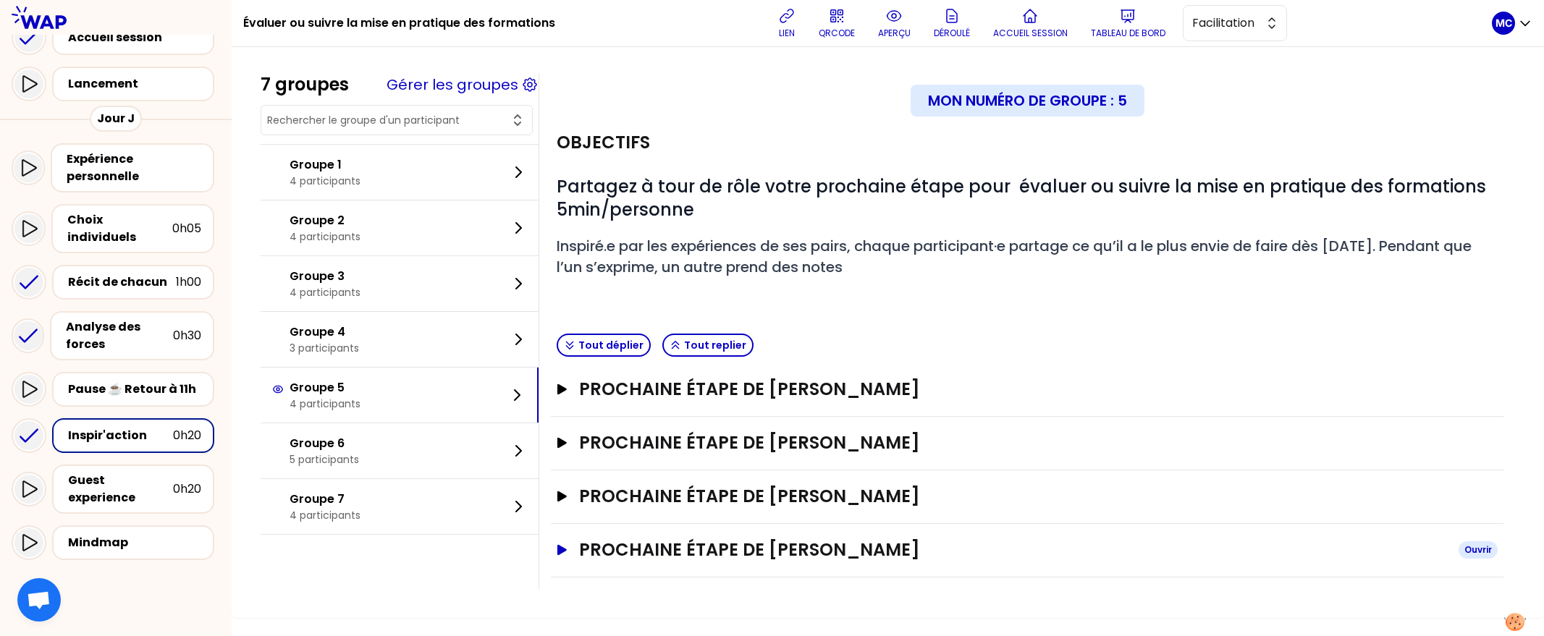
click at [675, 550] on h3 "Prochaine étape de [PERSON_NAME]" at bounding box center [1013, 550] width 868 height 23
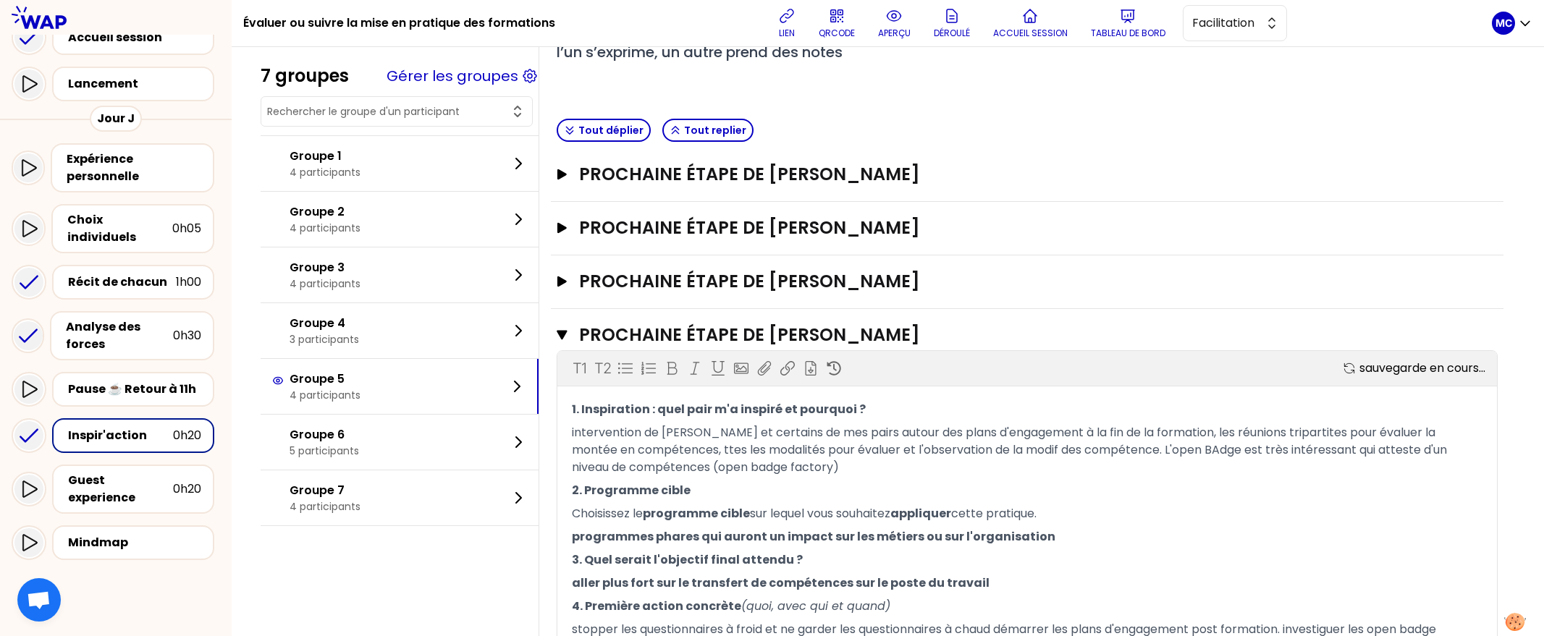
scroll to position [322, 0]
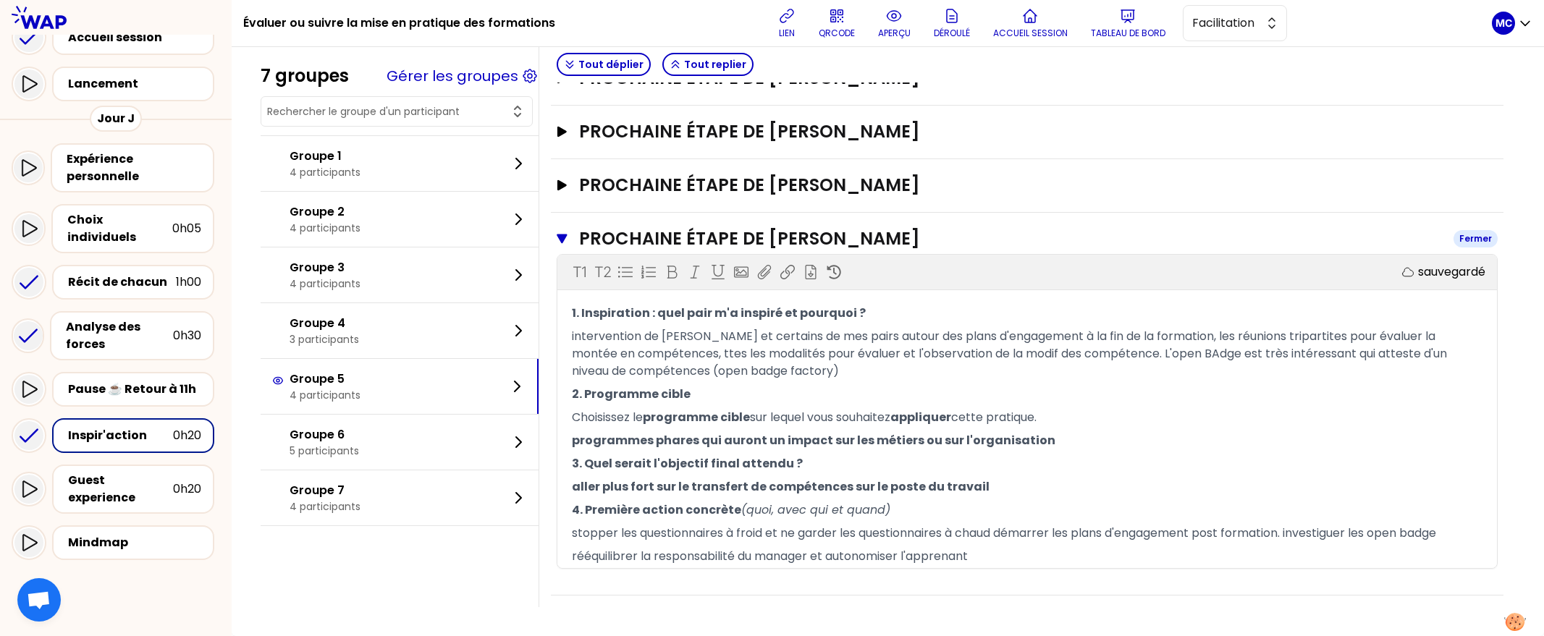
click at [858, 227] on h3 "Prochaine étape de [PERSON_NAME]" at bounding box center [1010, 238] width 863 height 23
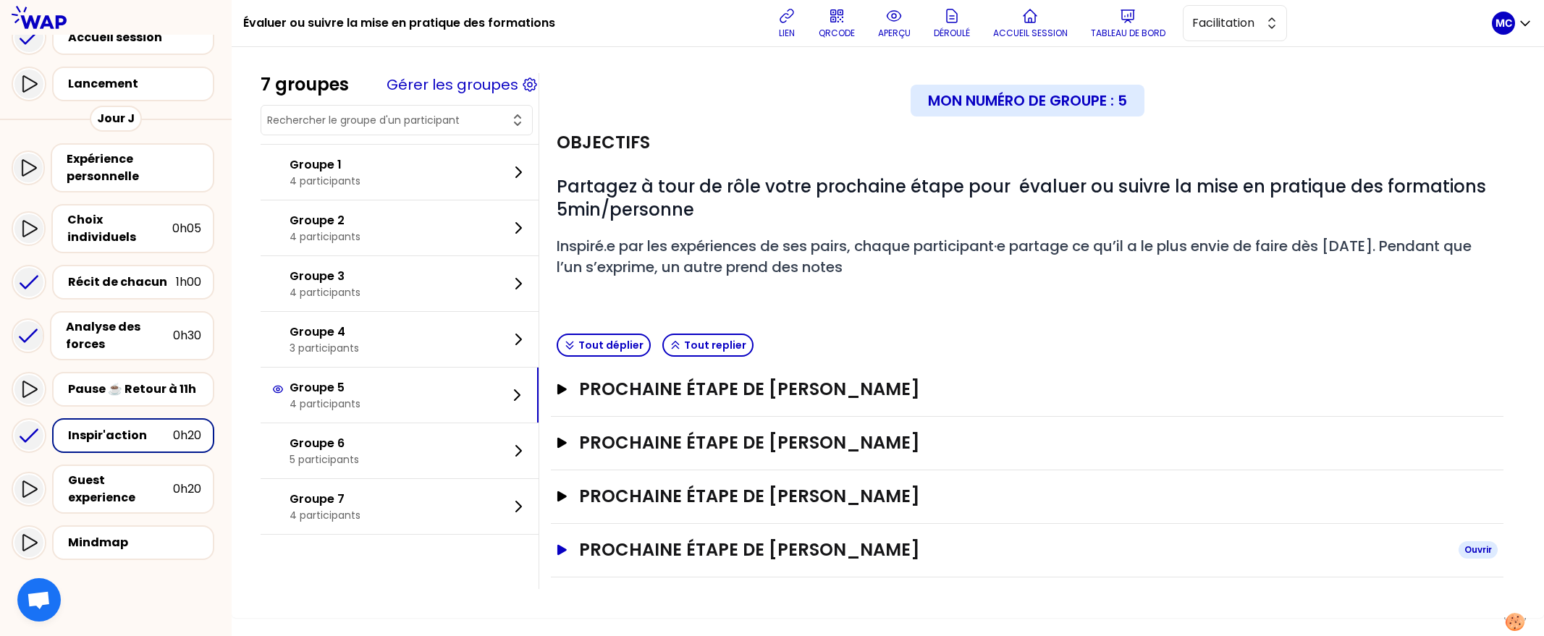
scroll to position [0, 0]
click at [854, 546] on h3 "Prochaine étape de [PERSON_NAME]" at bounding box center [1013, 550] width 868 height 23
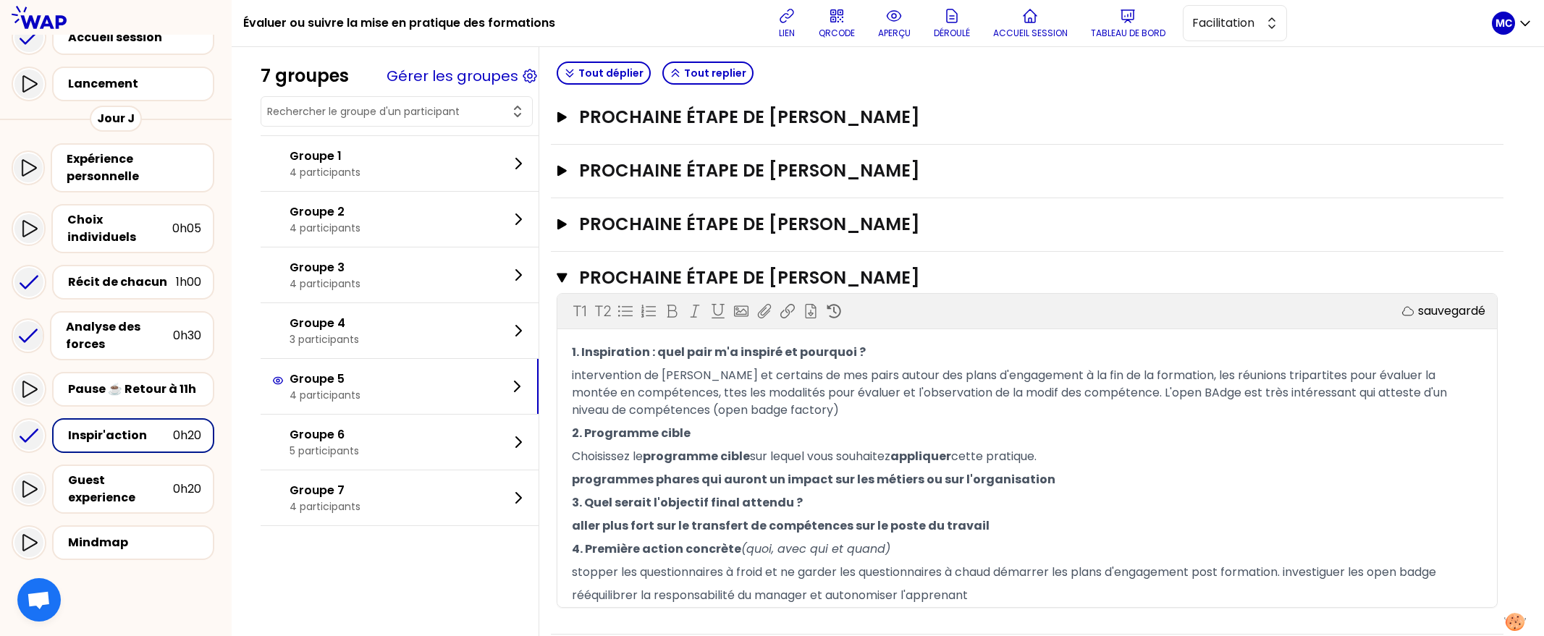
scroll to position [332, 0]
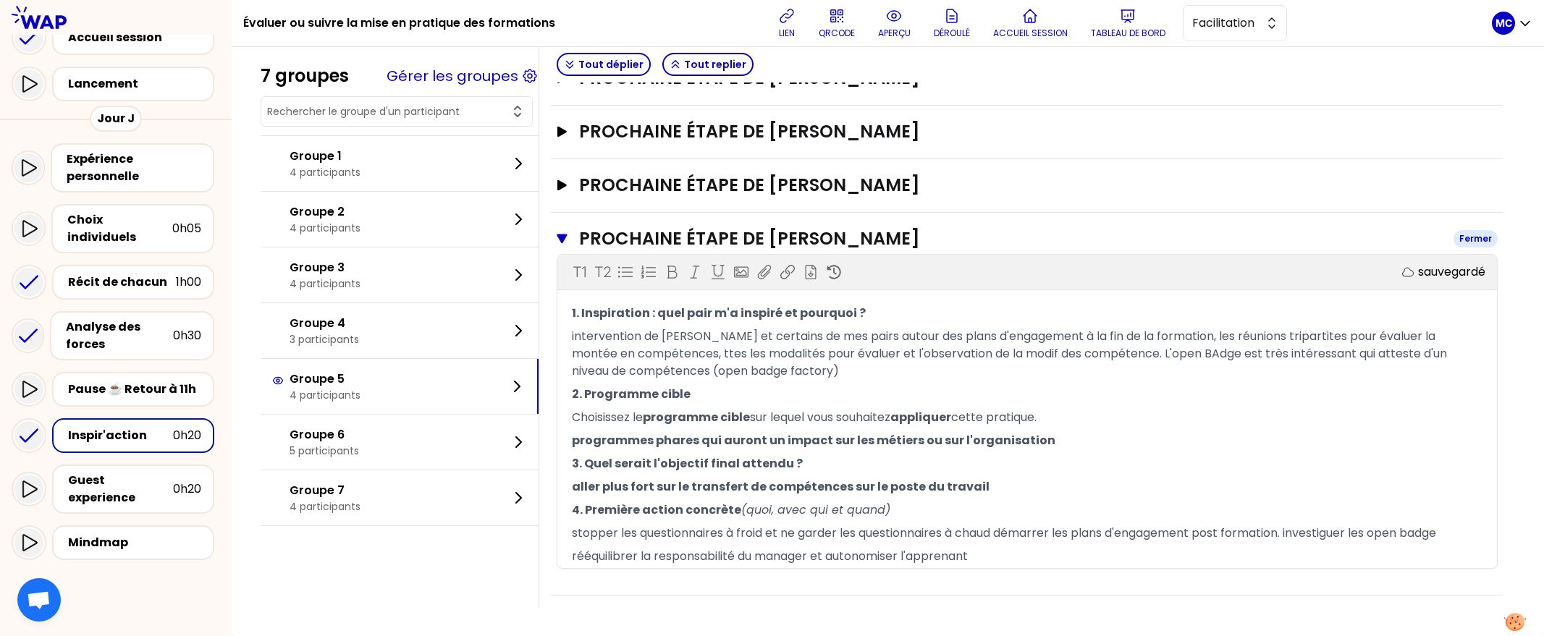
click at [870, 227] on h3 "Prochaine étape de [PERSON_NAME]" at bounding box center [1010, 238] width 863 height 23
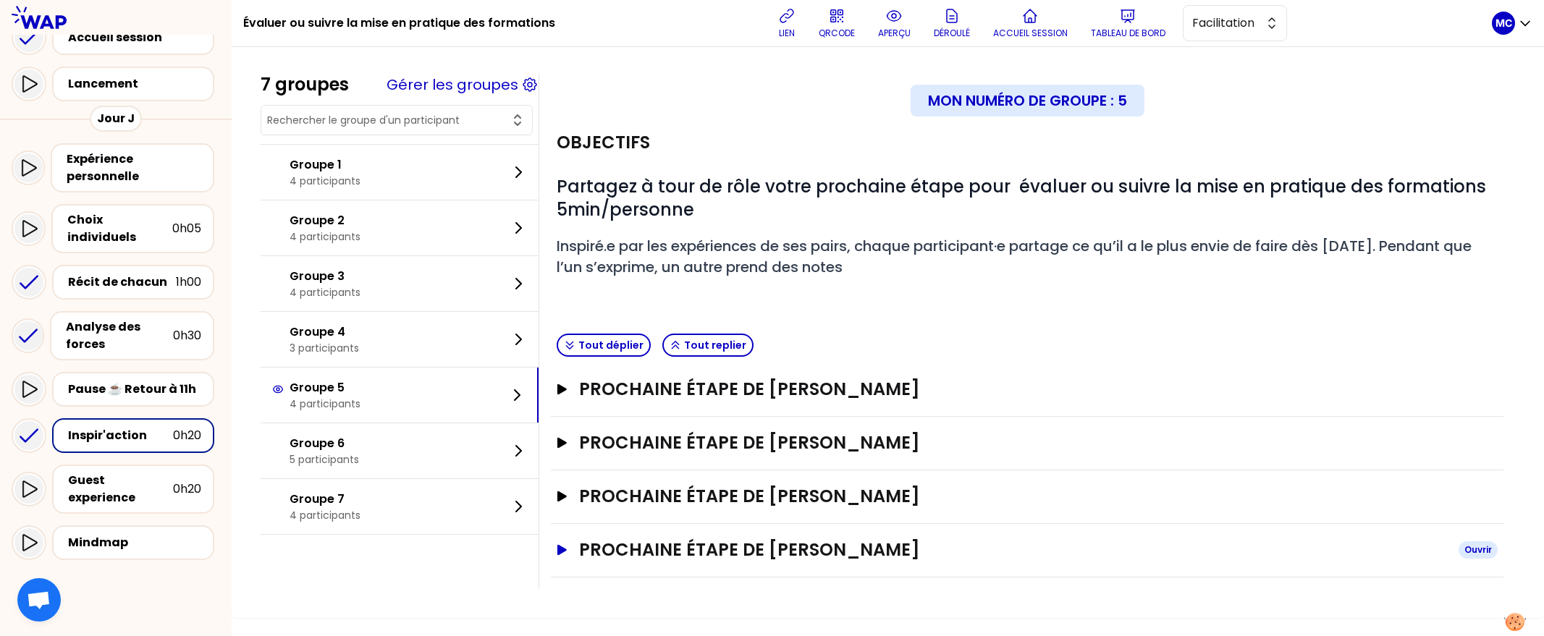
scroll to position [0, 0]
click at [870, 216] on h1 "# Partagez à tour de rôle votre prochaine étape pour évaluer ou suivre la mise …" at bounding box center [1027, 198] width 941 height 46
